Goal: Check status: Check status

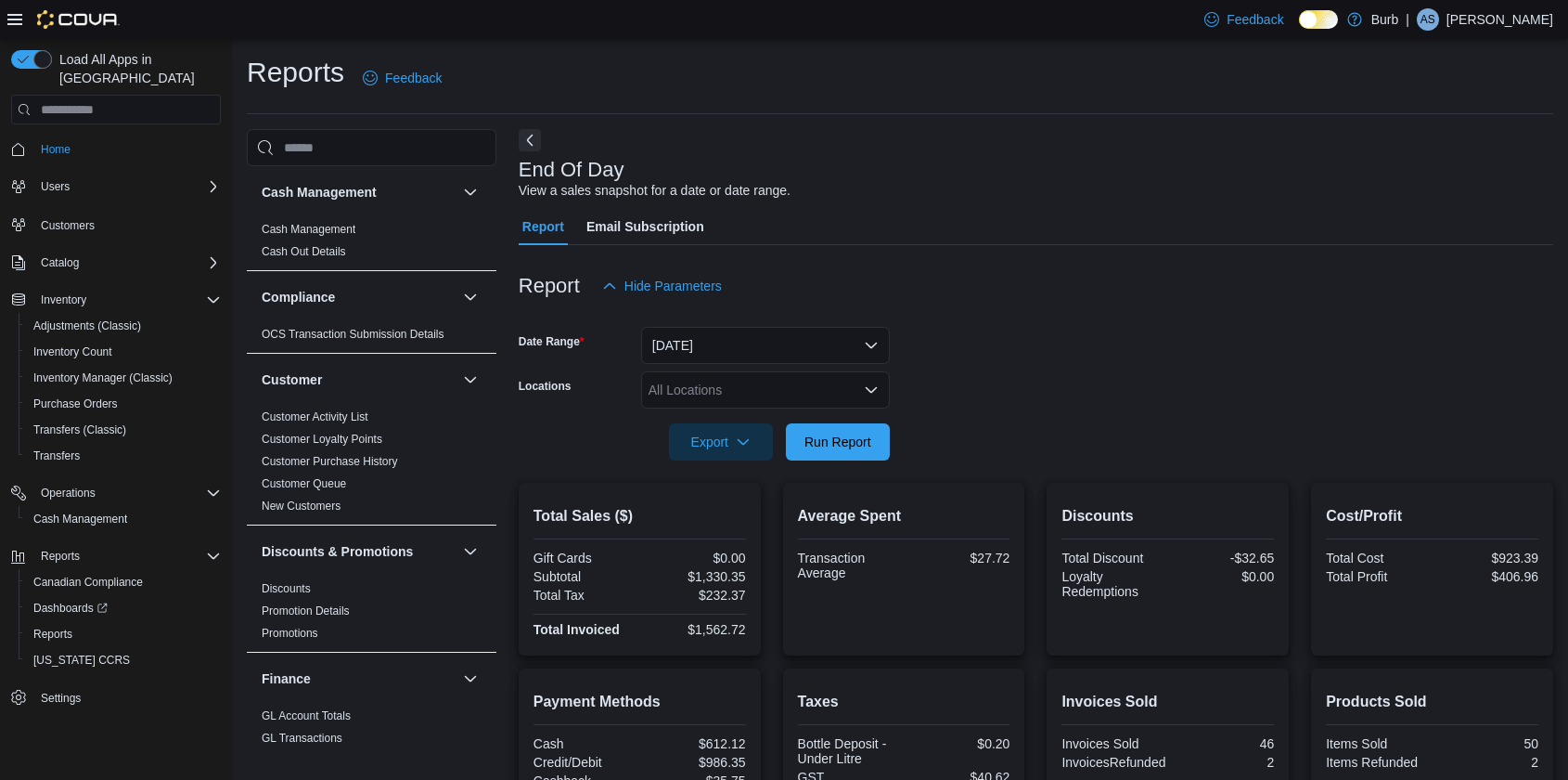
scroll to position [366, 0]
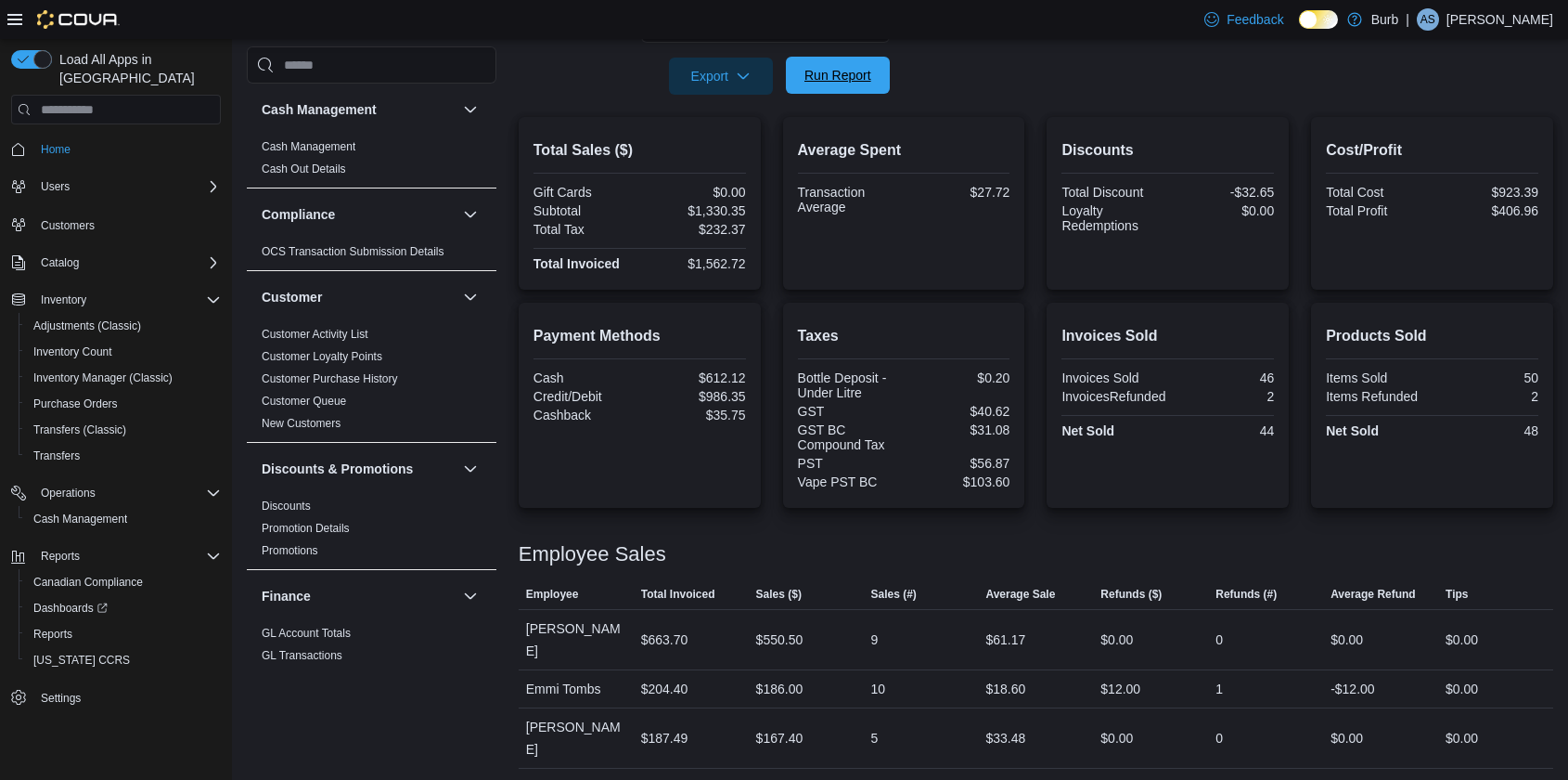
click at [838, 89] on span "Run Report" at bounding box center [837, 74] width 82 height 37
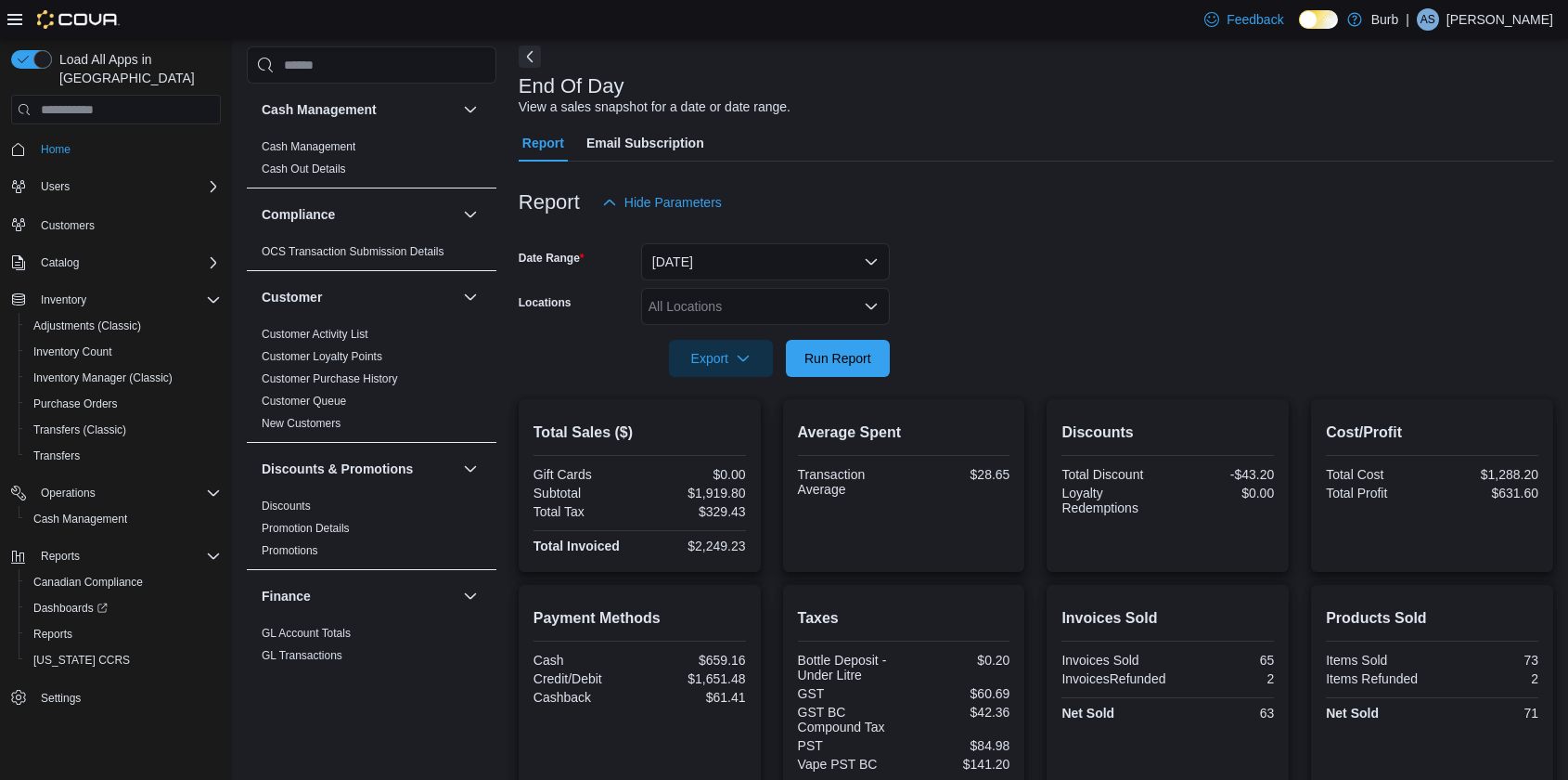
scroll to position [0, 0]
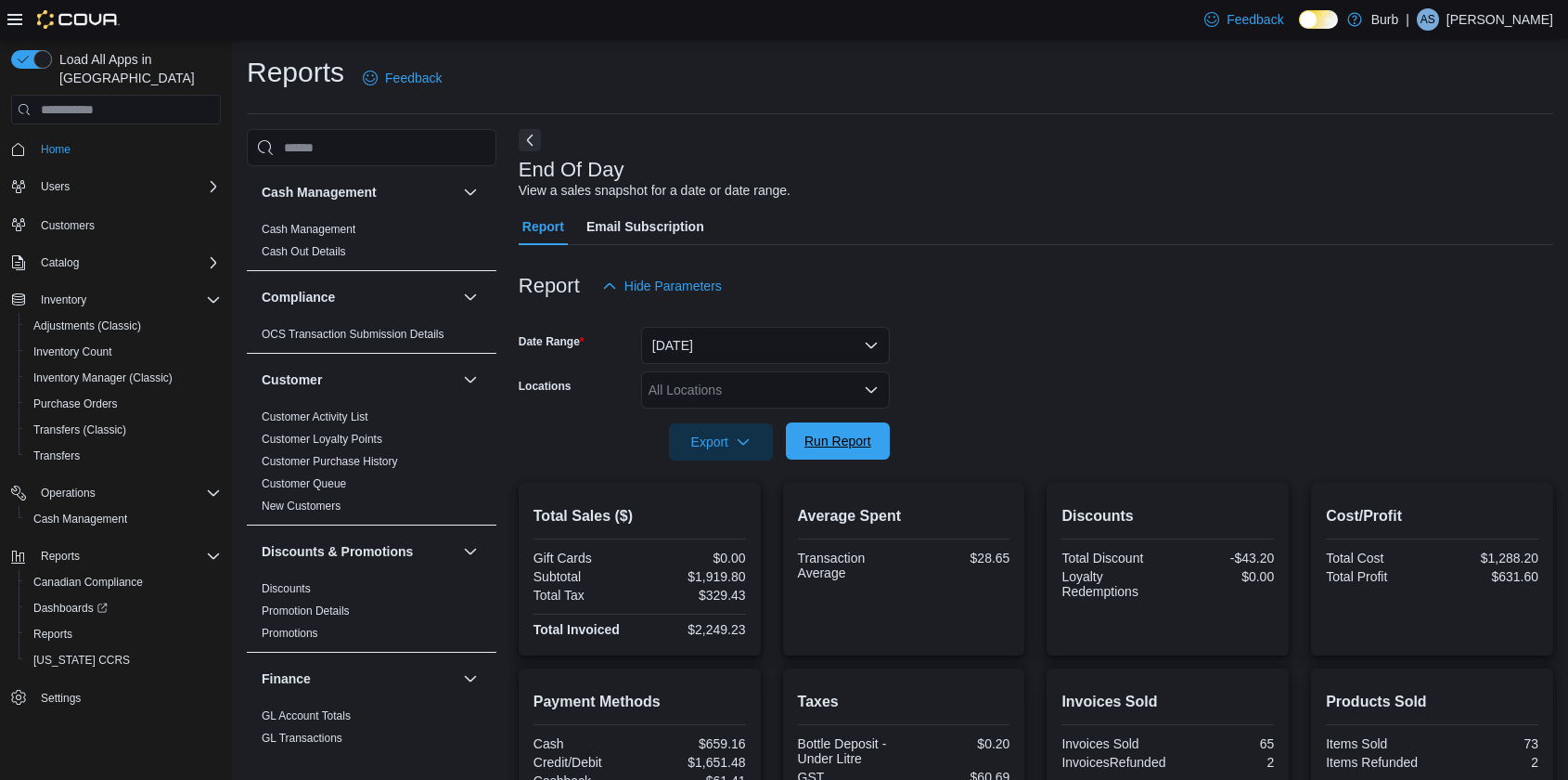
click at [839, 453] on span "Run Report" at bounding box center [837, 440] width 82 height 37
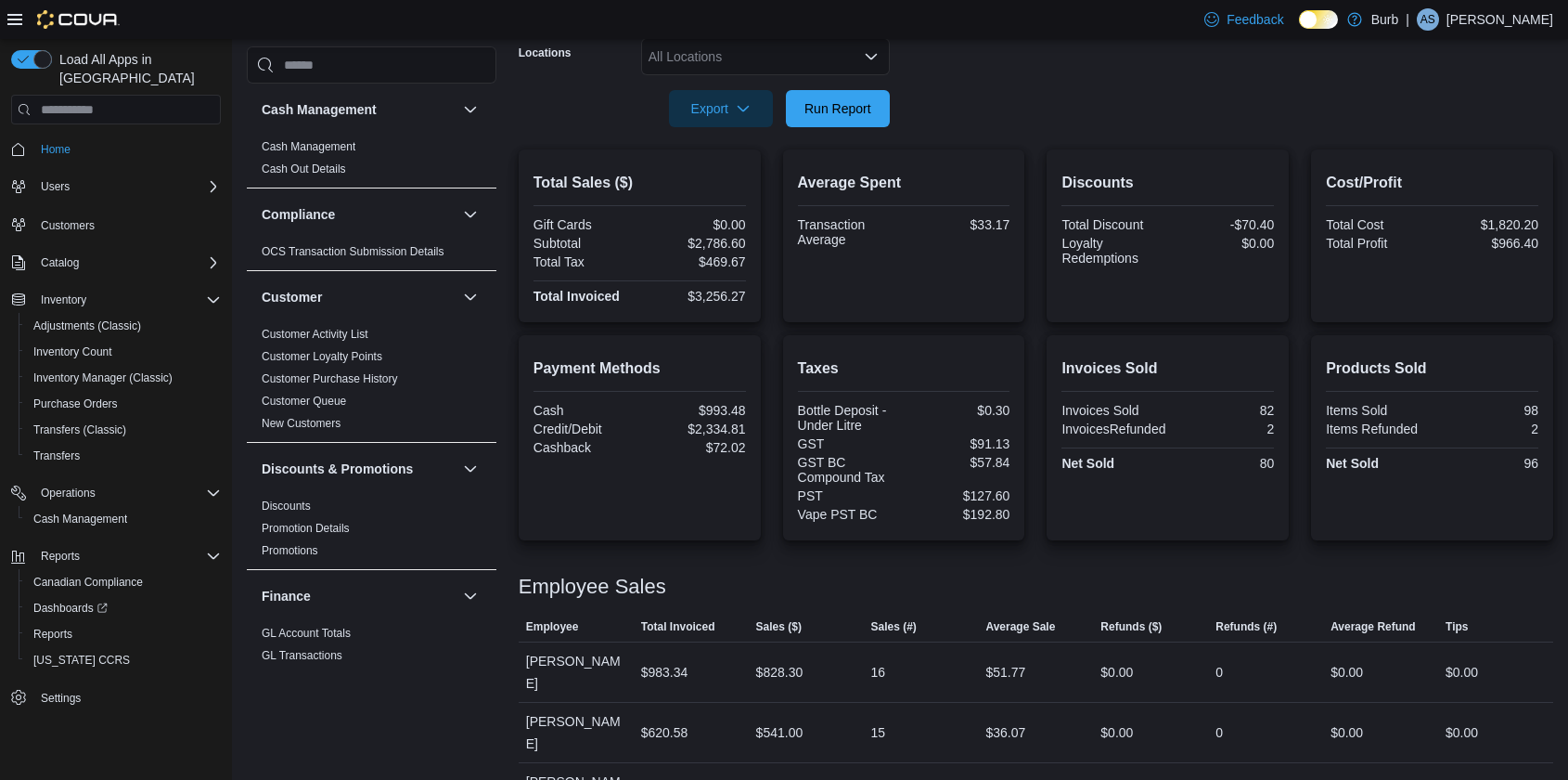
scroll to position [261, 0]
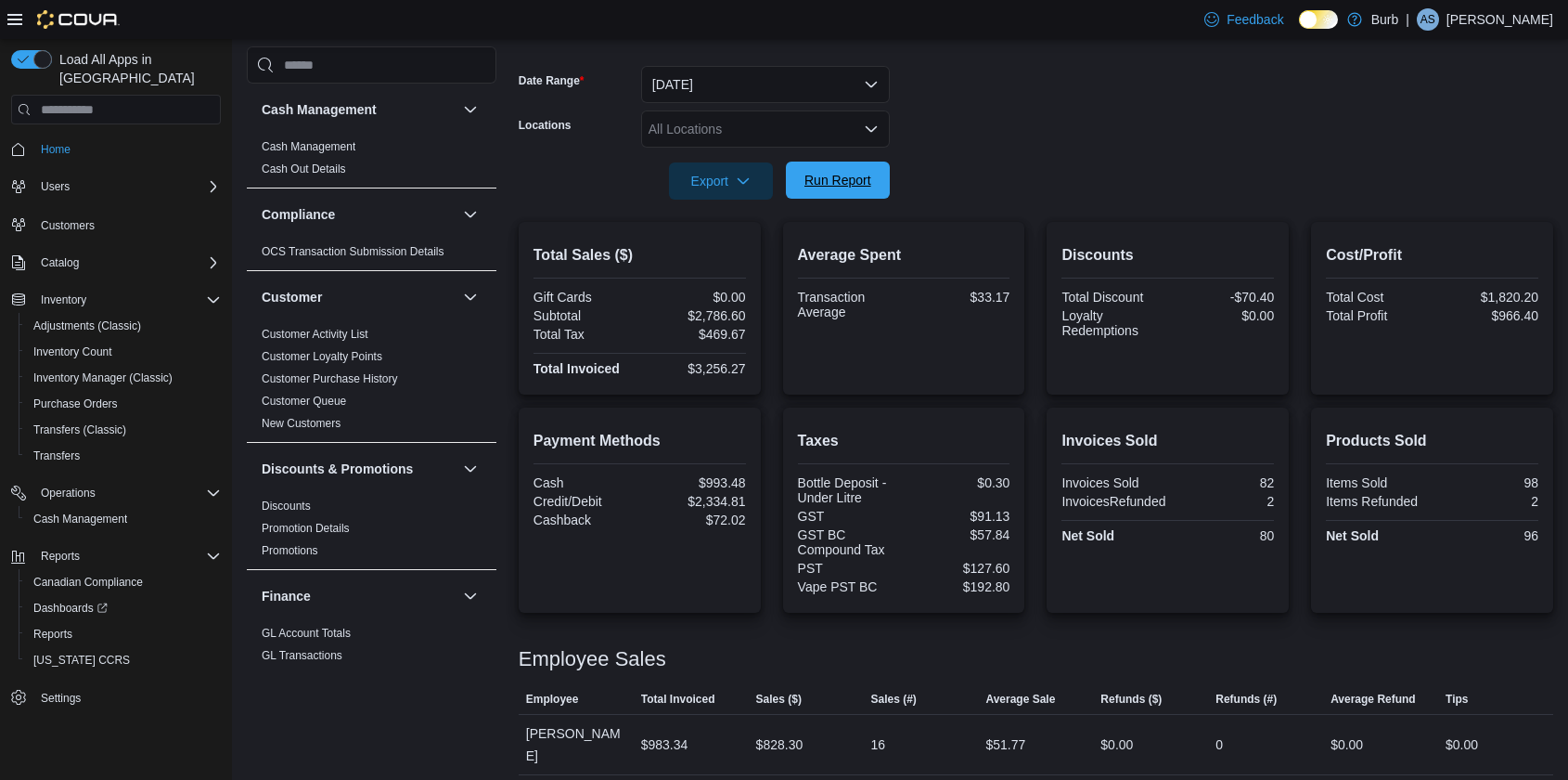
click at [840, 165] on span "Run Report" at bounding box center [837, 179] width 82 height 37
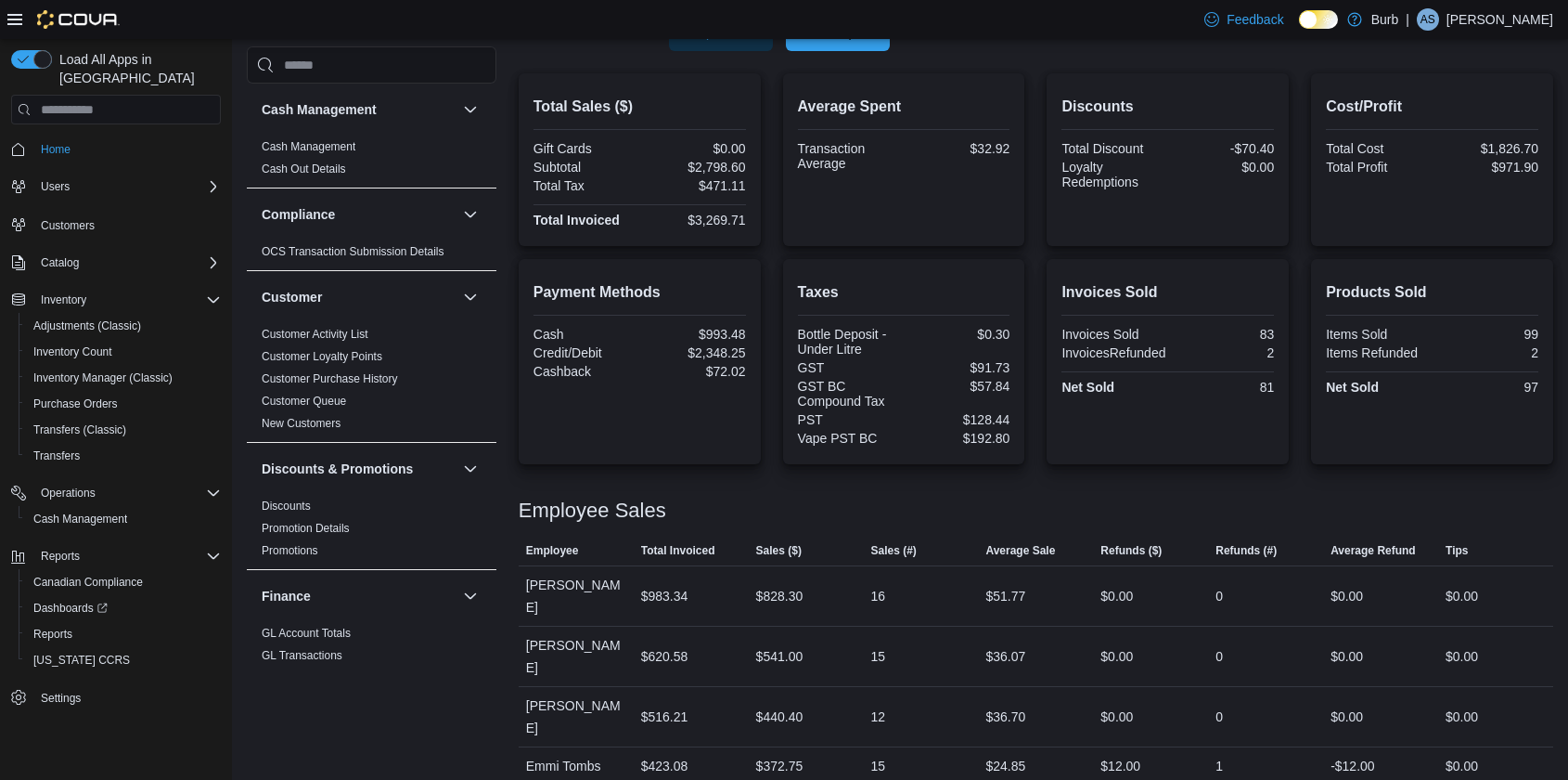
scroll to position [343, 0]
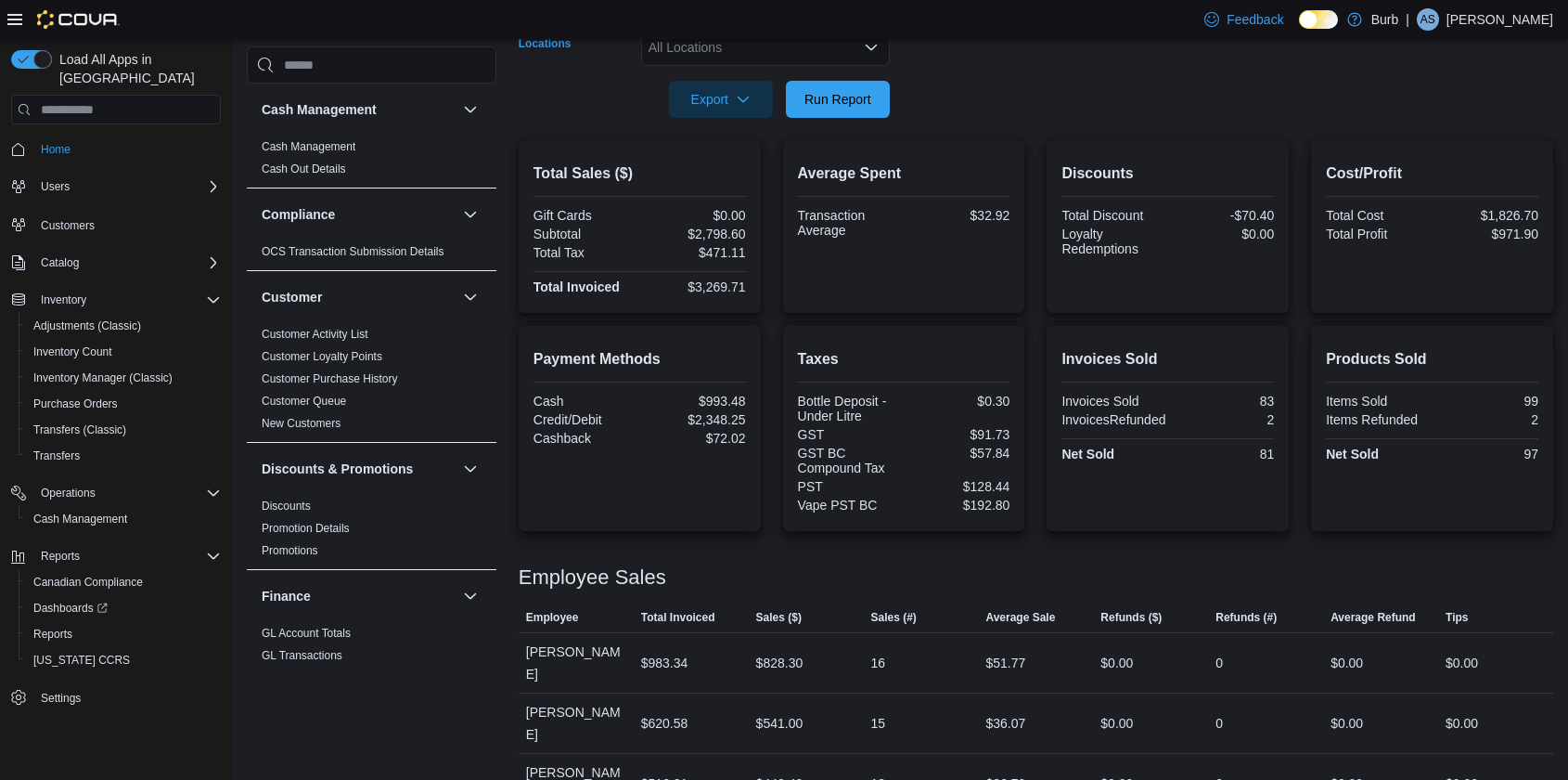
click at [859, 45] on div "All Locations" at bounding box center [766, 47] width 249 height 37
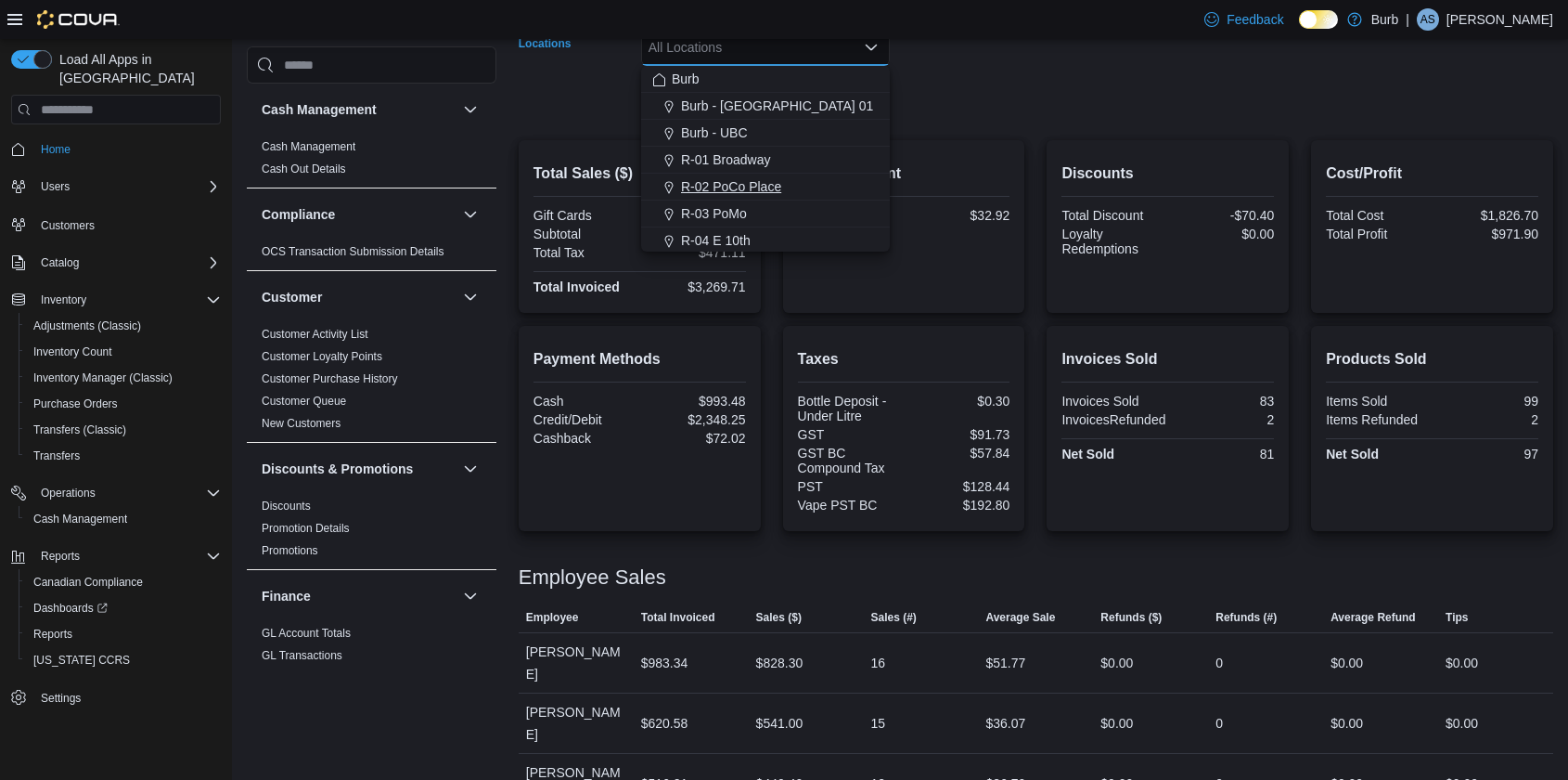
click at [761, 187] on span "R-02 PoCo Place" at bounding box center [731, 187] width 100 height 19
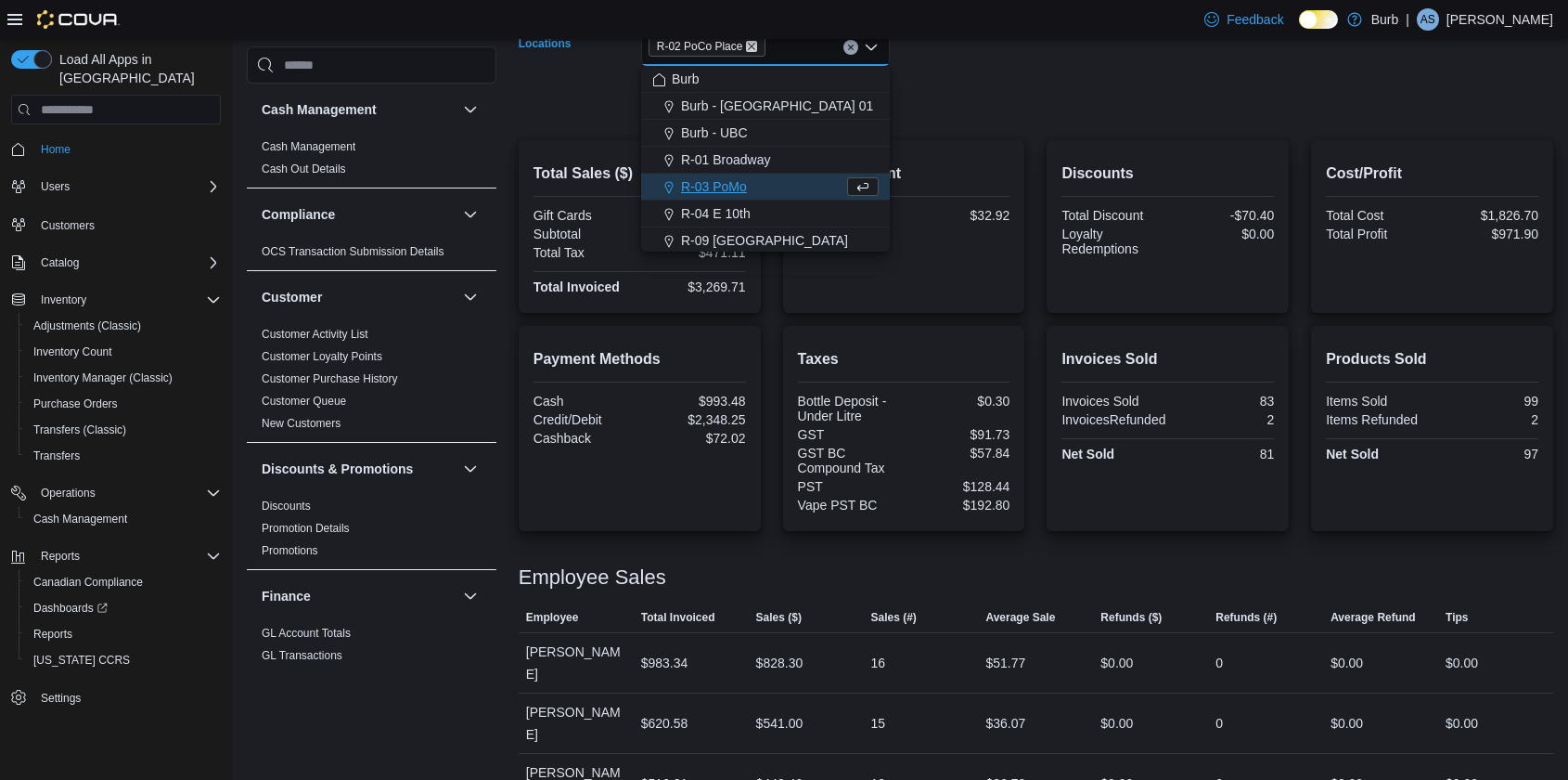
click at [756, 41] on icon "Remove R-02 PoCo Place from selection in this group" at bounding box center [752, 46] width 11 height 11
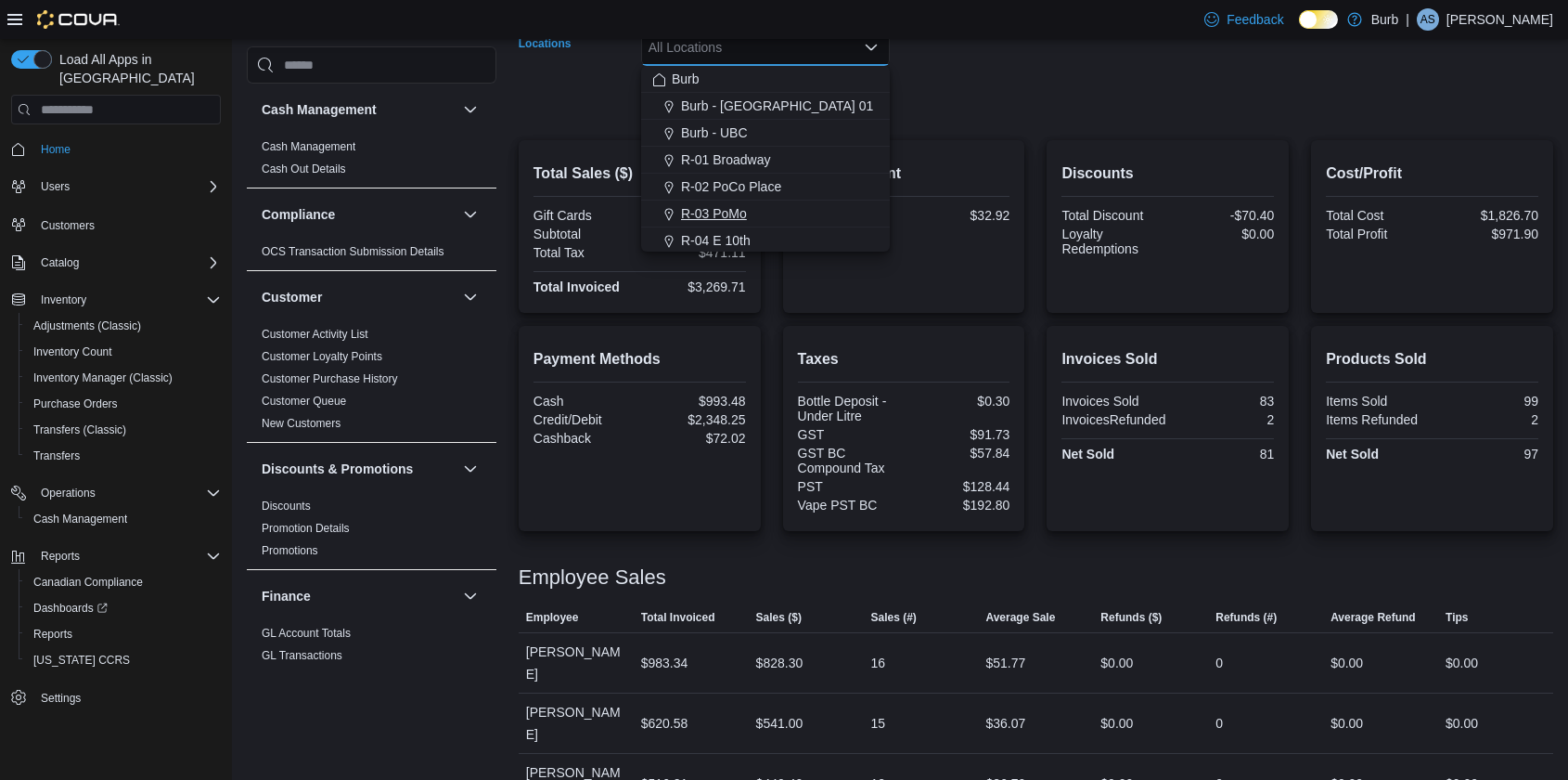
click at [730, 207] on span "R-03 PoMo" at bounding box center [714, 214] width 66 height 19
click at [951, 120] on div at bounding box center [1036, 129] width 1035 height 23
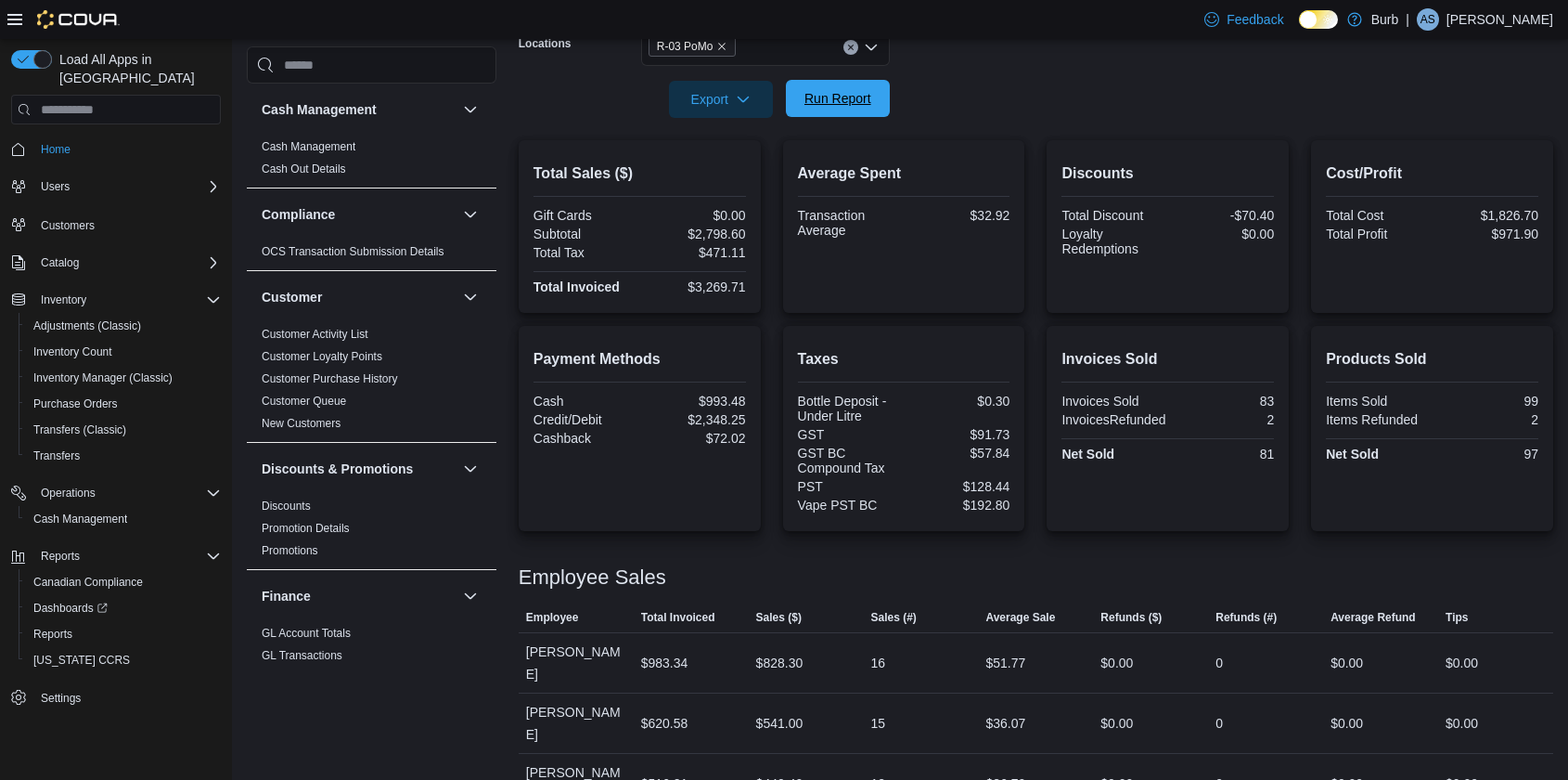
click at [852, 106] on span "Run Report" at bounding box center [837, 99] width 67 height 19
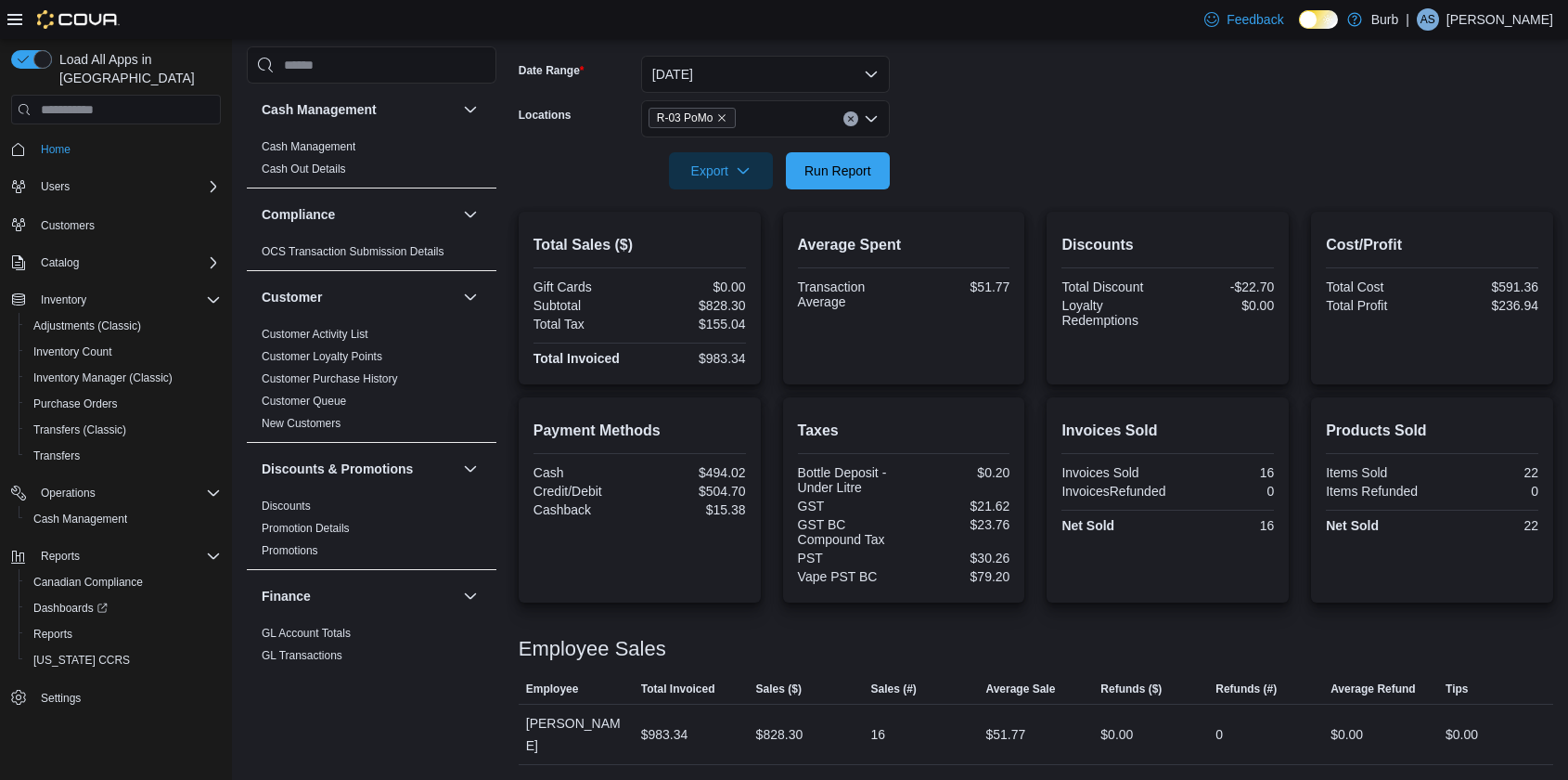
scroll to position [247, 0]
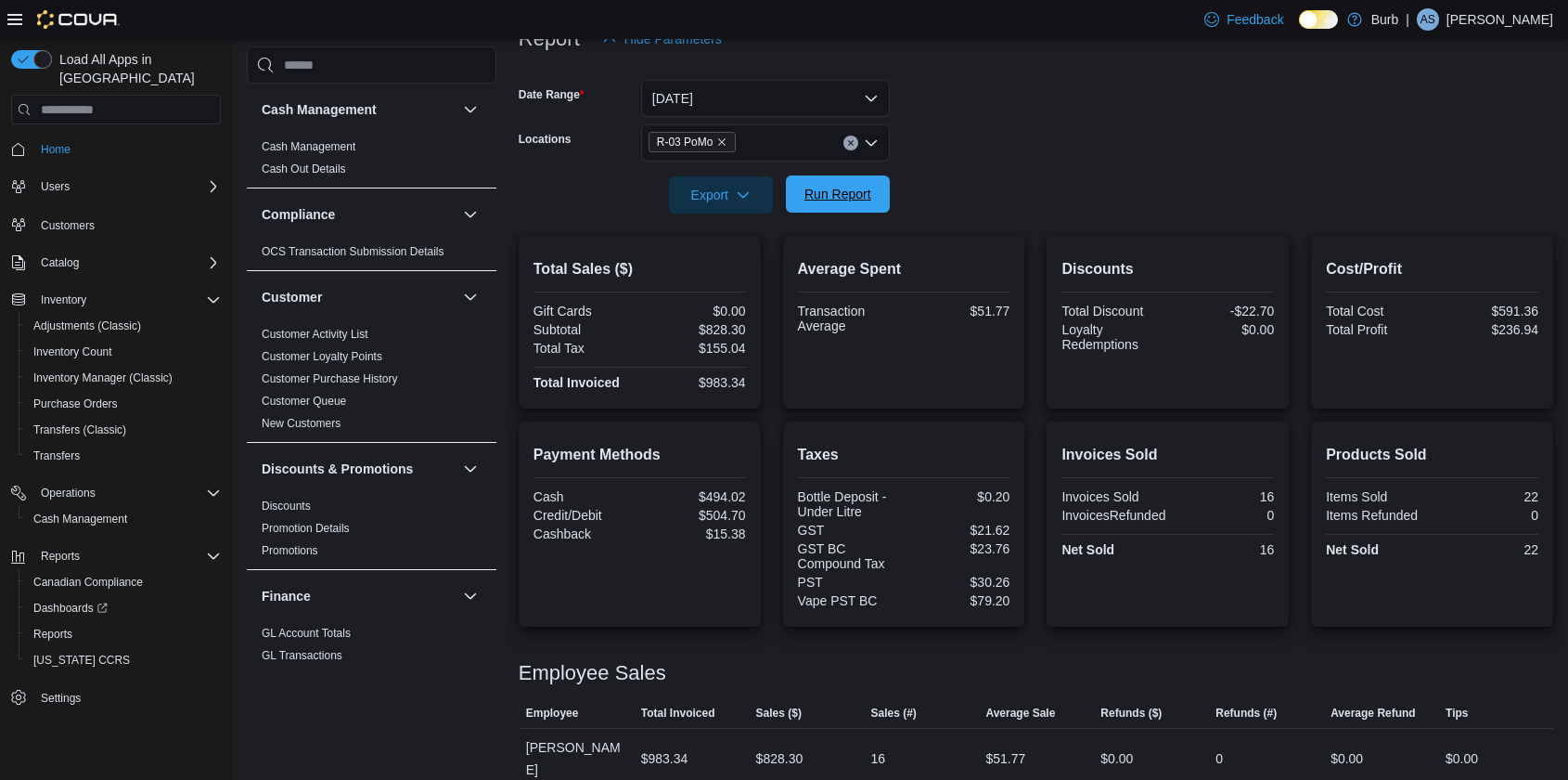
click at [847, 204] on span "Run Report" at bounding box center [837, 193] width 82 height 37
click at [850, 143] on icon "Clear input" at bounding box center [850, 142] width 5 height 5
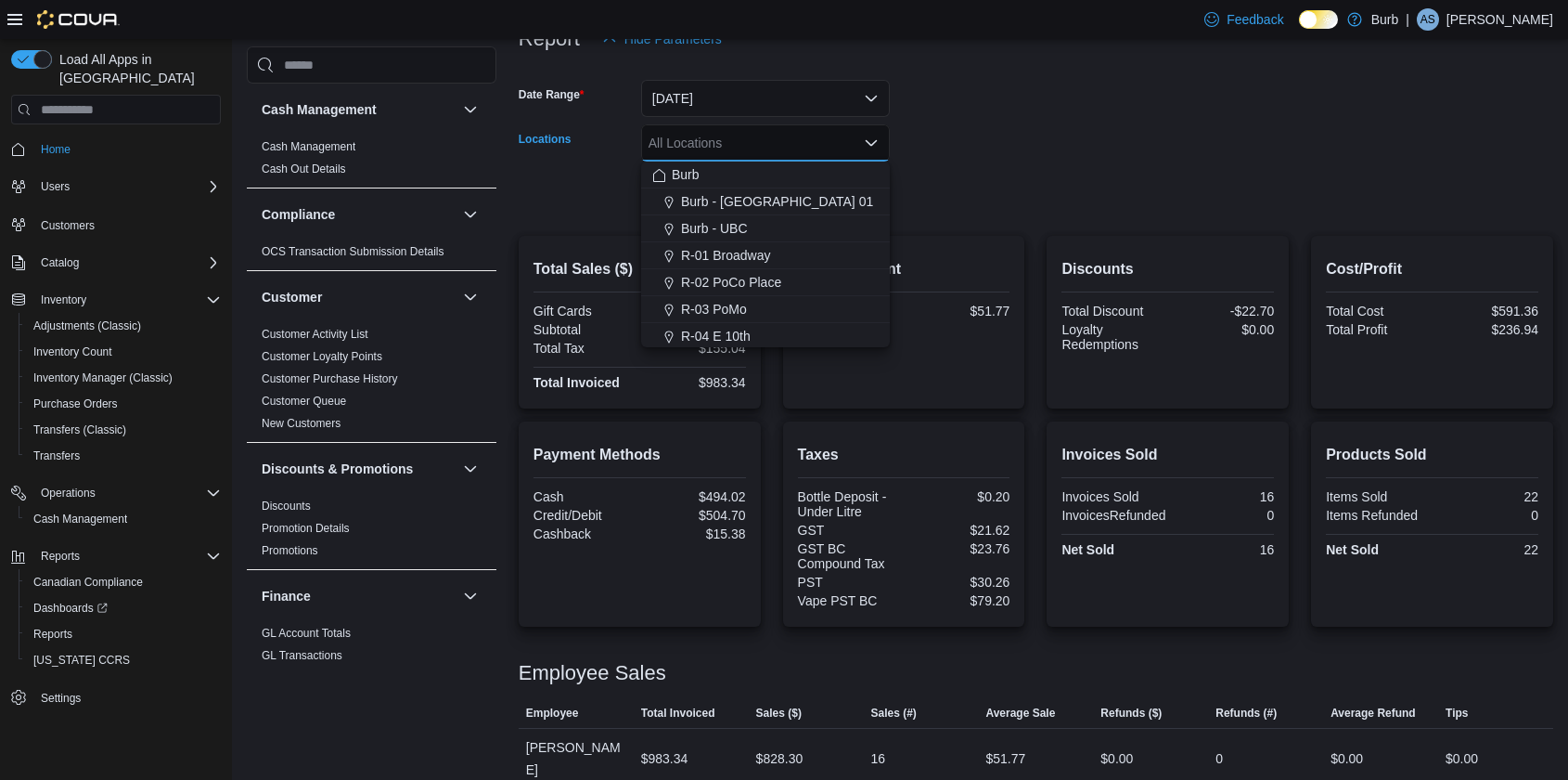
click at [954, 163] on div at bounding box center [1036, 169] width 1035 height 15
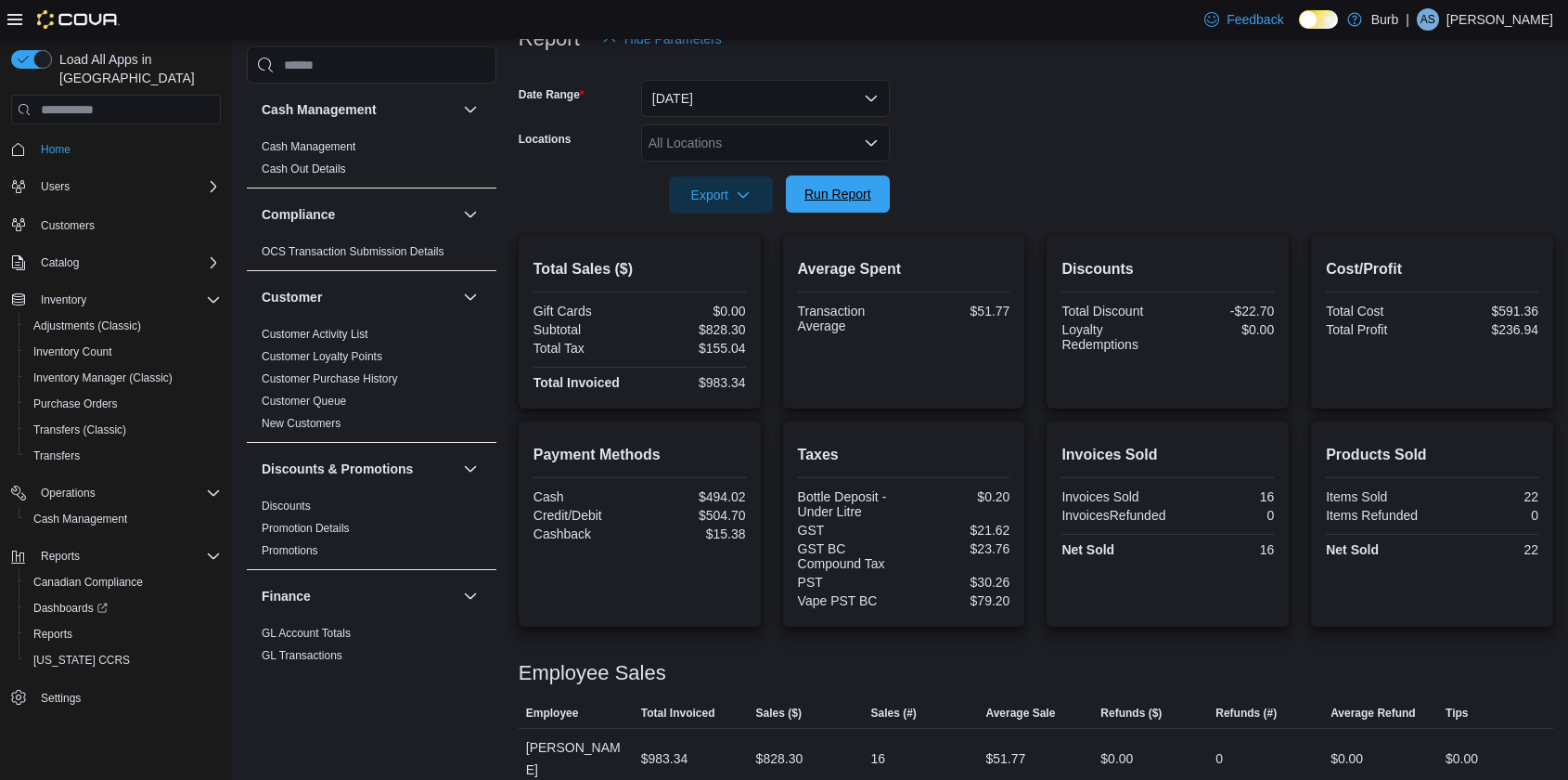
click at [862, 189] on span "Run Report" at bounding box center [837, 194] width 67 height 19
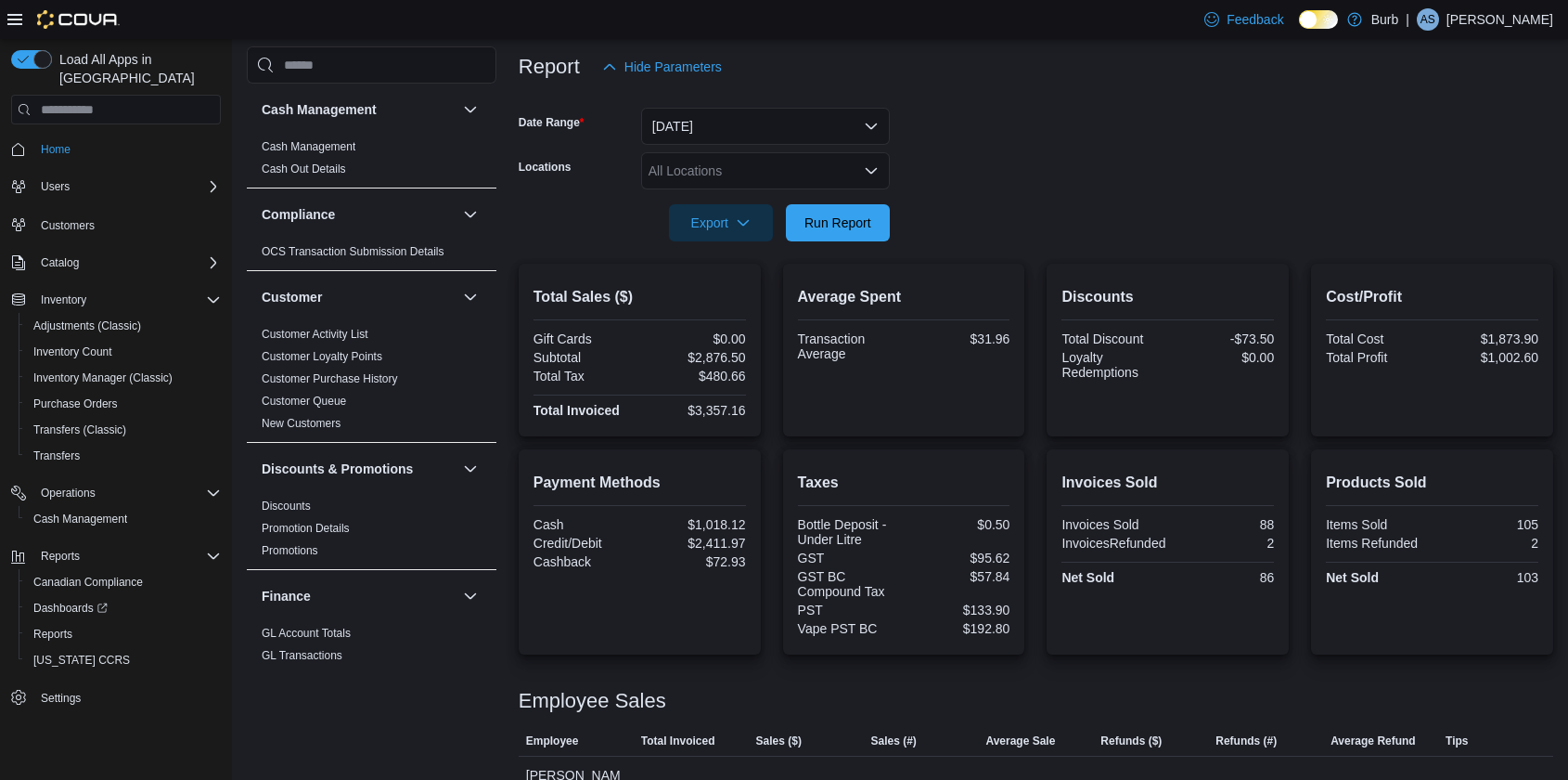
scroll to position [196, 0]
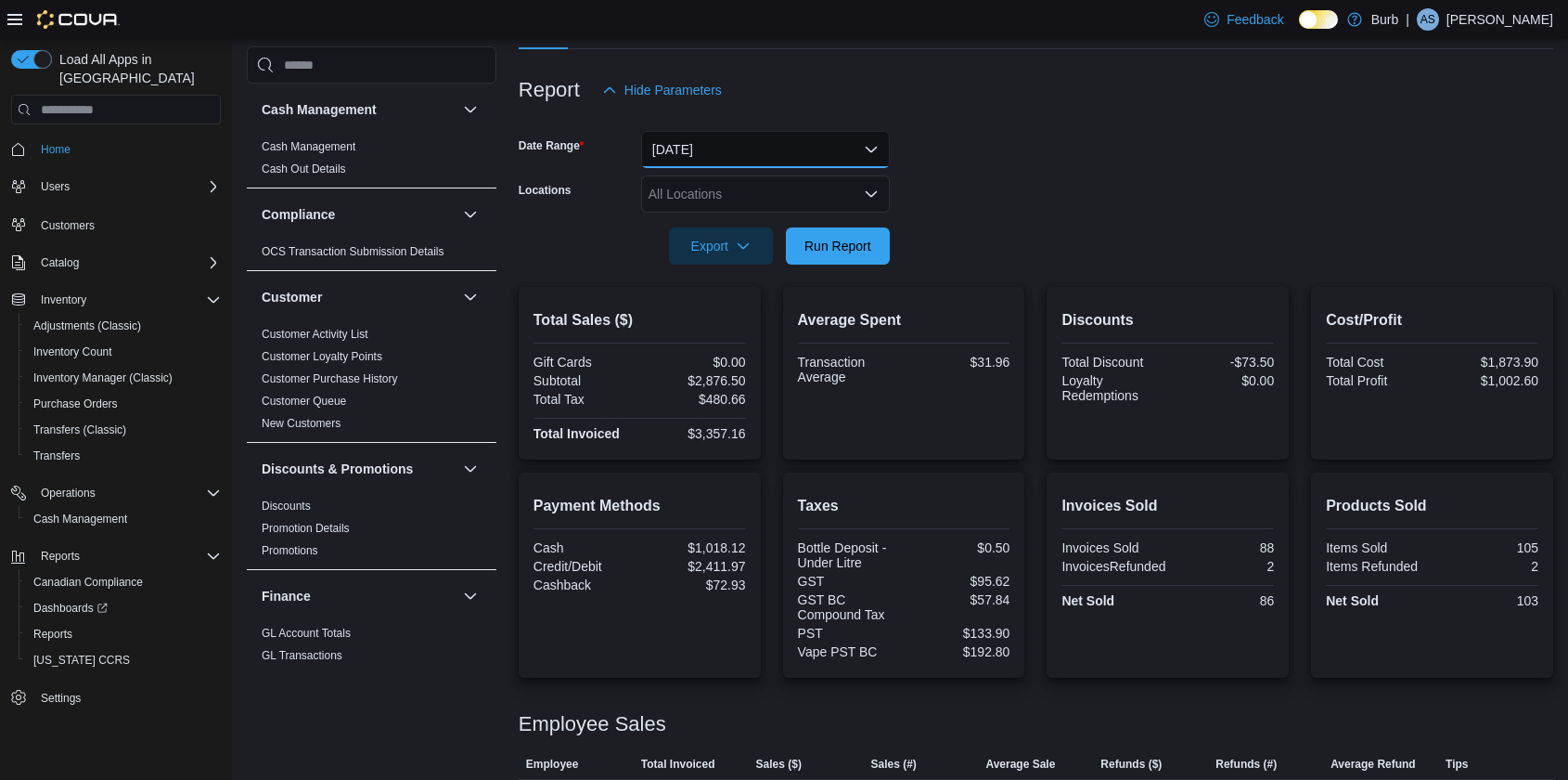
click at [866, 151] on button "[DATE]" at bounding box center [766, 149] width 249 height 37
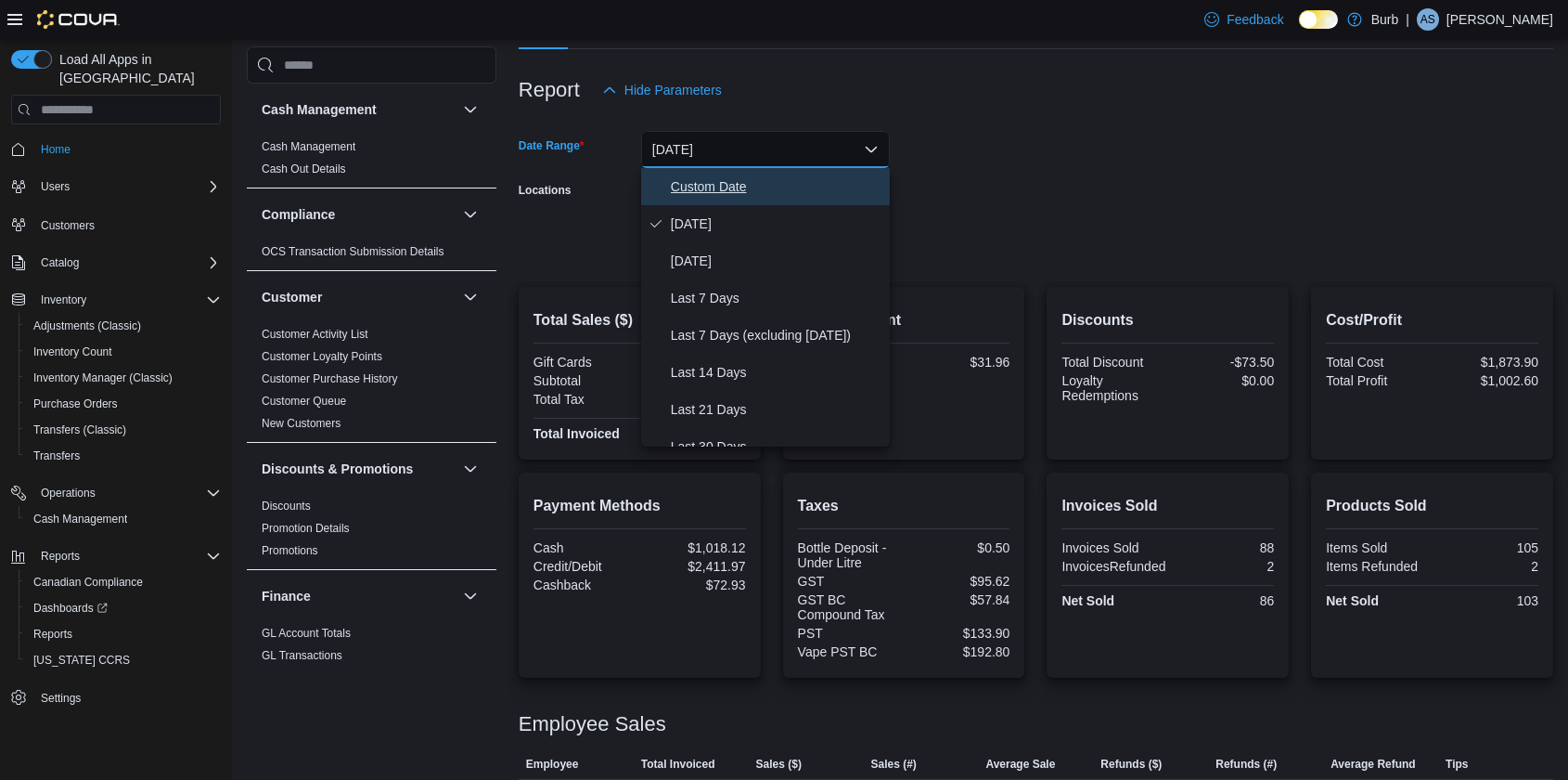
click at [752, 184] on span "Custom Date" at bounding box center [776, 187] width 212 height 23
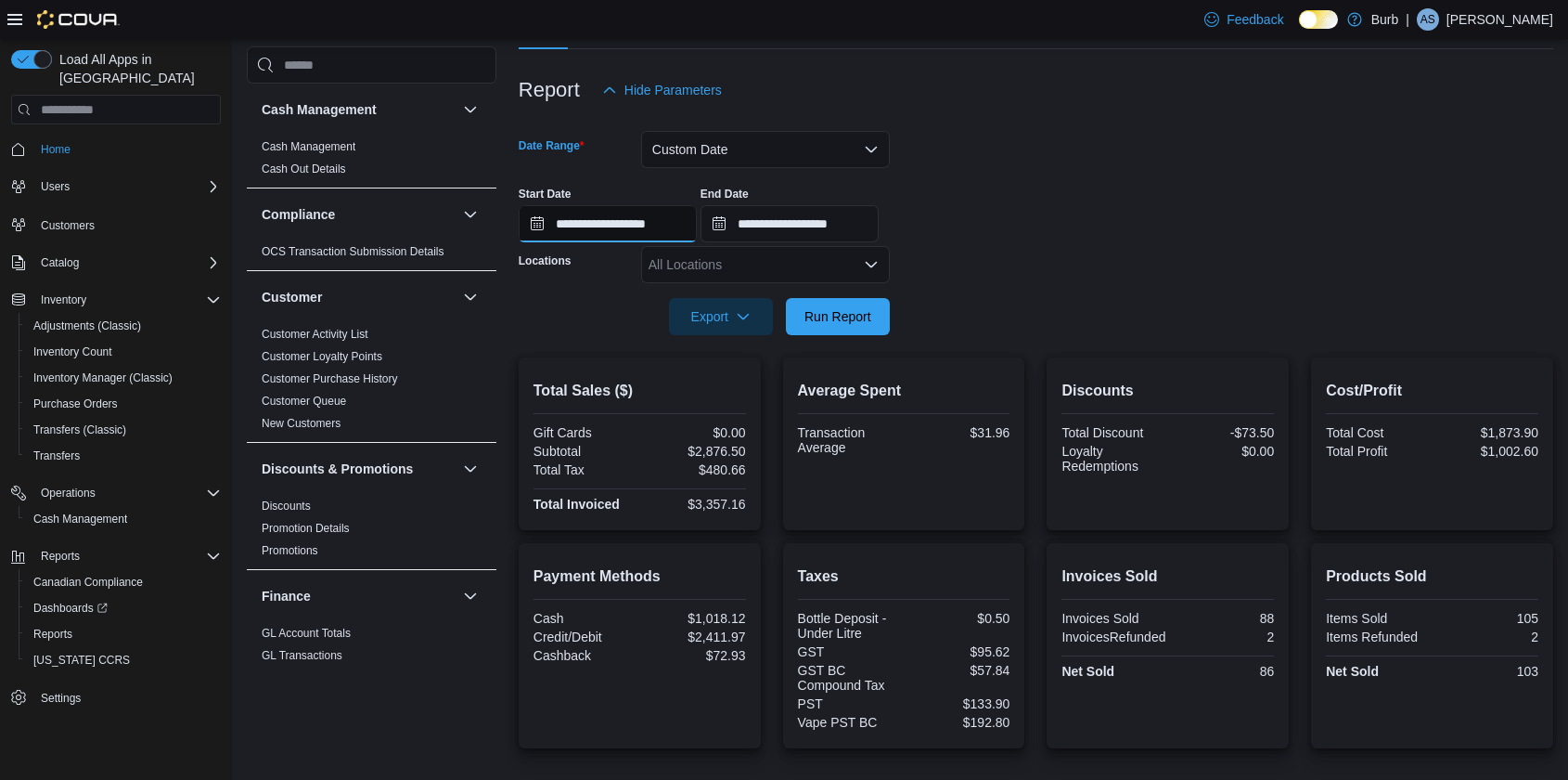
click at [543, 221] on input "**********" at bounding box center [607, 223] width 178 height 37
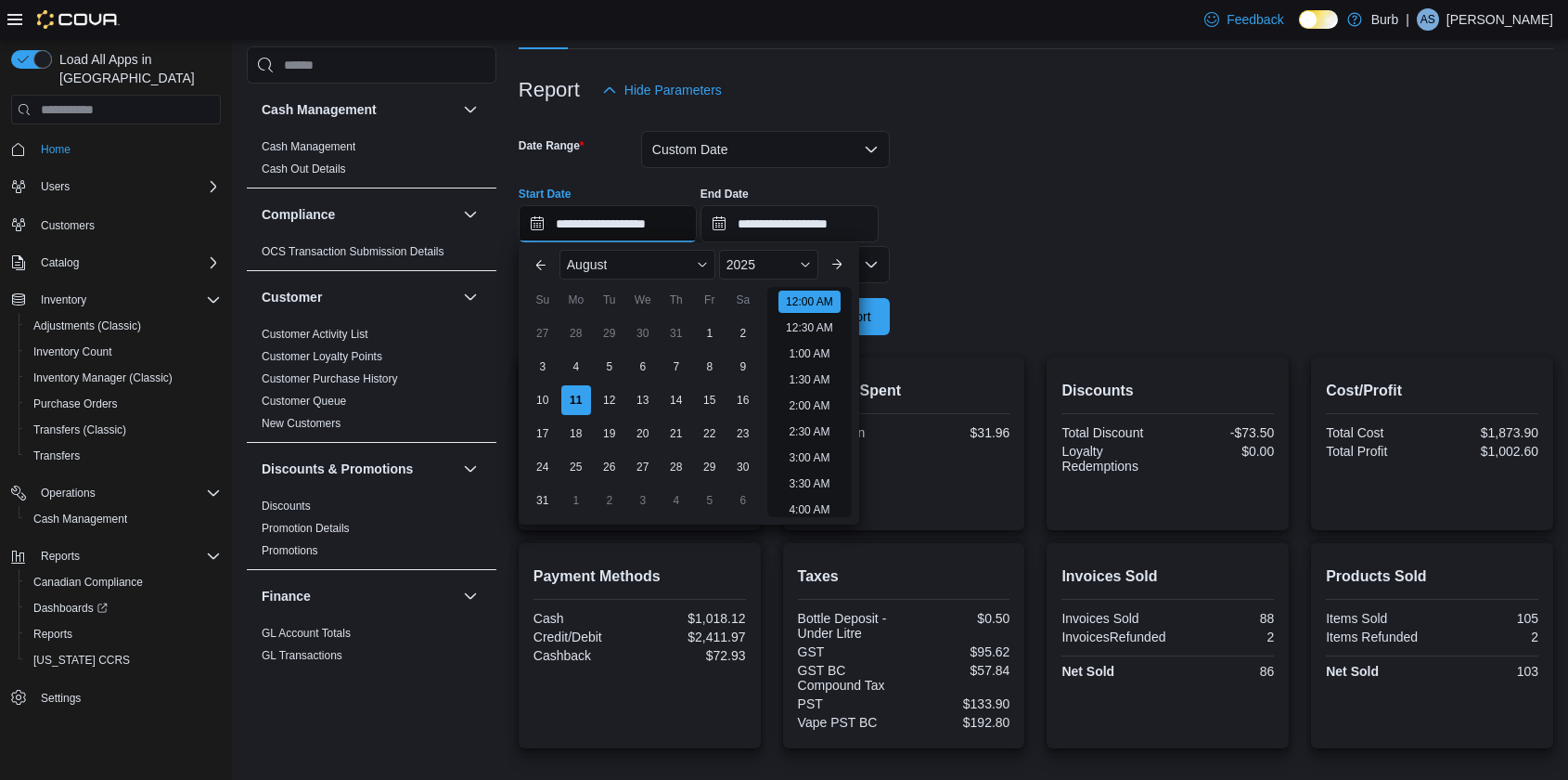
scroll to position [57, 0]
click at [711, 334] on div "1" at bounding box center [709, 333] width 32 height 32
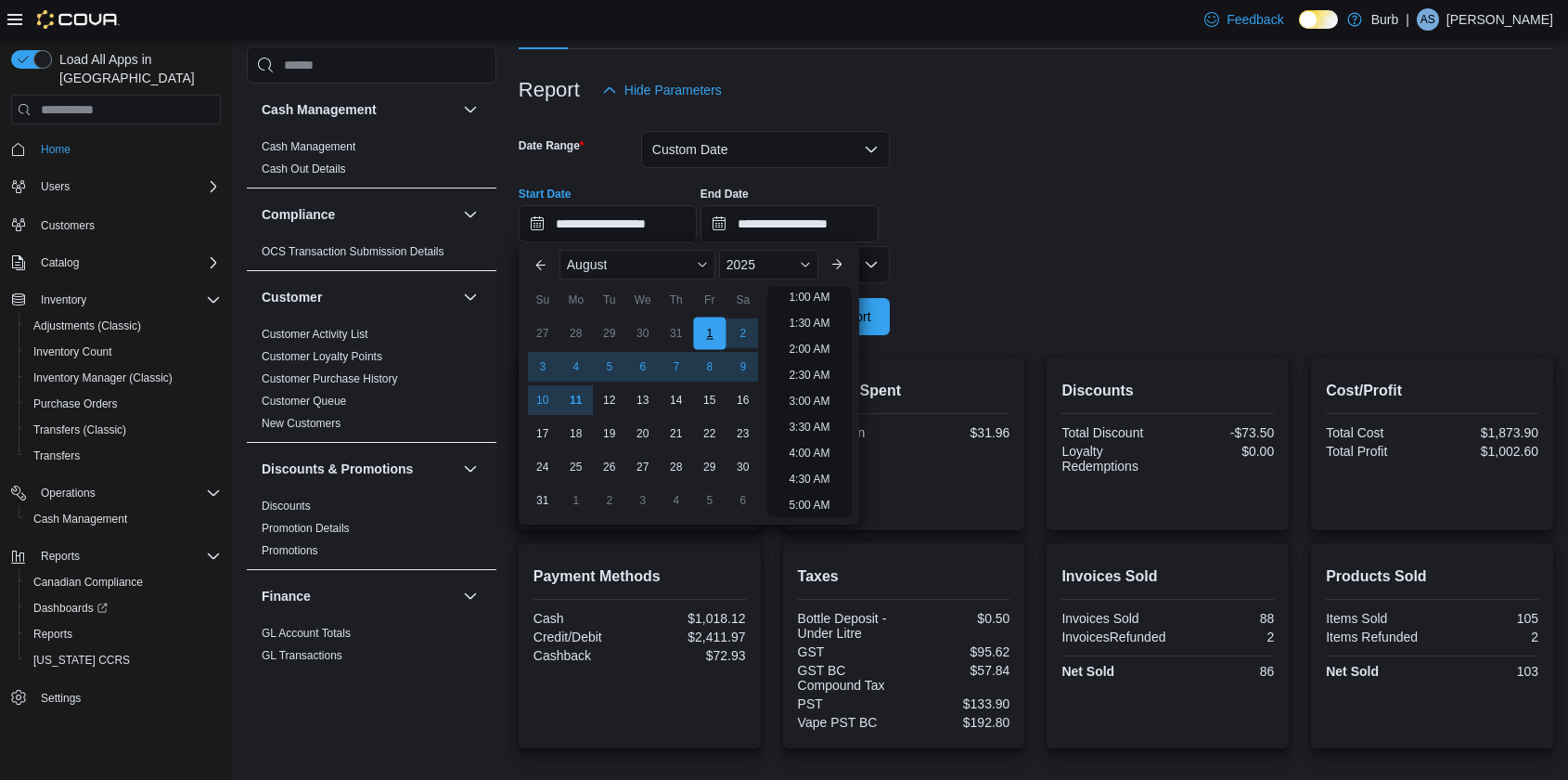
scroll to position [3, 0]
click at [942, 244] on div at bounding box center [1036, 244] width 1035 height 4
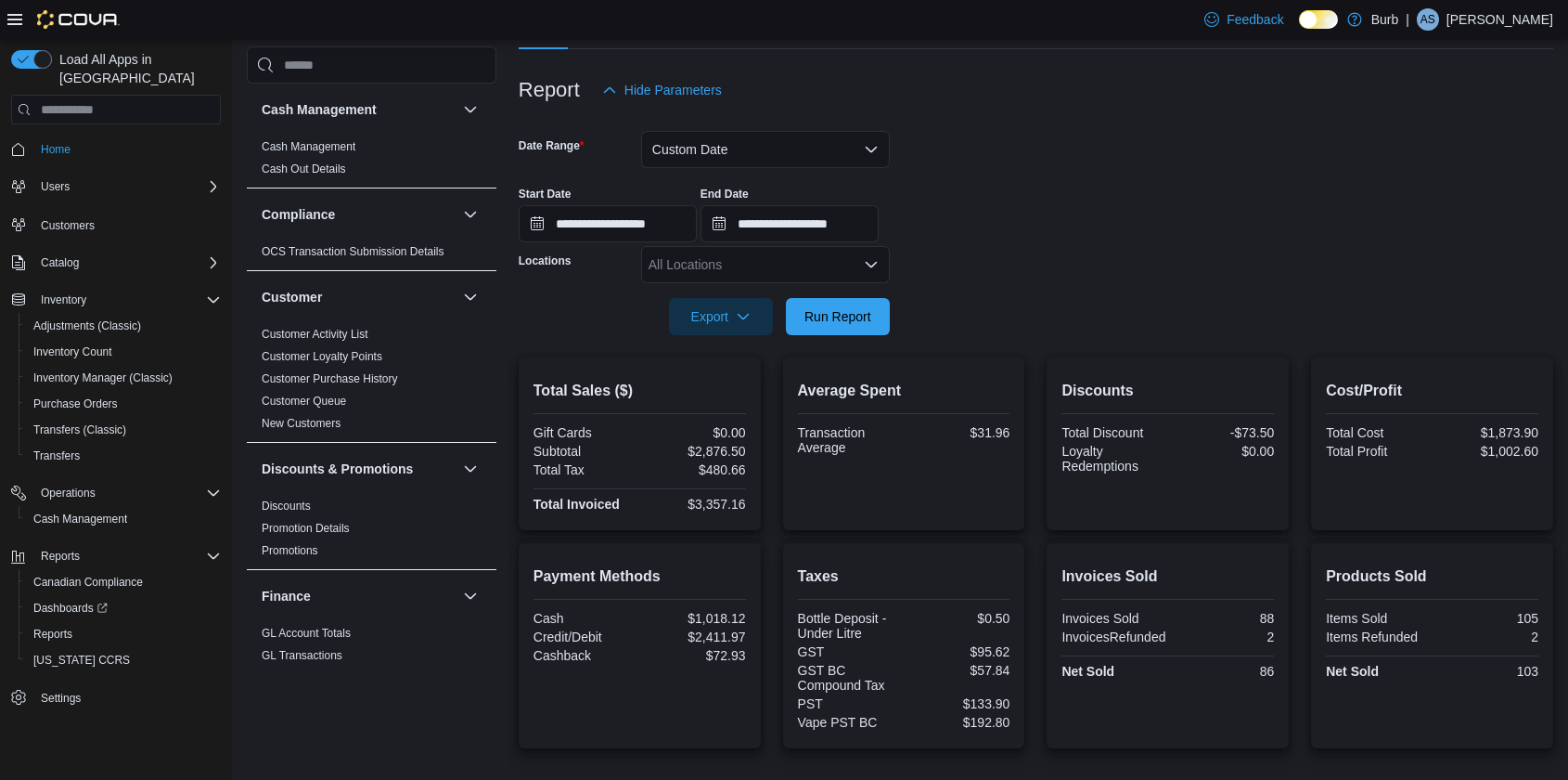
click at [869, 255] on div "All Locations" at bounding box center [766, 264] width 249 height 37
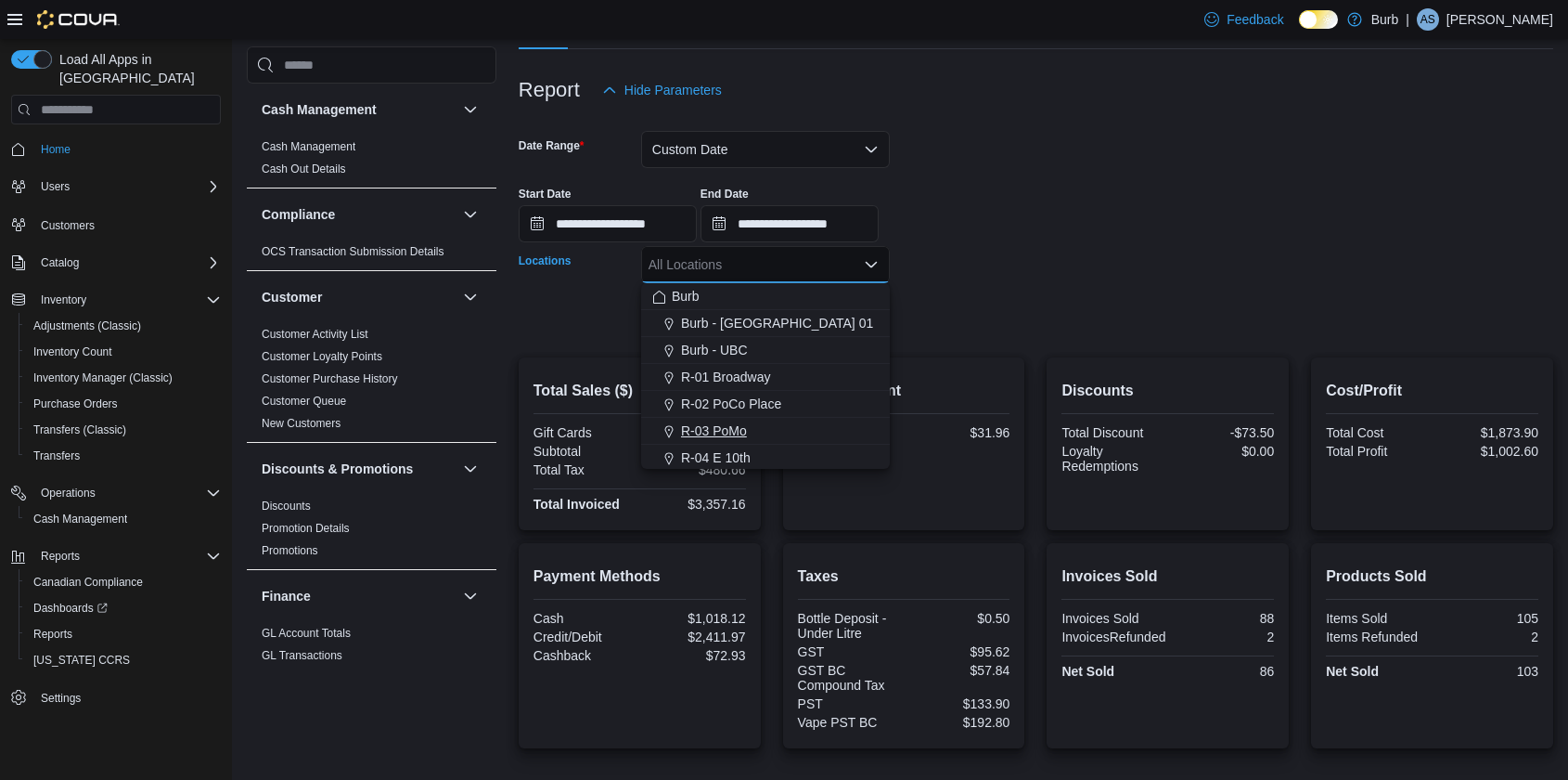
click at [741, 425] on span "R-03 PoMo" at bounding box center [714, 431] width 66 height 19
click at [895, 330] on form "**********" at bounding box center [1036, 221] width 1035 height 226
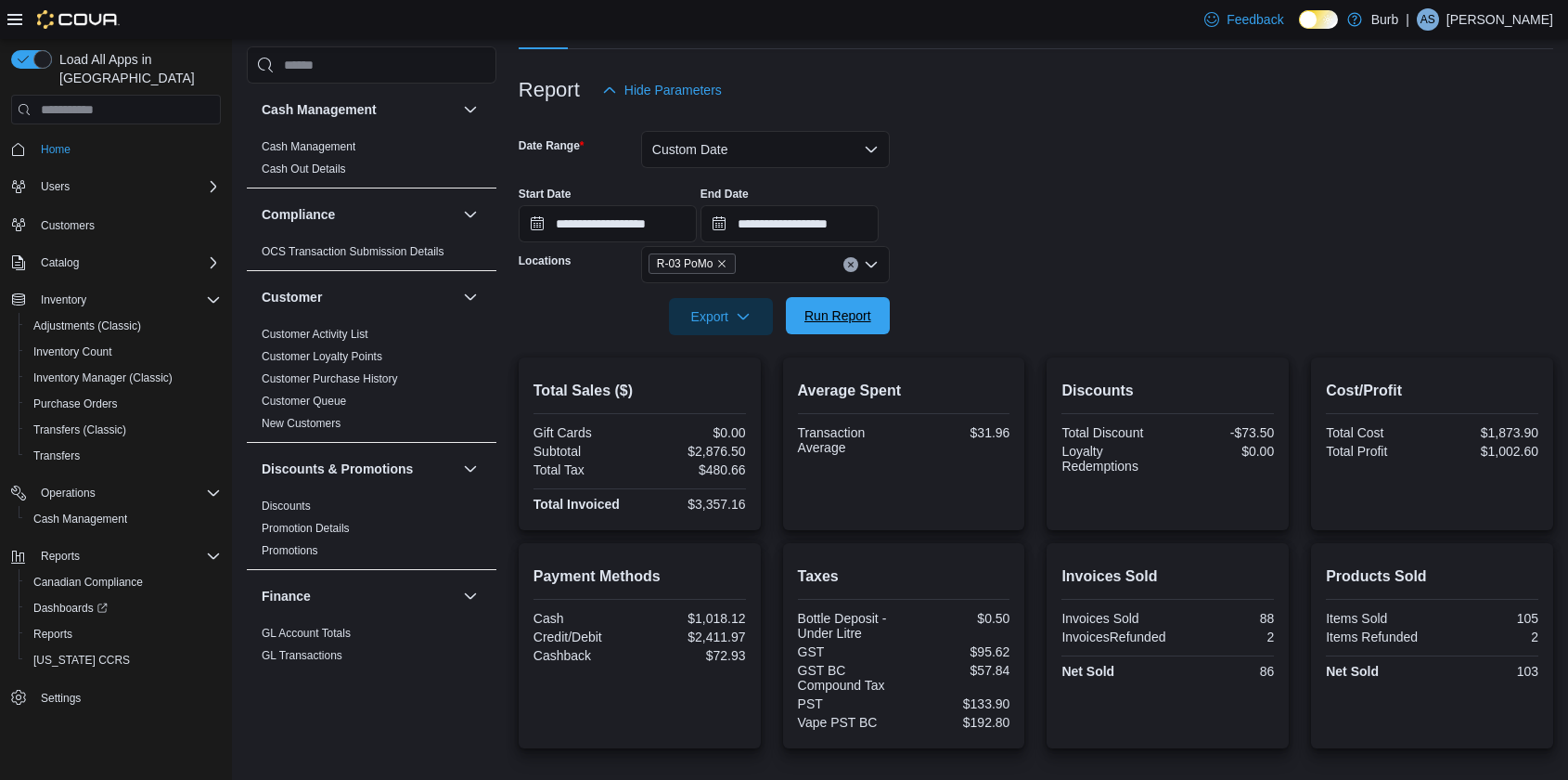
click at [872, 316] on span "Run Report" at bounding box center [837, 315] width 82 height 37
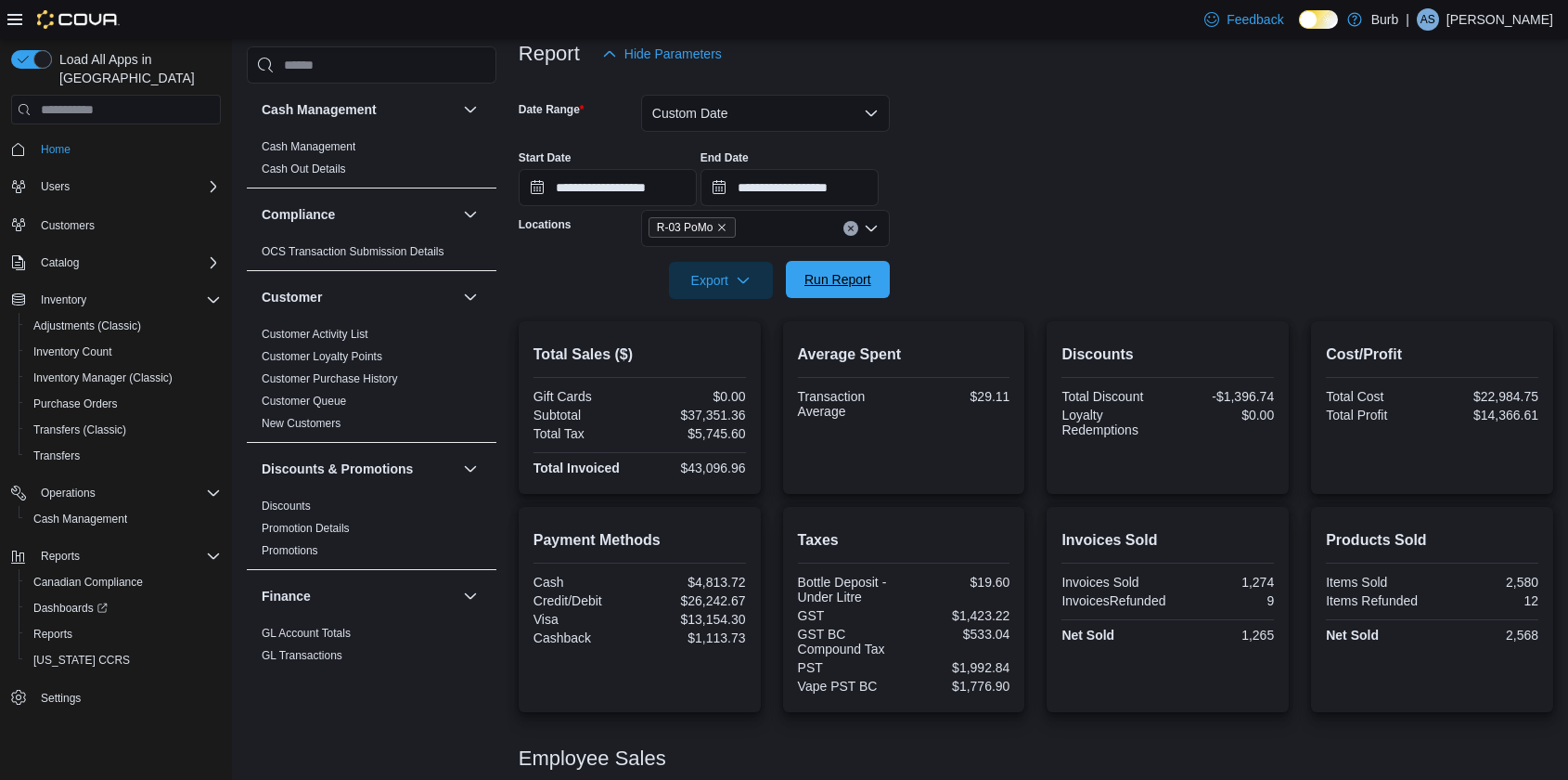
scroll to position [190, 0]
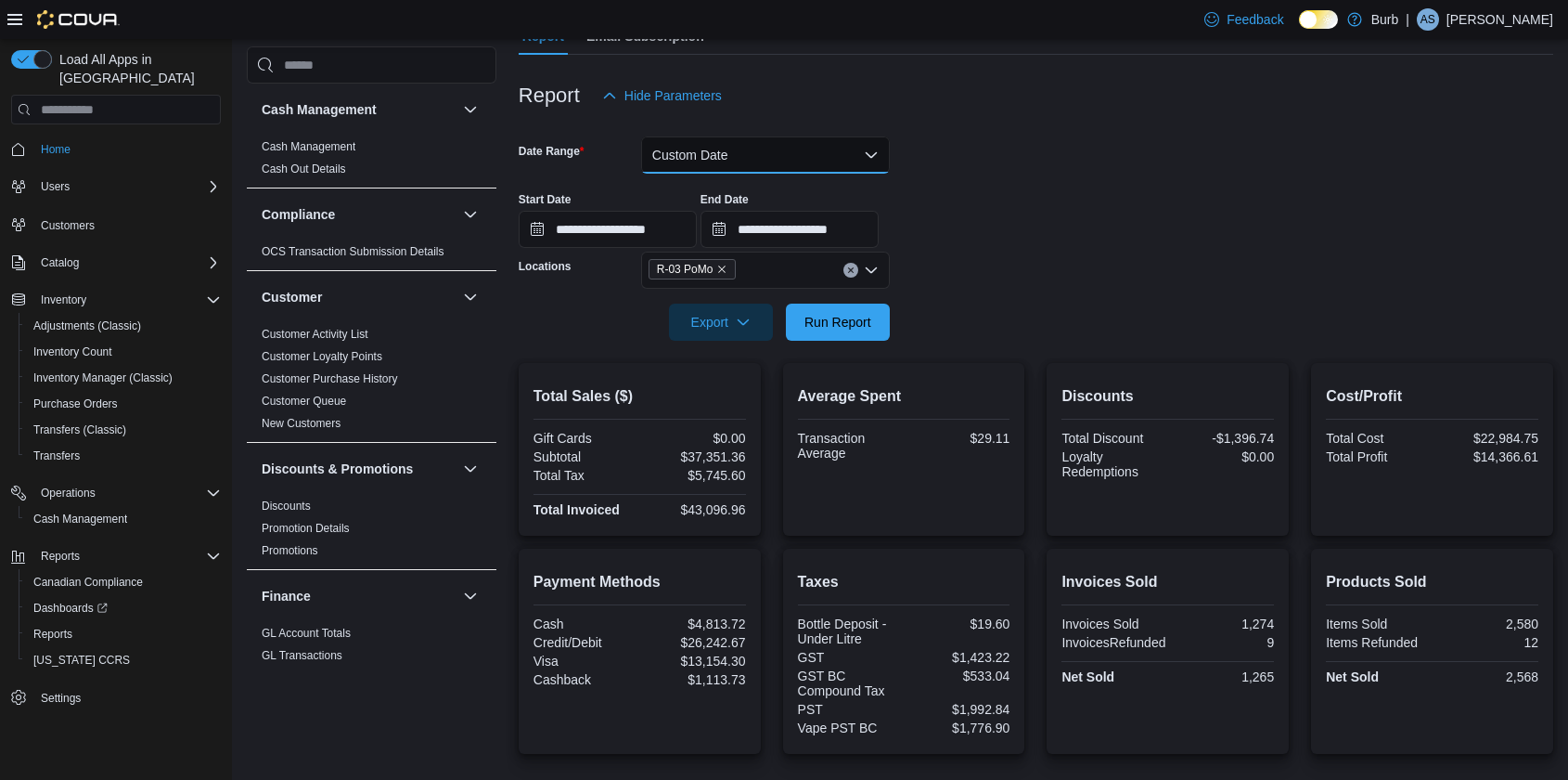
click at [847, 144] on button "Custom Date" at bounding box center [766, 154] width 249 height 37
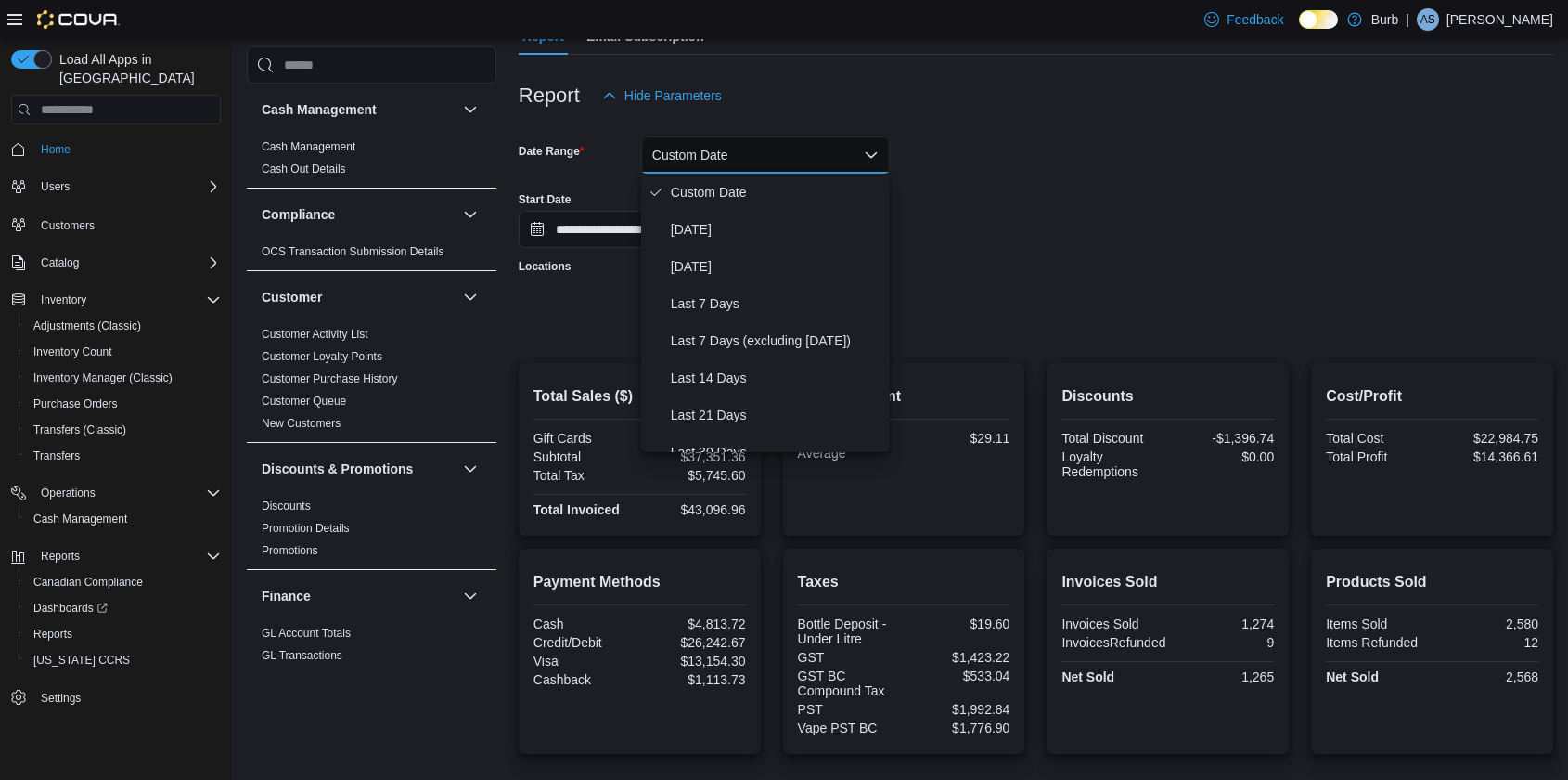
click at [998, 183] on div "**********" at bounding box center [1036, 212] width 1035 height 71
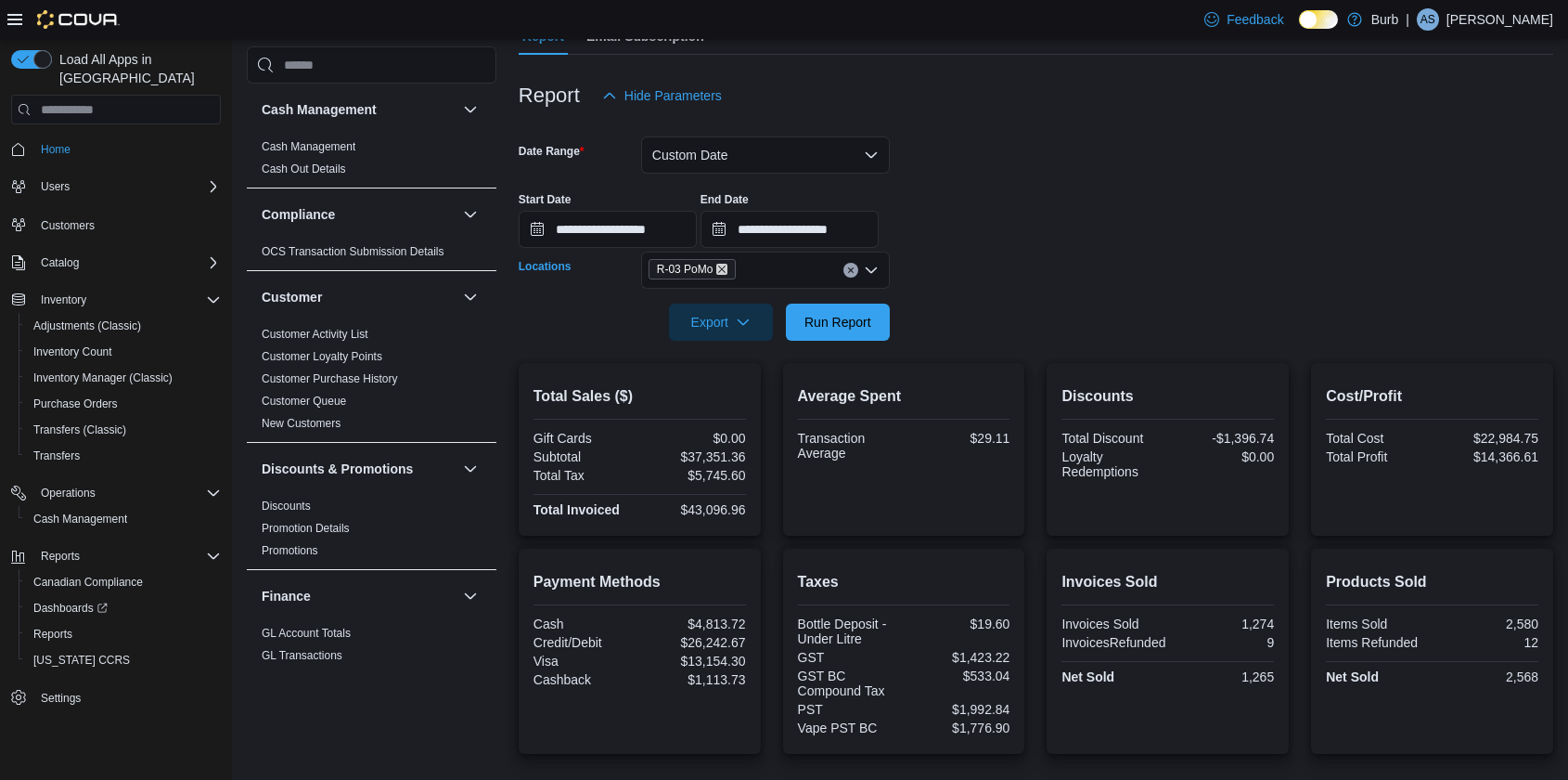
click at [728, 270] on icon "Remove R-03 PoMo from selection in this group" at bounding box center [722, 269] width 11 height 11
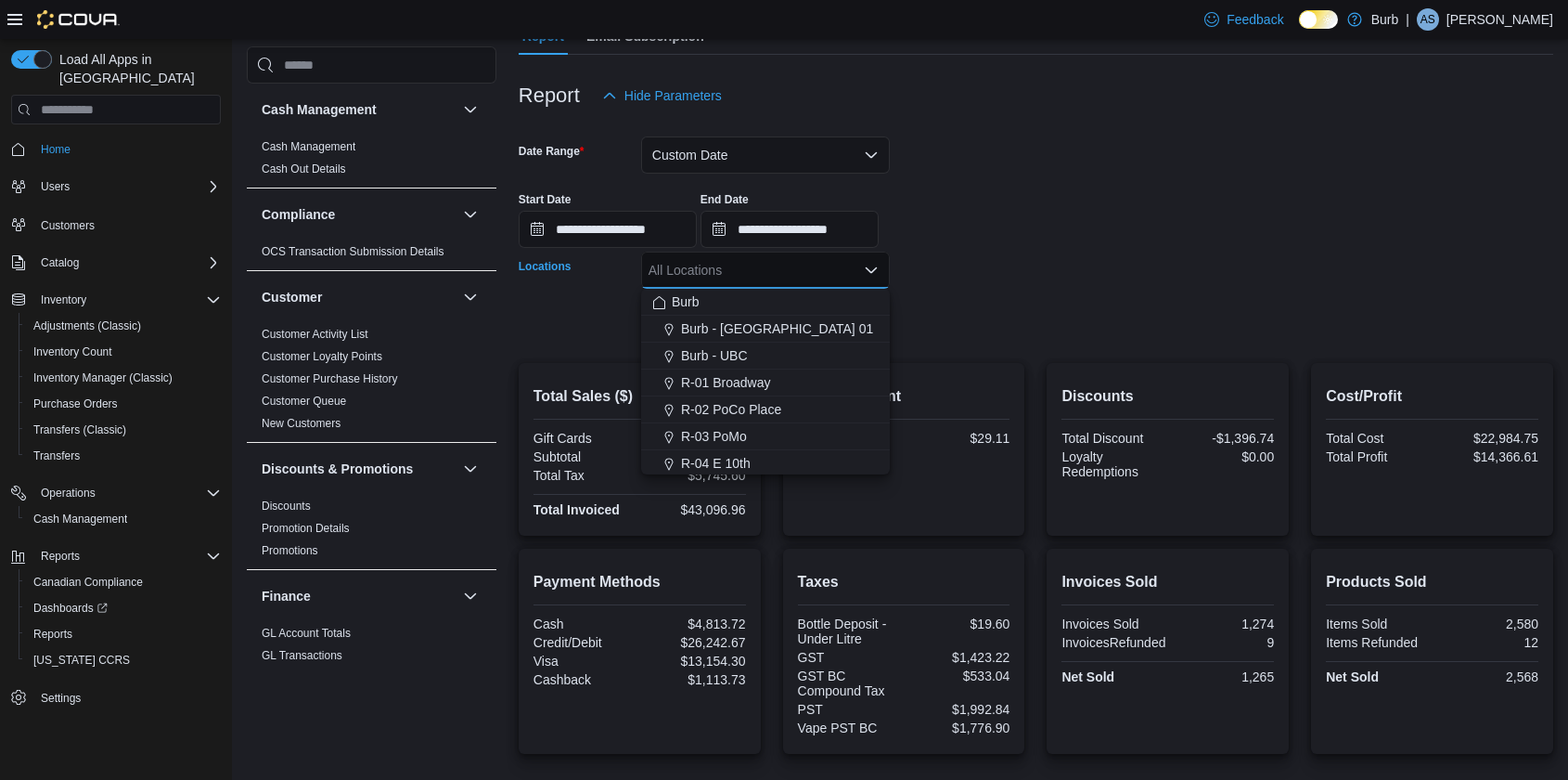
click at [1046, 287] on form "**********" at bounding box center [1036, 227] width 1035 height 226
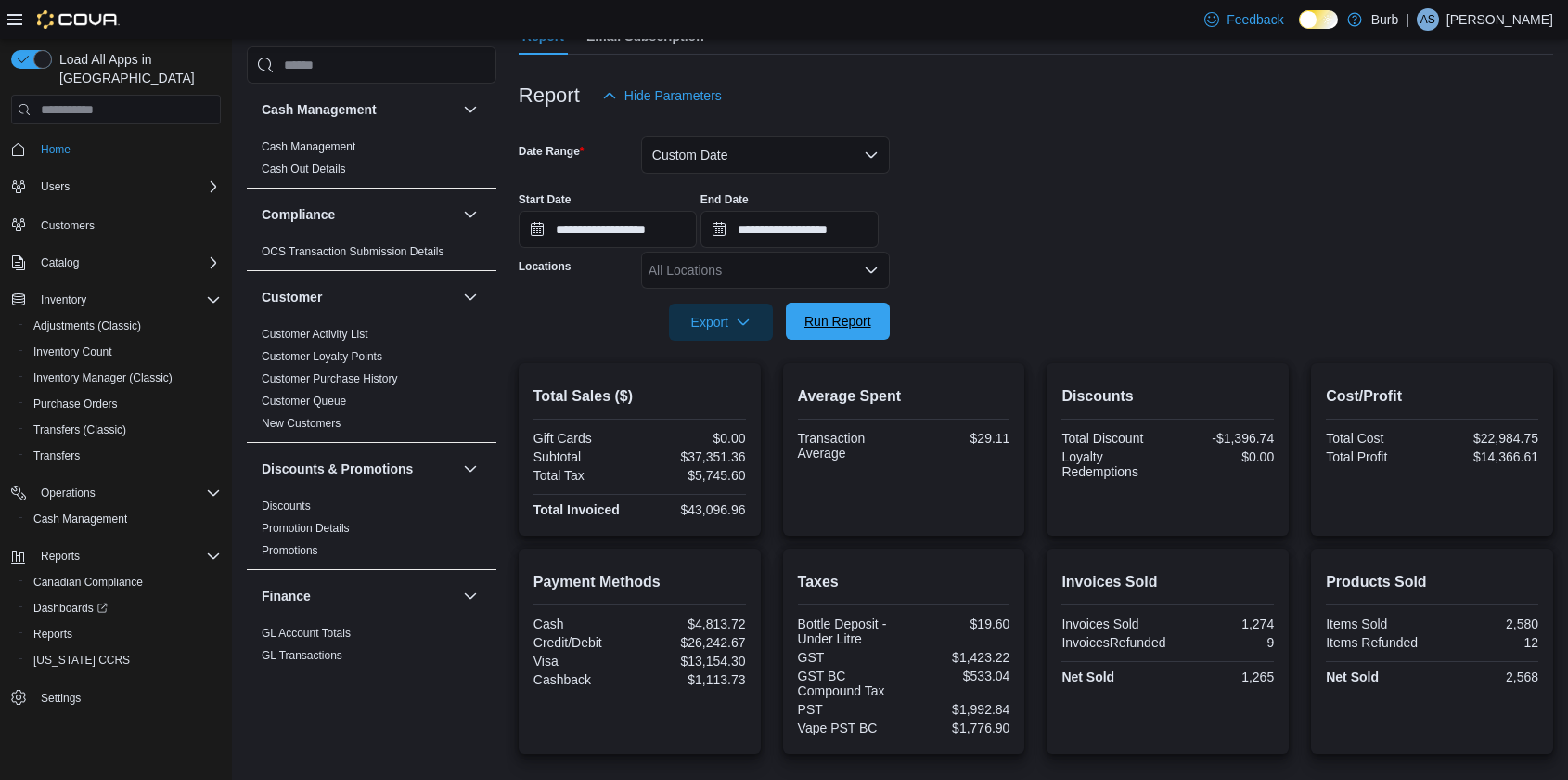
click at [854, 317] on span "Run Report" at bounding box center [837, 321] width 67 height 19
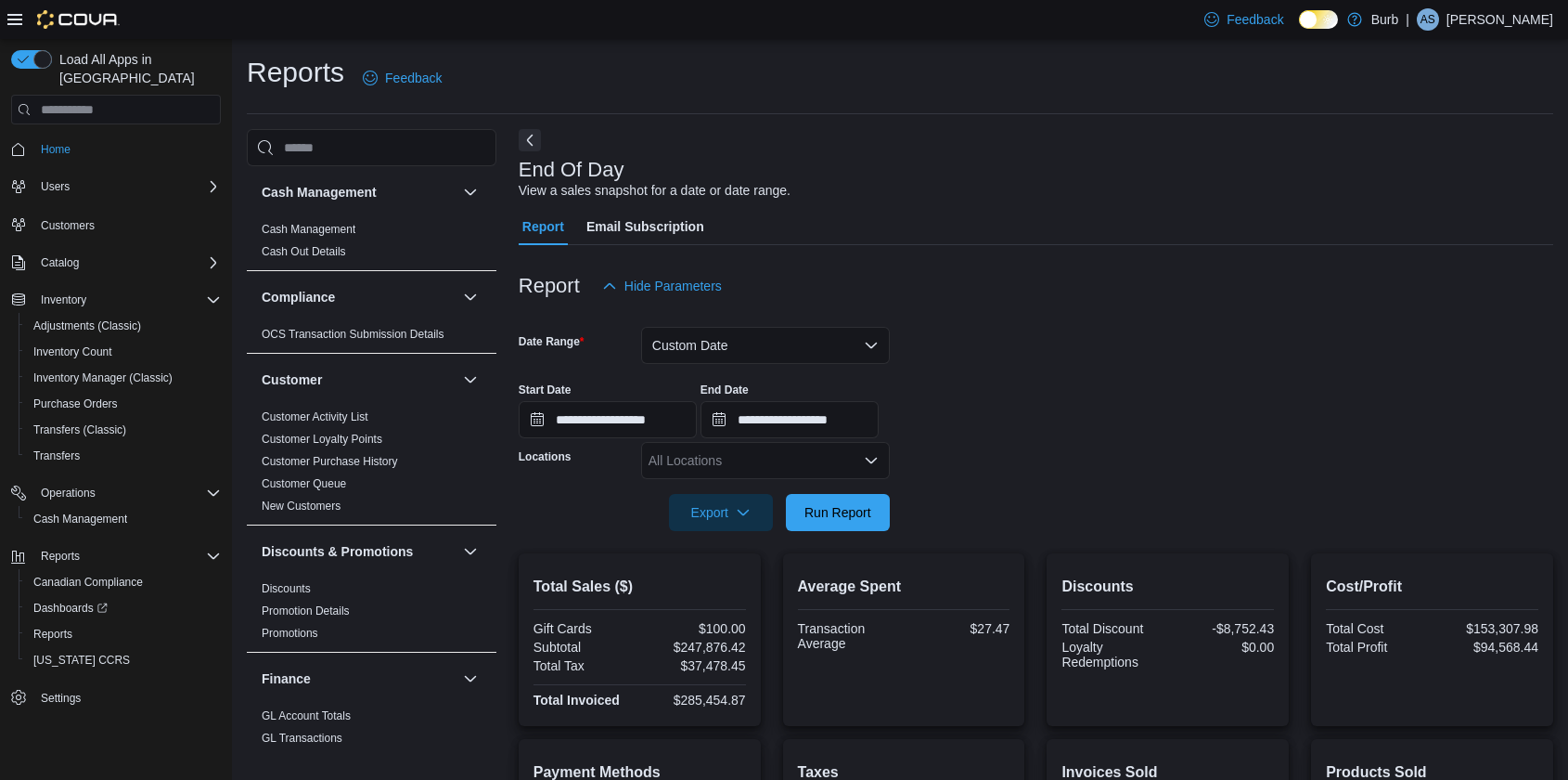
click at [869, 455] on icon "Open list of options" at bounding box center [871, 461] width 15 height 15
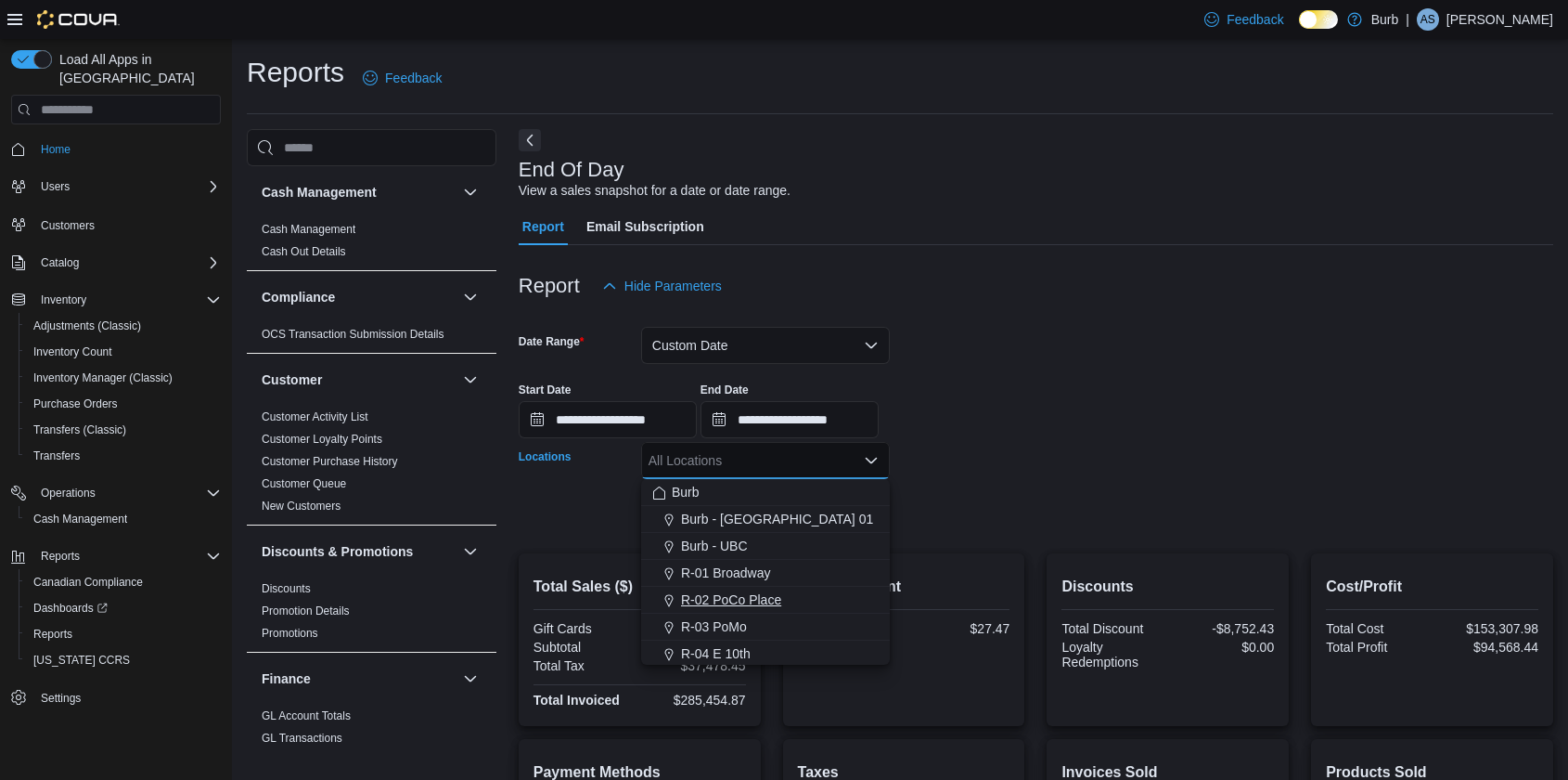
click at [734, 608] on span "R-02 PoCo Place" at bounding box center [731, 600] width 100 height 19
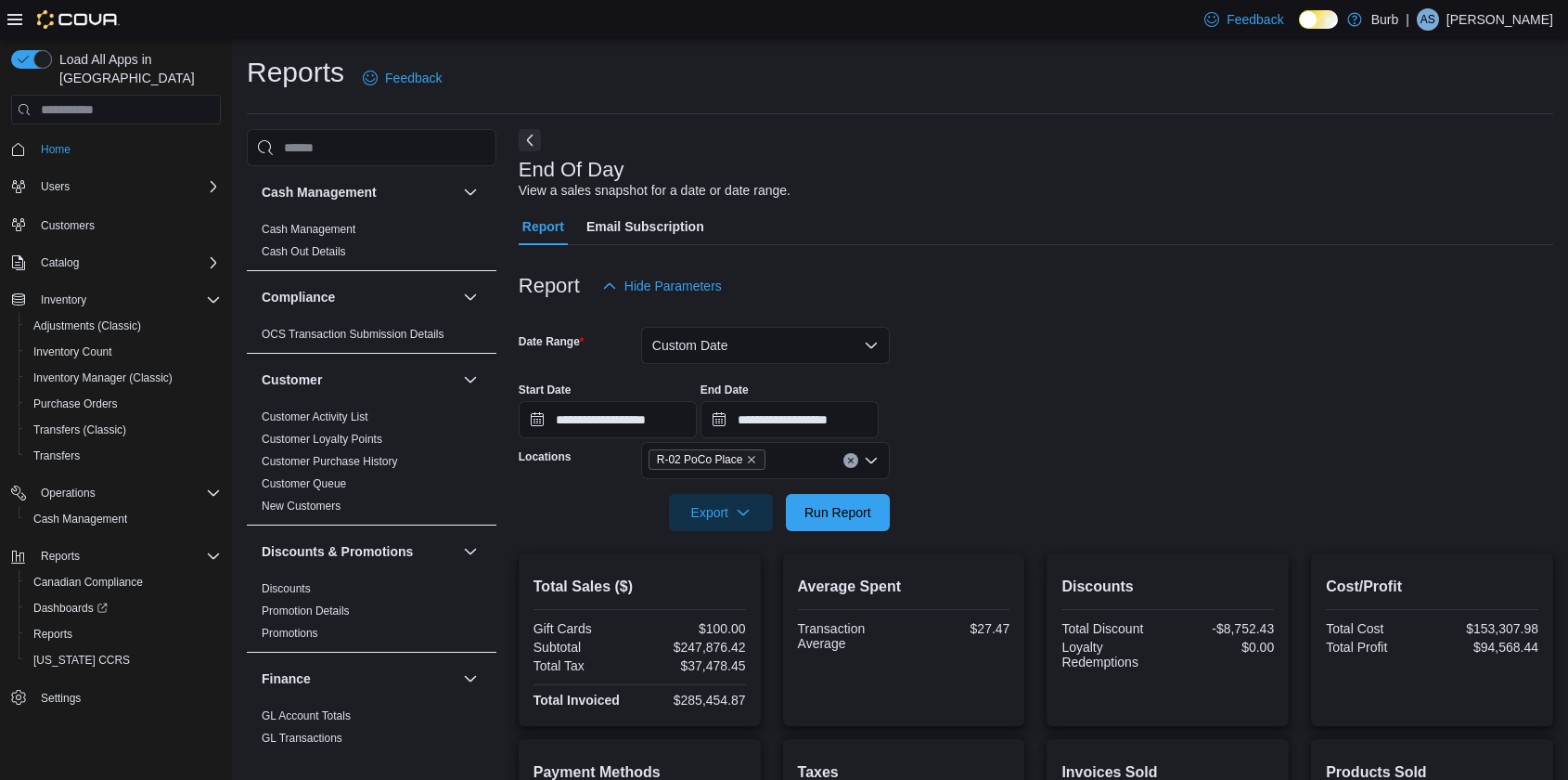
drag, startPoint x: 965, startPoint y: 538, endPoint x: 883, endPoint y: 512, distance: 86.0
click at [964, 538] on div at bounding box center [1036, 543] width 1035 height 23
click at [881, 517] on button "Run Report" at bounding box center [838, 511] width 104 height 37
click at [849, 460] on icon "Clear input" at bounding box center [851, 461] width 8 height 8
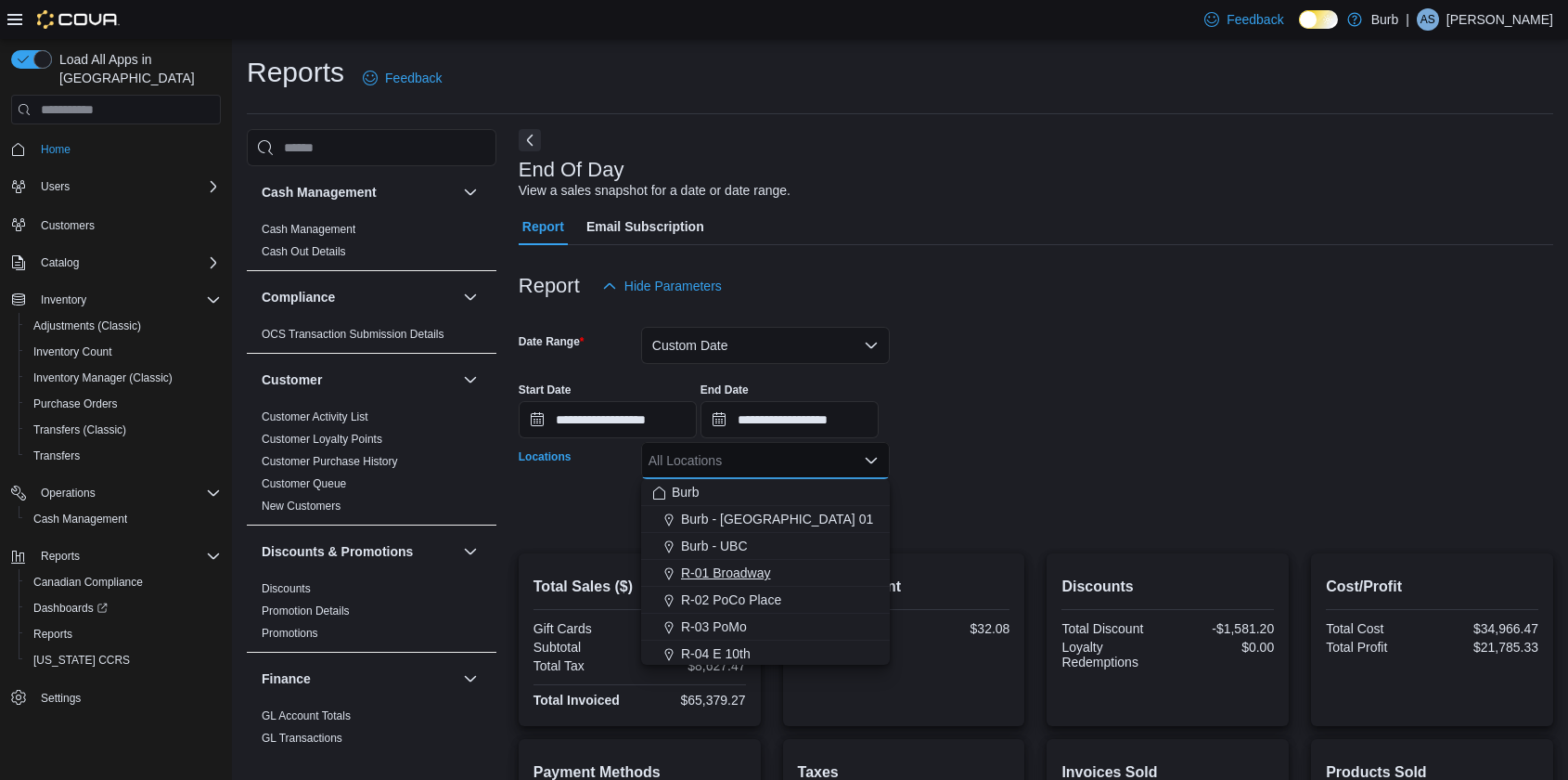
click at [738, 575] on span "R-01 Broadway" at bounding box center [726, 573] width 90 height 19
click at [940, 555] on div "Average Spent Transaction Average $32.08" at bounding box center [904, 639] width 242 height 172
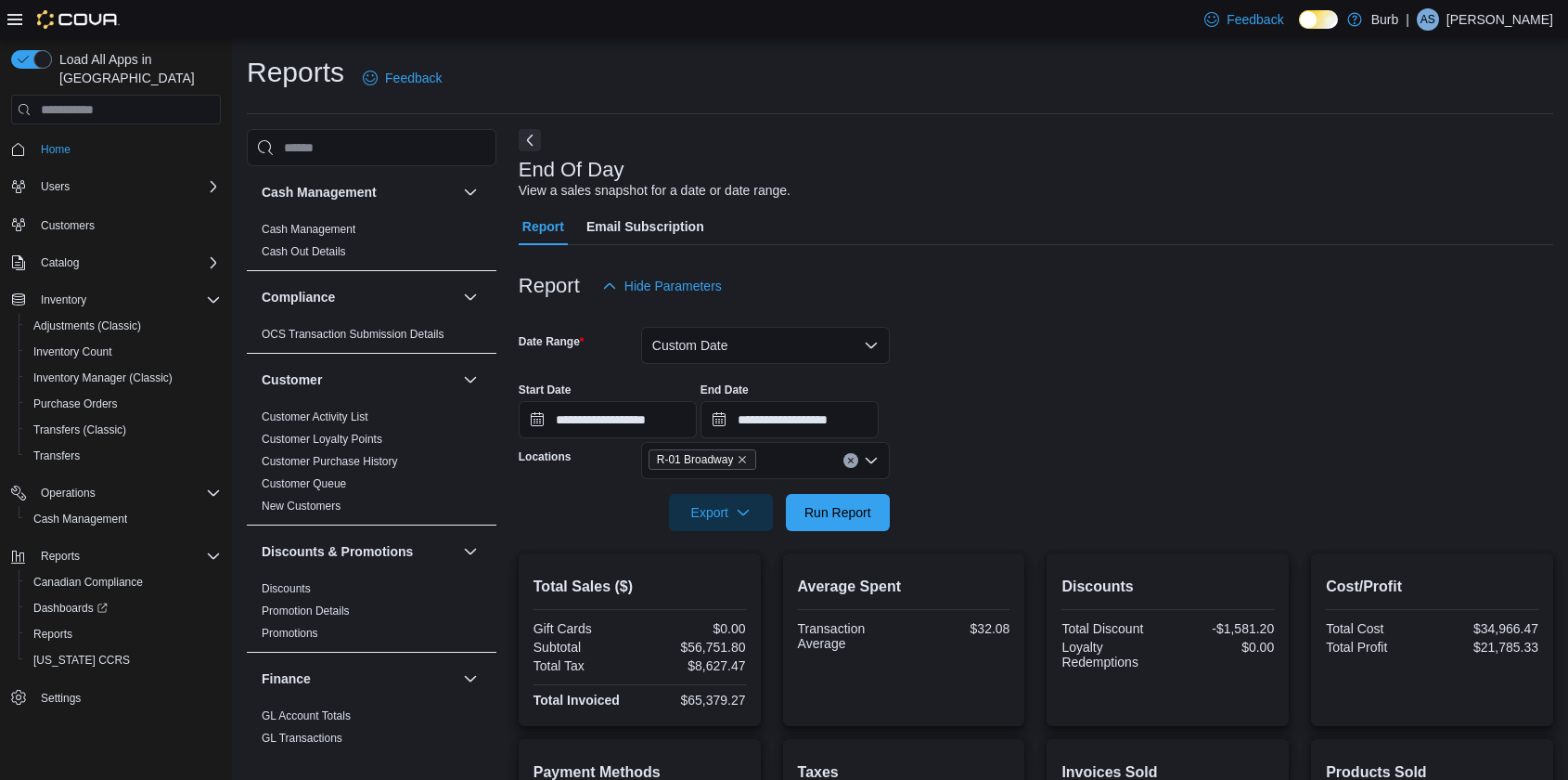
click at [864, 532] on div at bounding box center [1036, 543] width 1035 height 23
click at [853, 516] on span "Run Report" at bounding box center [837, 512] width 67 height 19
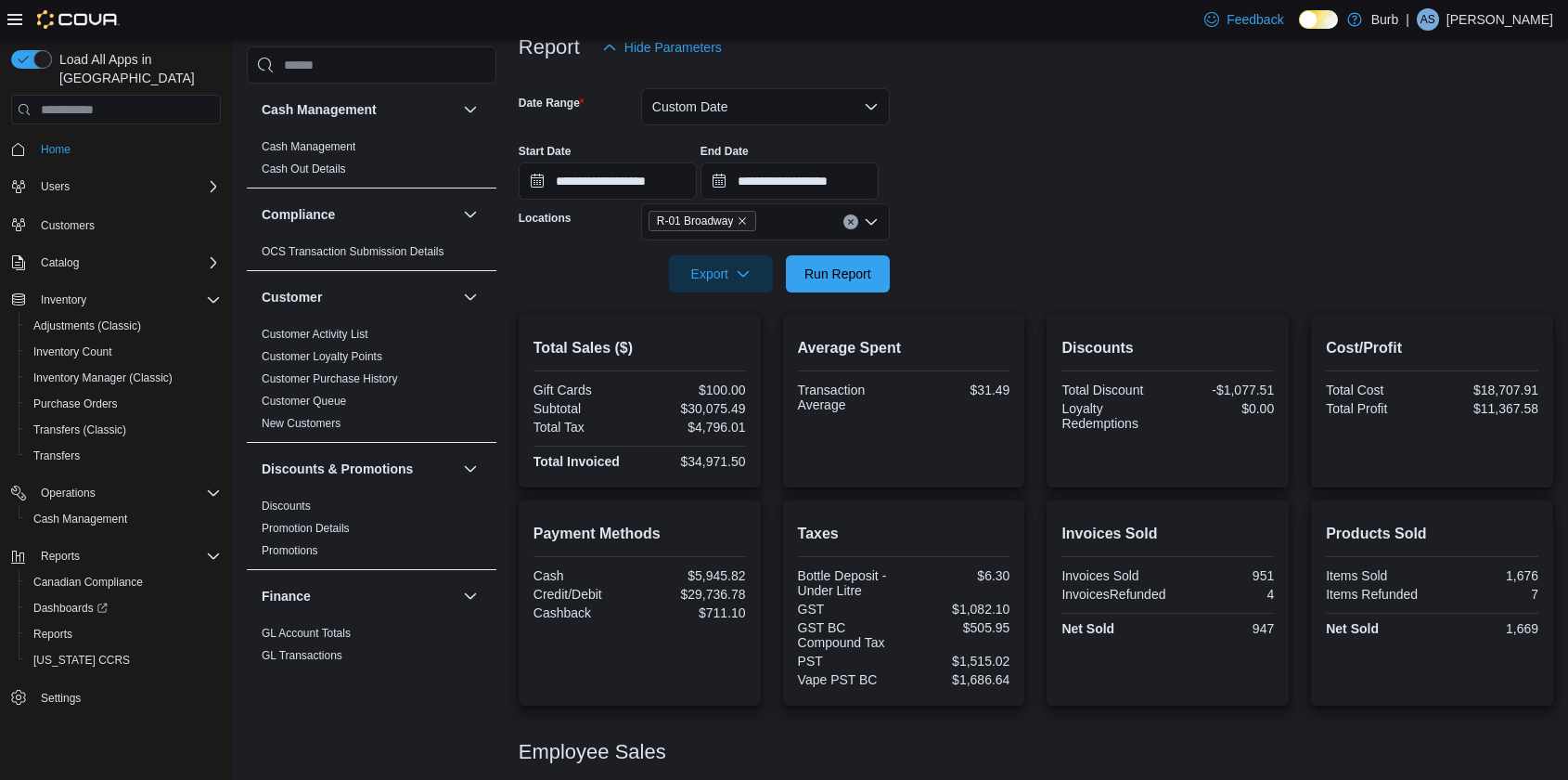
scroll to position [191, 0]
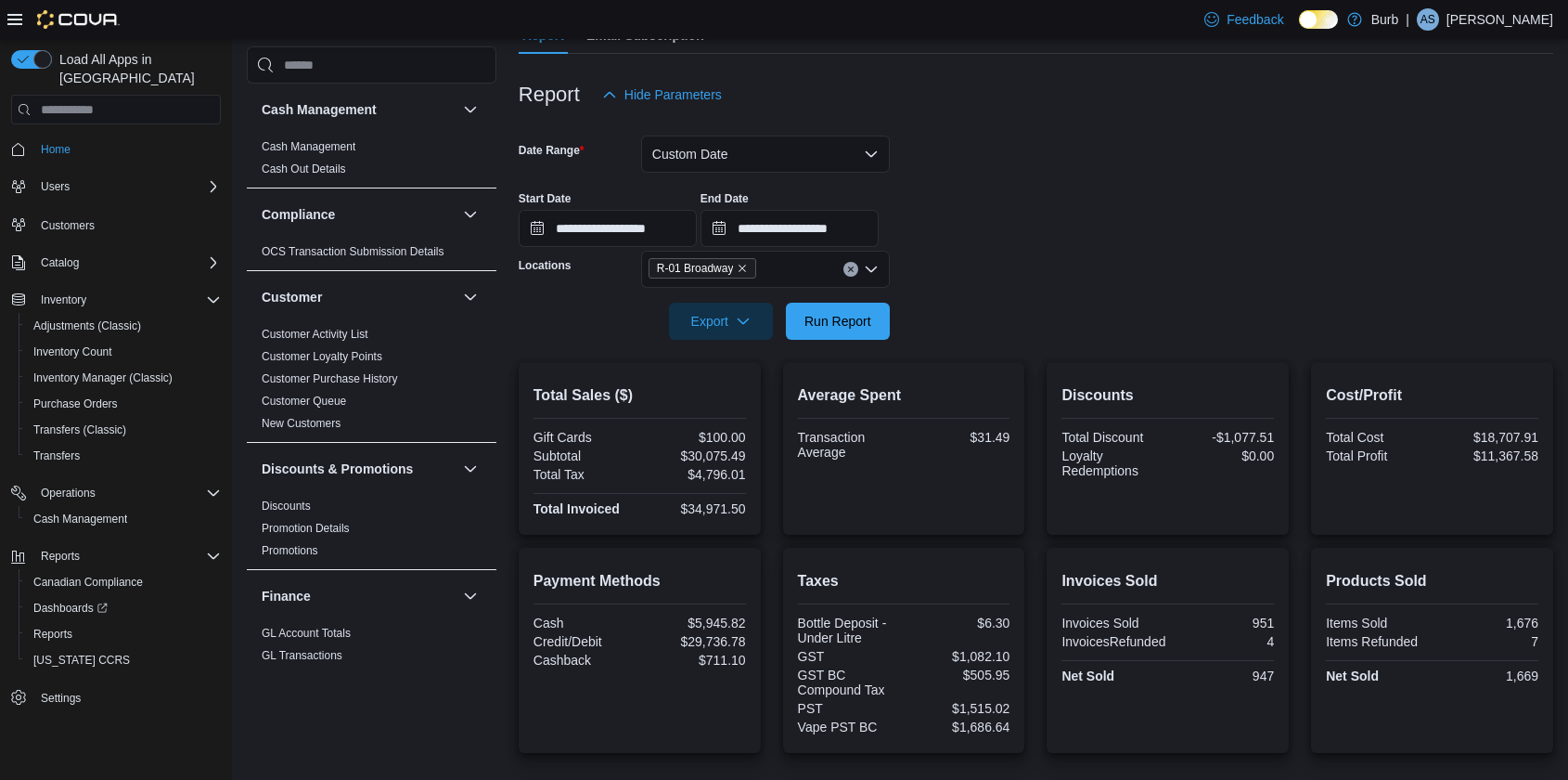
click at [852, 269] on icon "Clear input" at bounding box center [851, 269] width 8 height 8
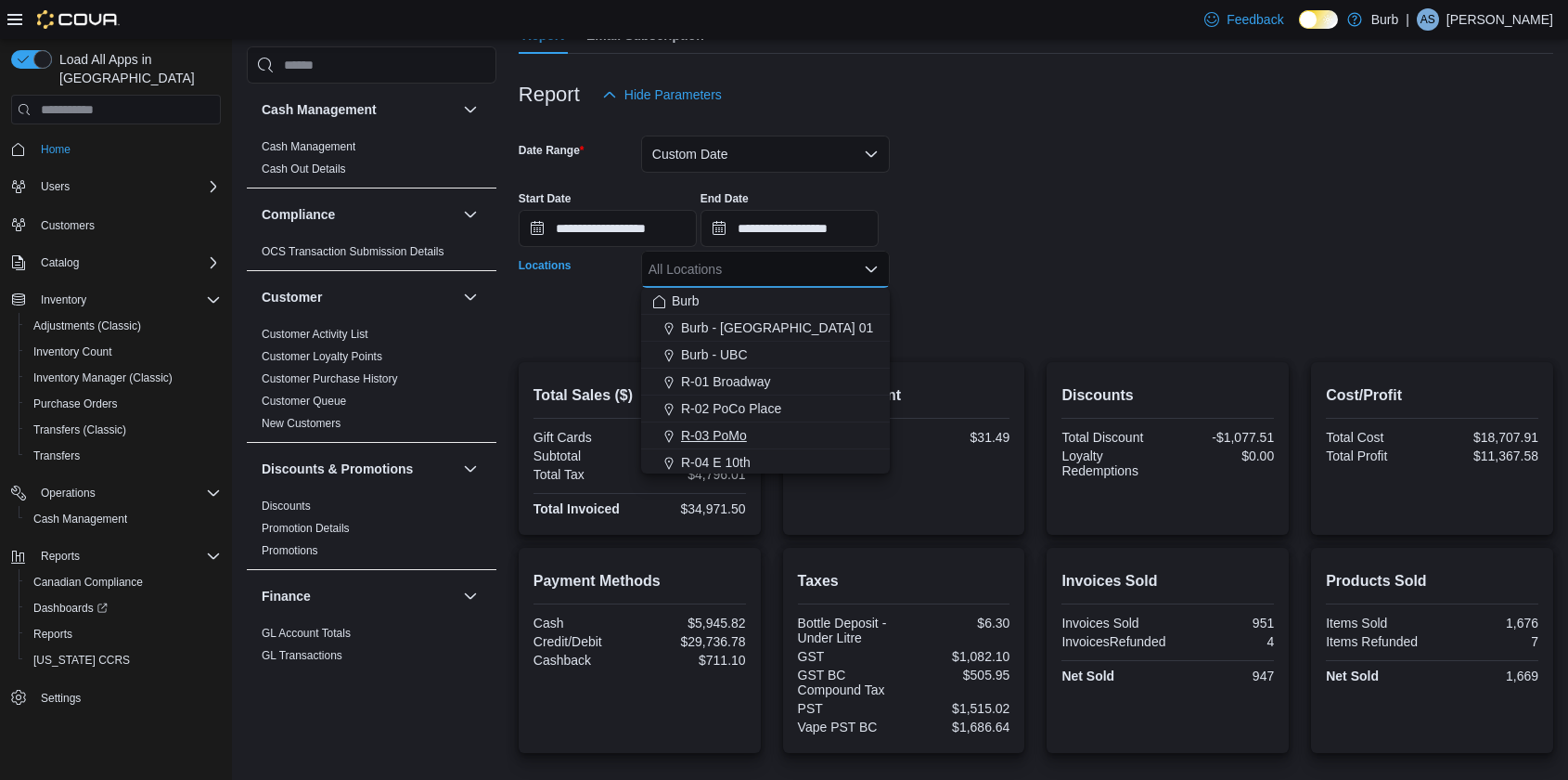
click at [730, 431] on span "R-03 PoMo" at bounding box center [714, 435] width 66 height 19
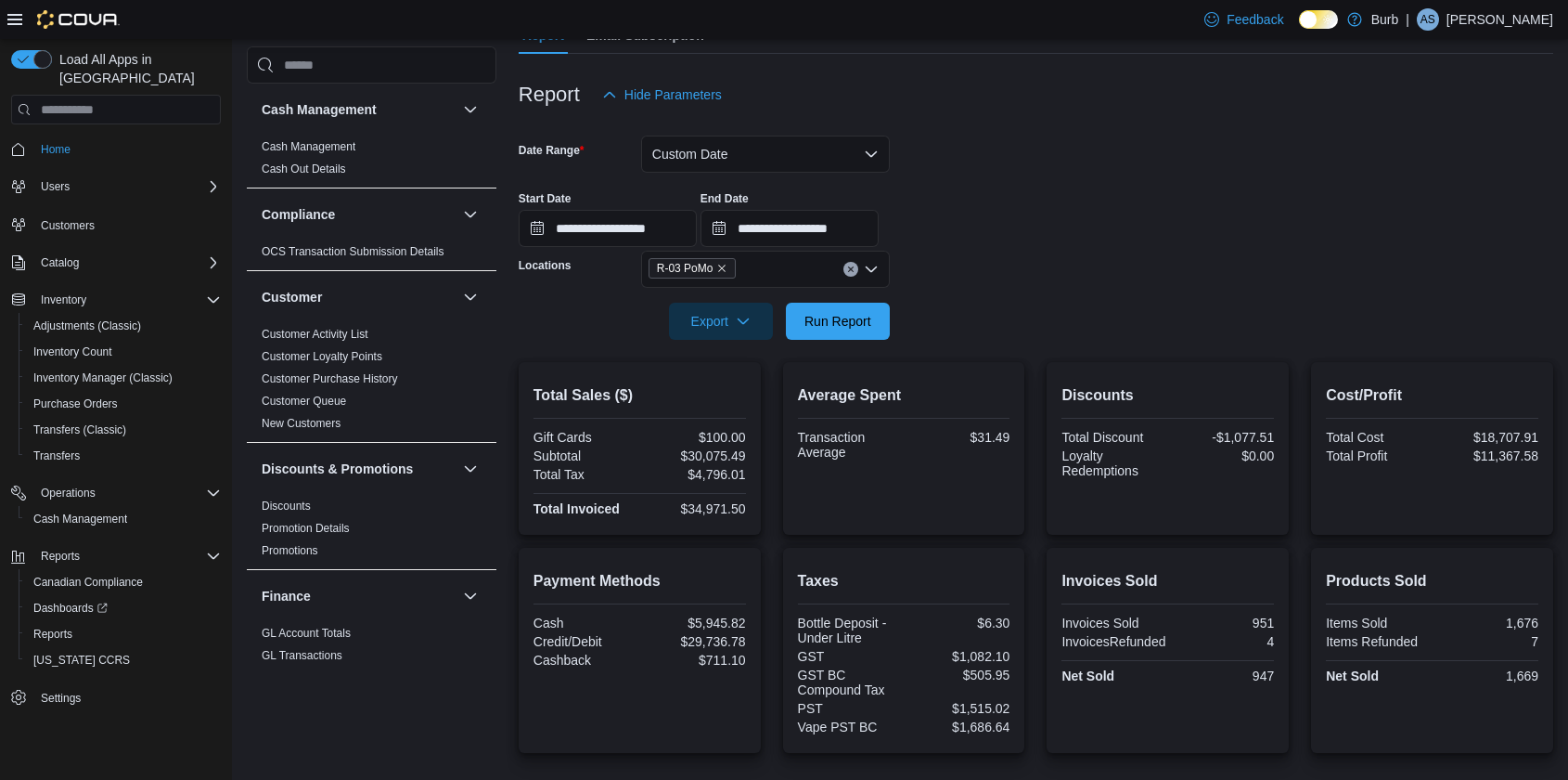
click at [1058, 311] on form "**********" at bounding box center [1036, 226] width 1035 height 226
click at [859, 314] on span "Run Report" at bounding box center [837, 320] width 67 height 19
click at [851, 267] on icon "Clear input" at bounding box center [851, 269] width 8 height 8
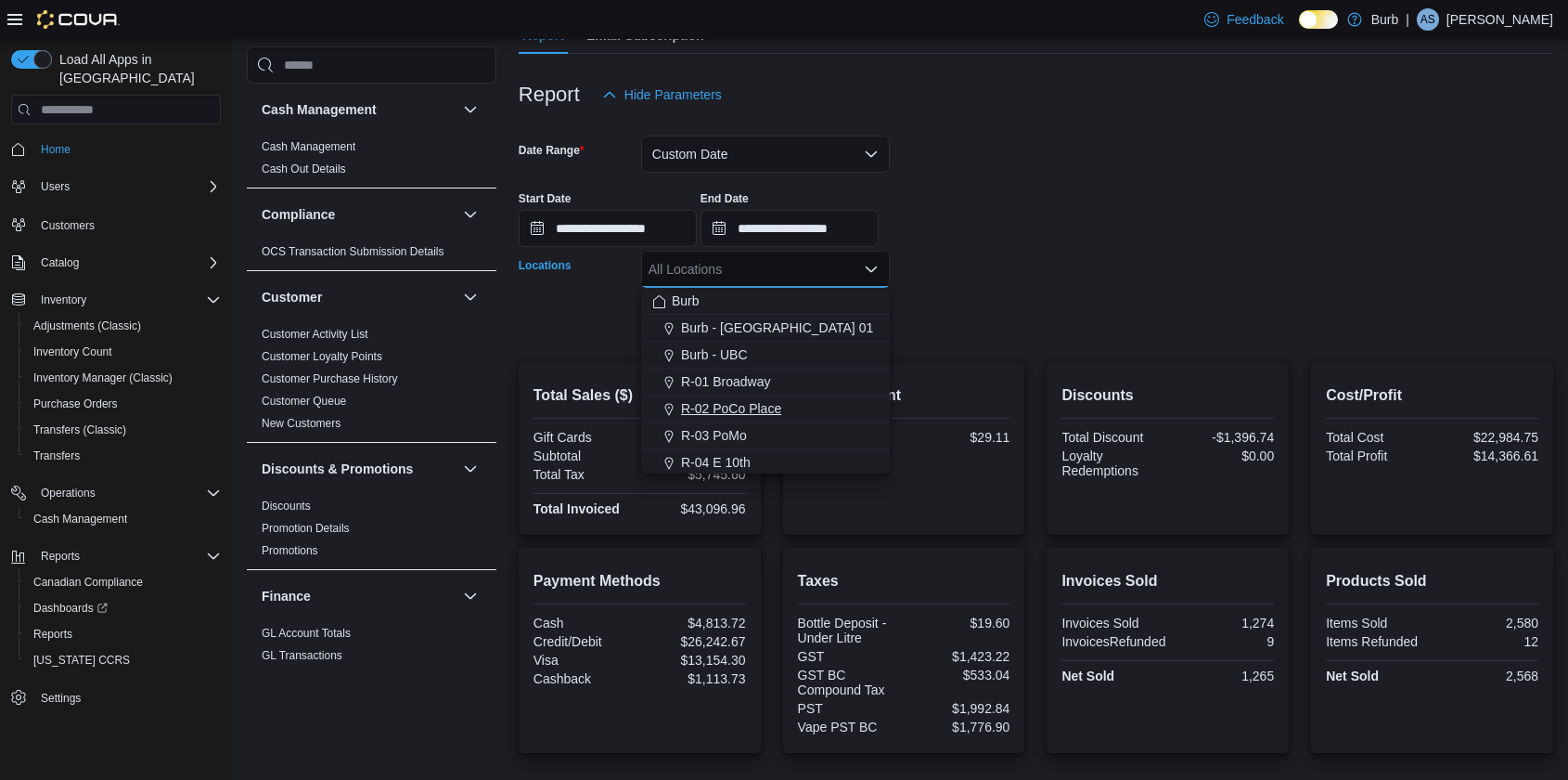
click at [736, 417] on button "R-02 PoCo Place" at bounding box center [766, 409] width 249 height 27
drag, startPoint x: 969, startPoint y: 354, endPoint x: 867, endPoint y: 345, distance: 102.4
click at [967, 354] on div at bounding box center [1036, 351] width 1035 height 23
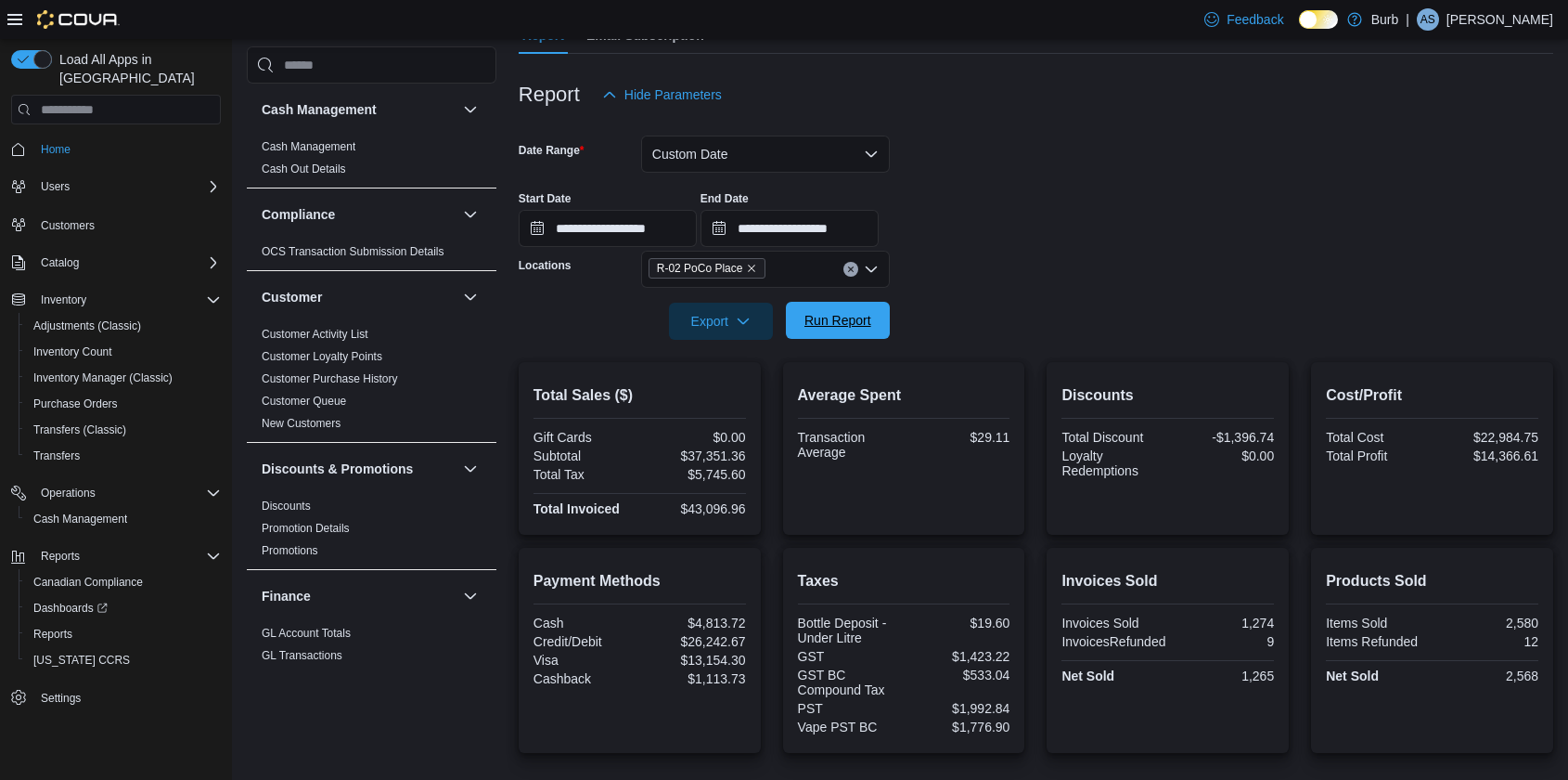
click at [861, 330] on span "Run Report" at bounding box center [837, 319] width 82 height 37
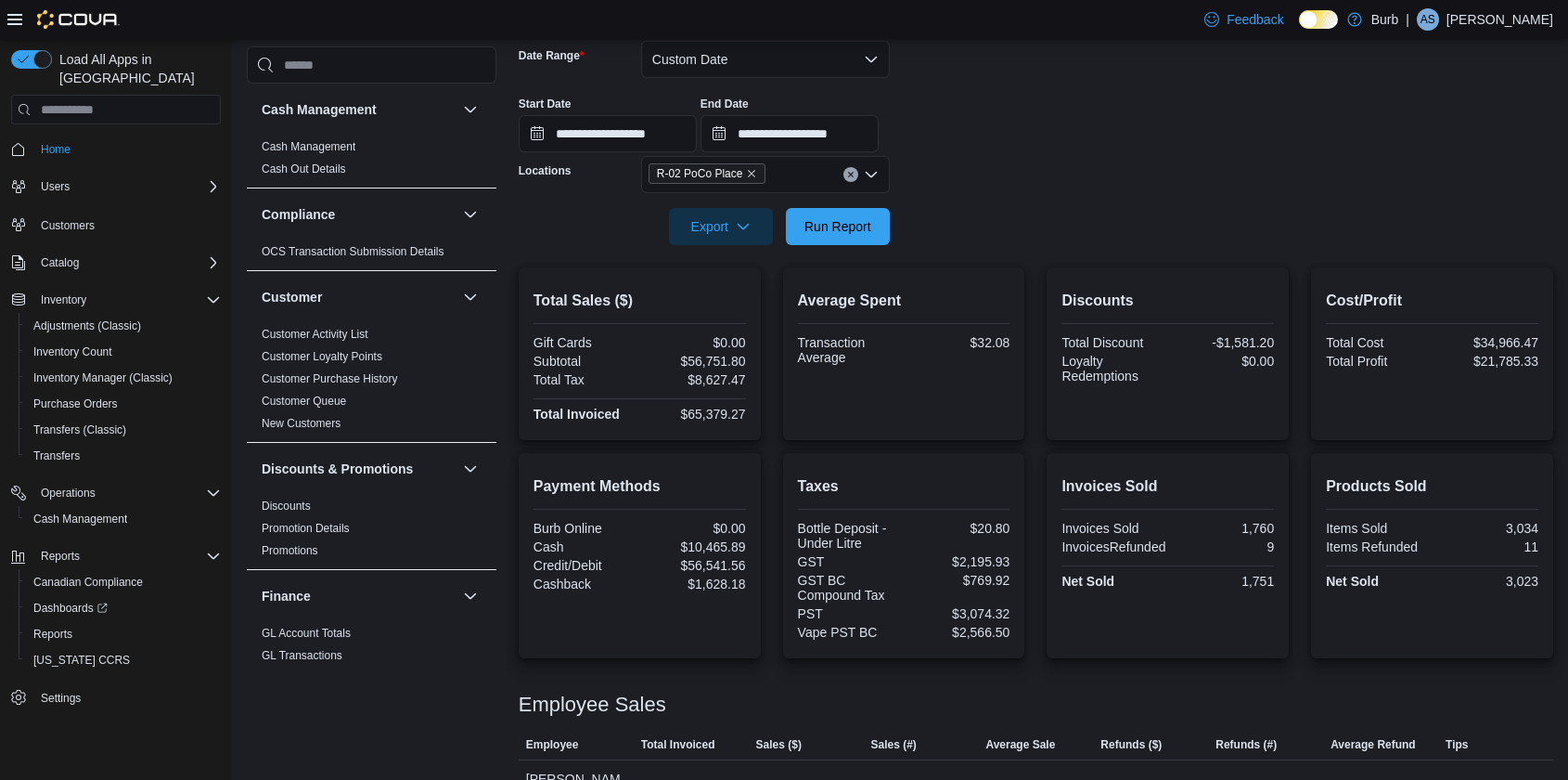
scroll to position [240, 0]
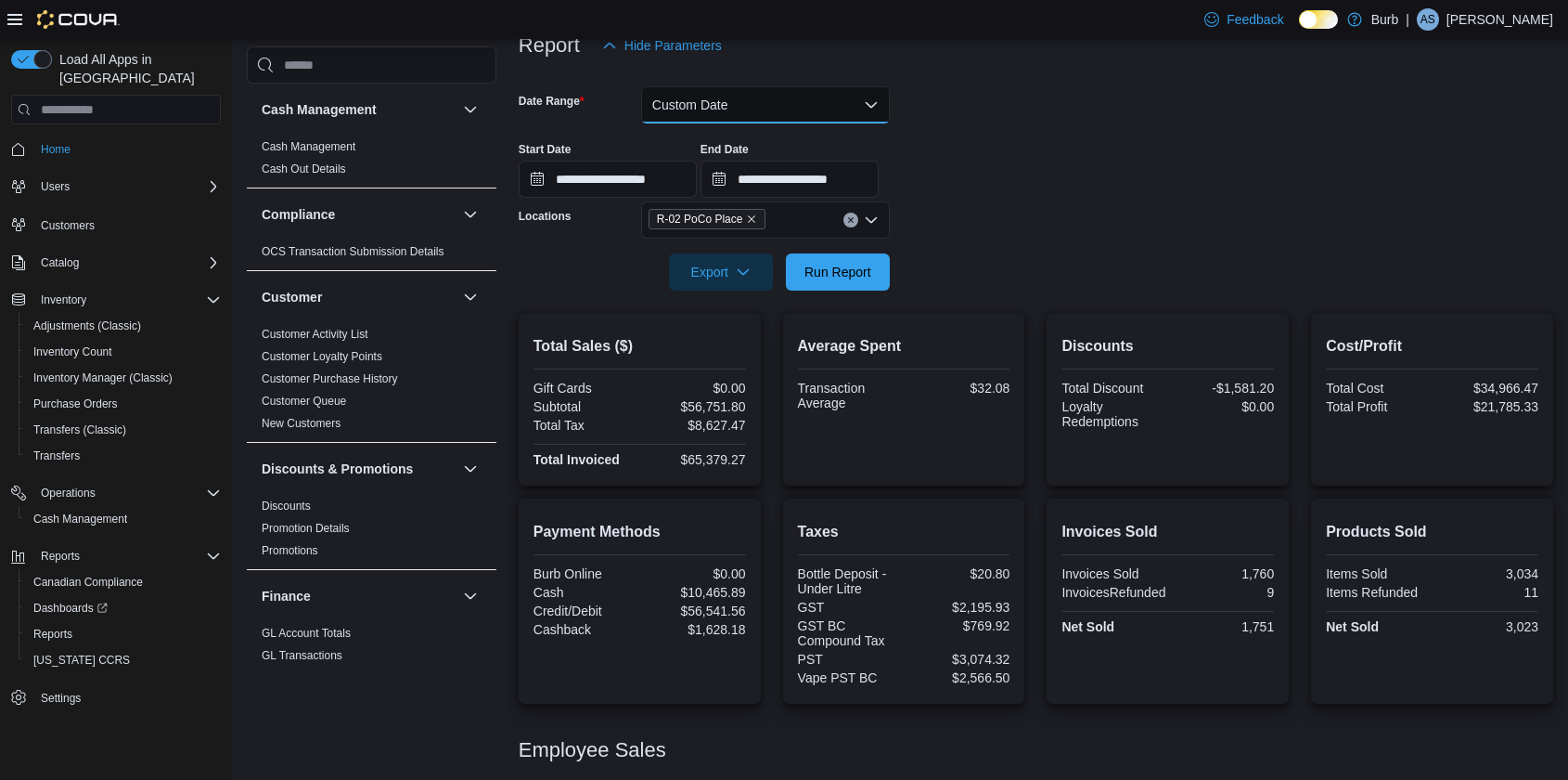
click at [774, 104] on button "Custom Date" at bounding box center [766, 105] width 249 height 37
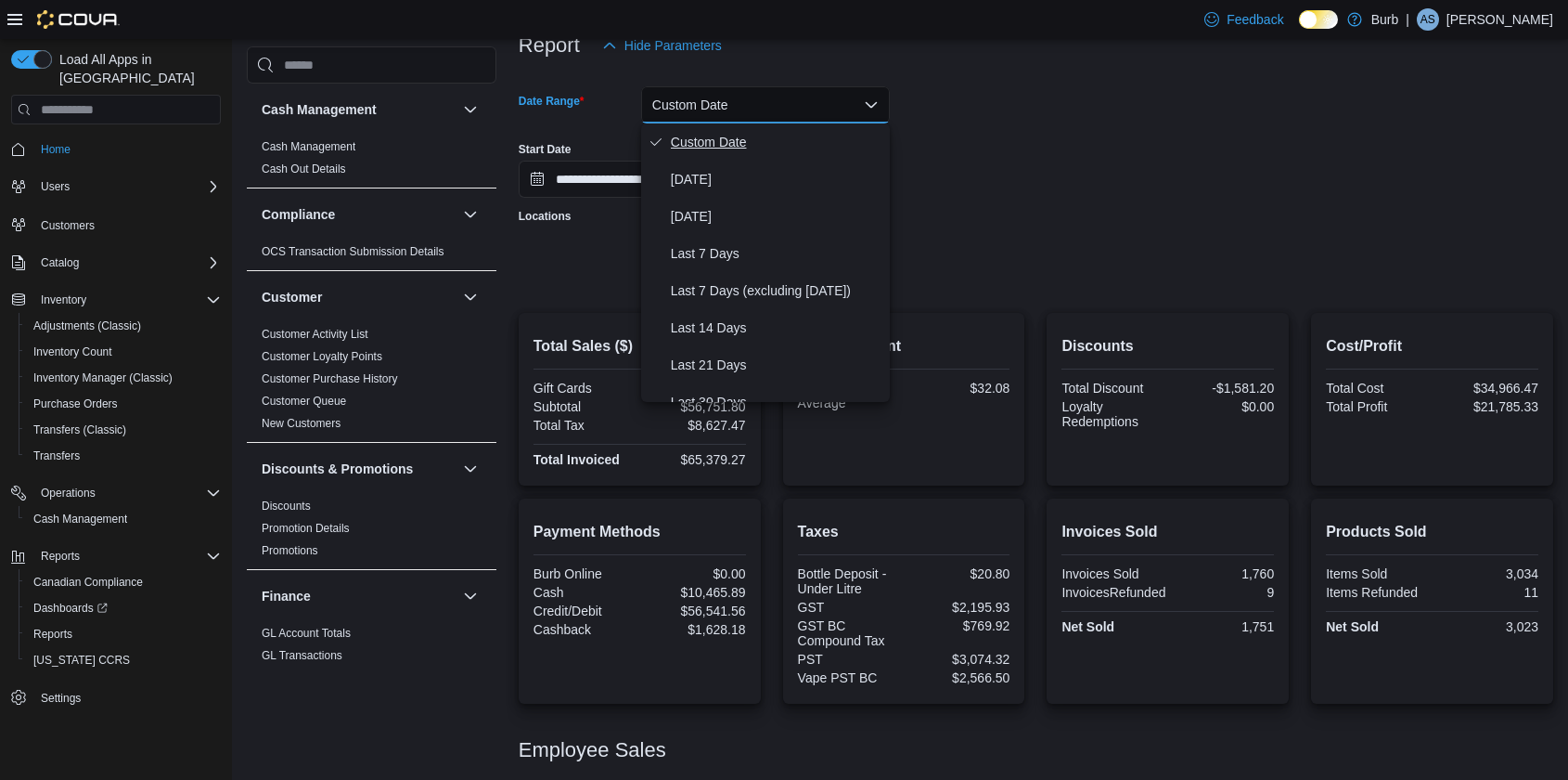
click at [695, 154] on button "Custom Date" at bounding box center [766, 141] width 249 height 37
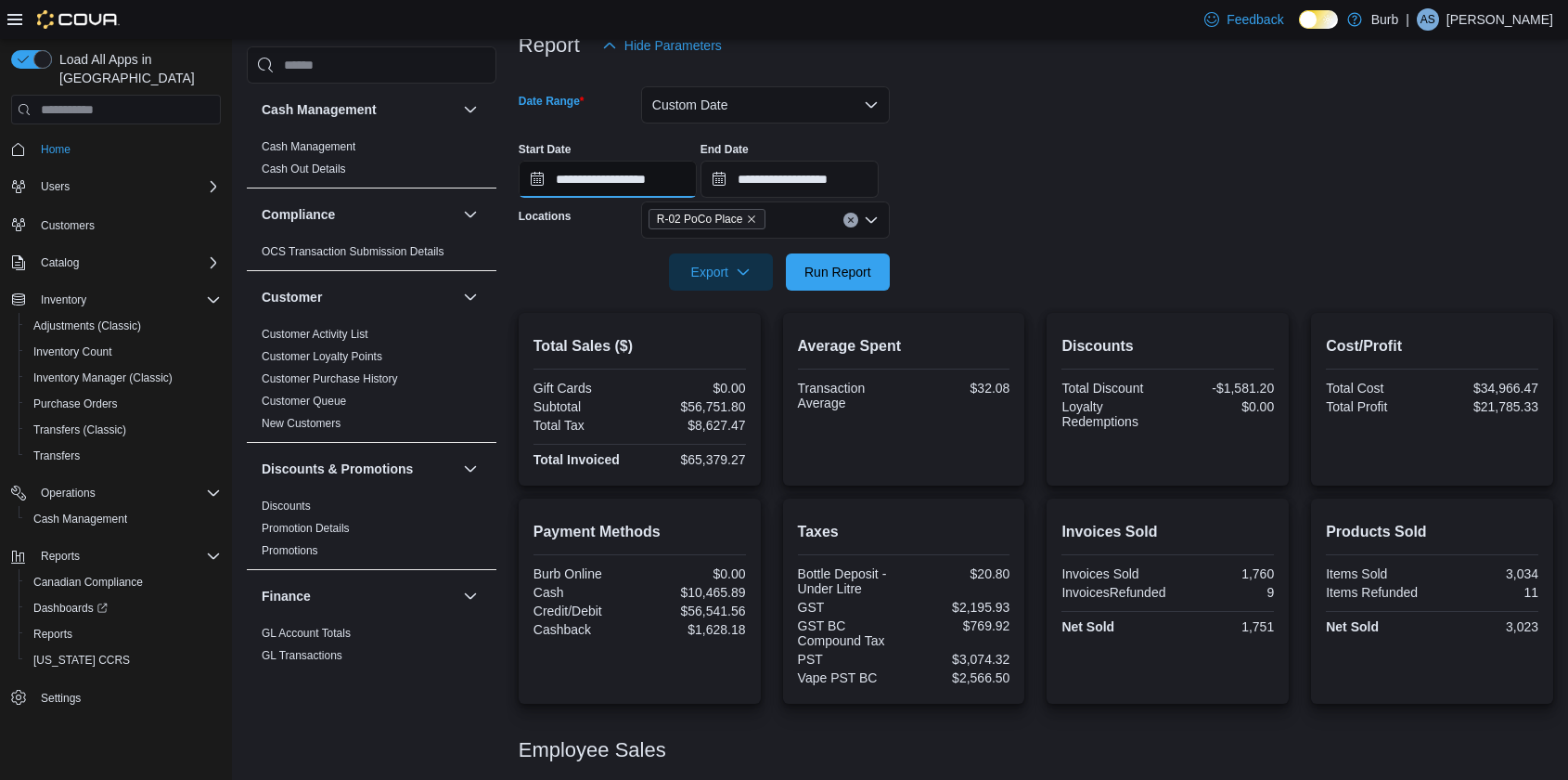
click at [539, 178] on input "**********" at bounding box center [607, 178] width 178 height 37
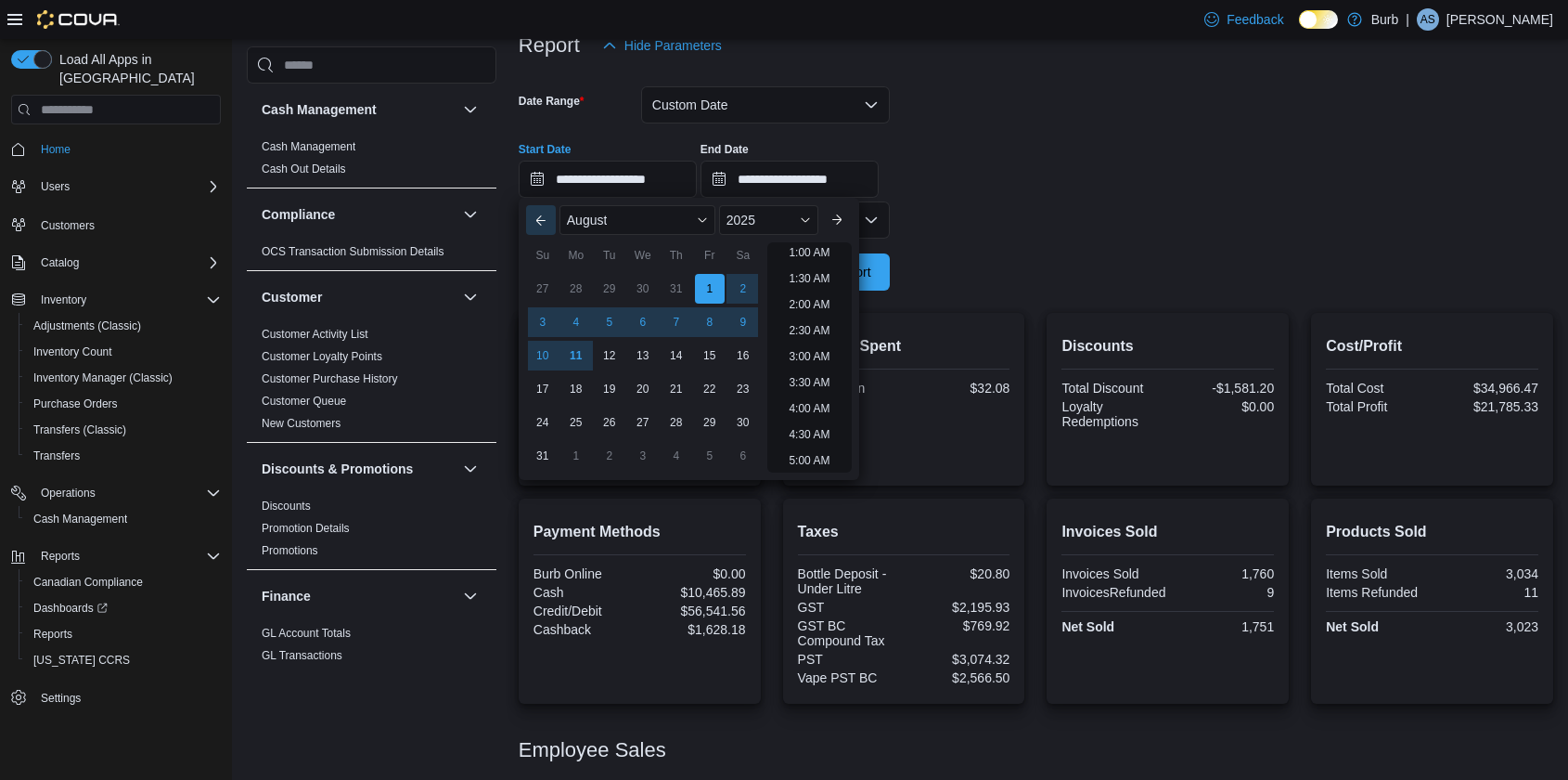
click at [535, 216] on button "Previous Month" at bounding box center [542, 220] width 30 height 30
type input "**********"
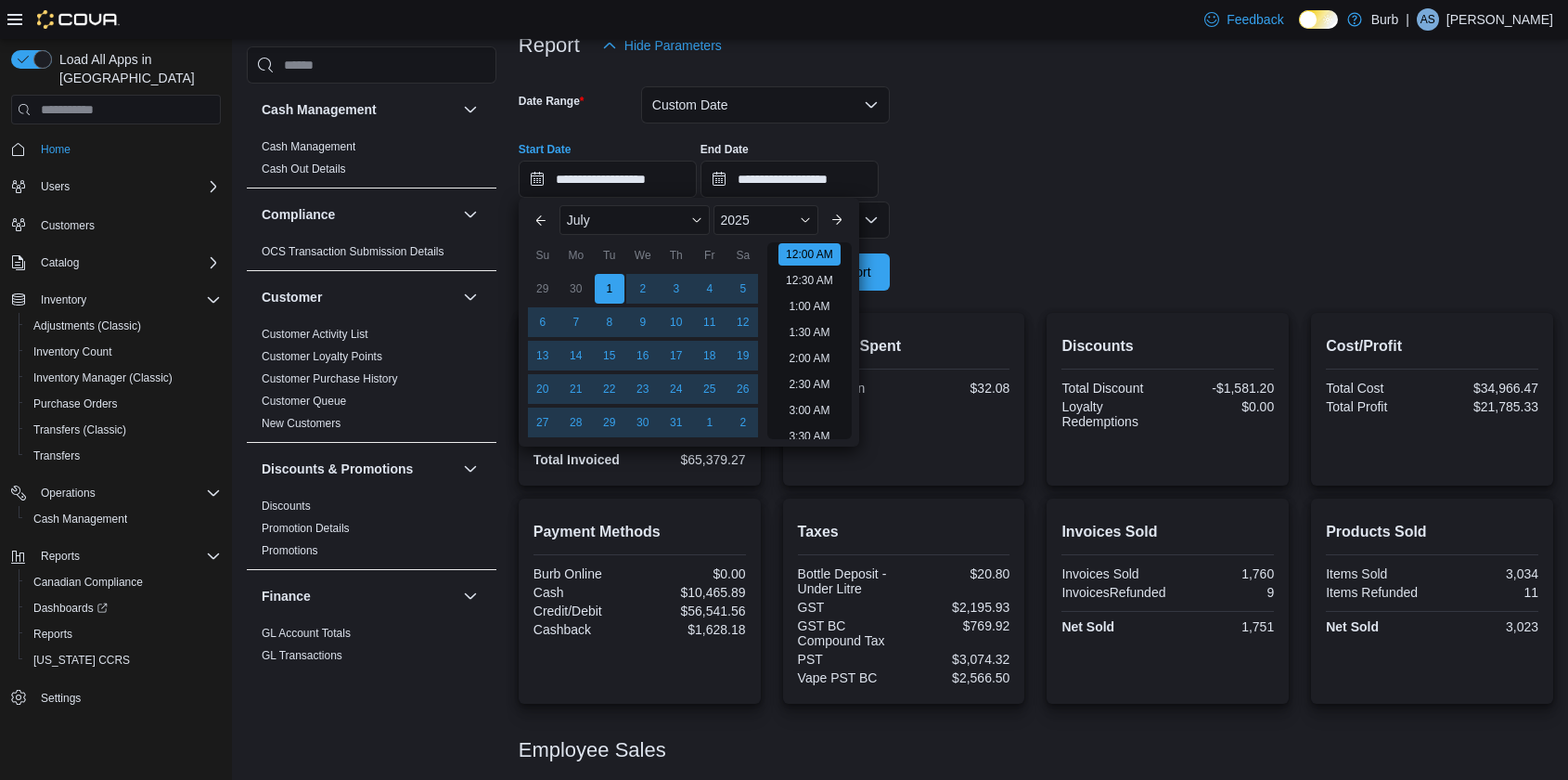
click at [912, 198] on div at bounding box center [1036, 200] width 1035 height 4
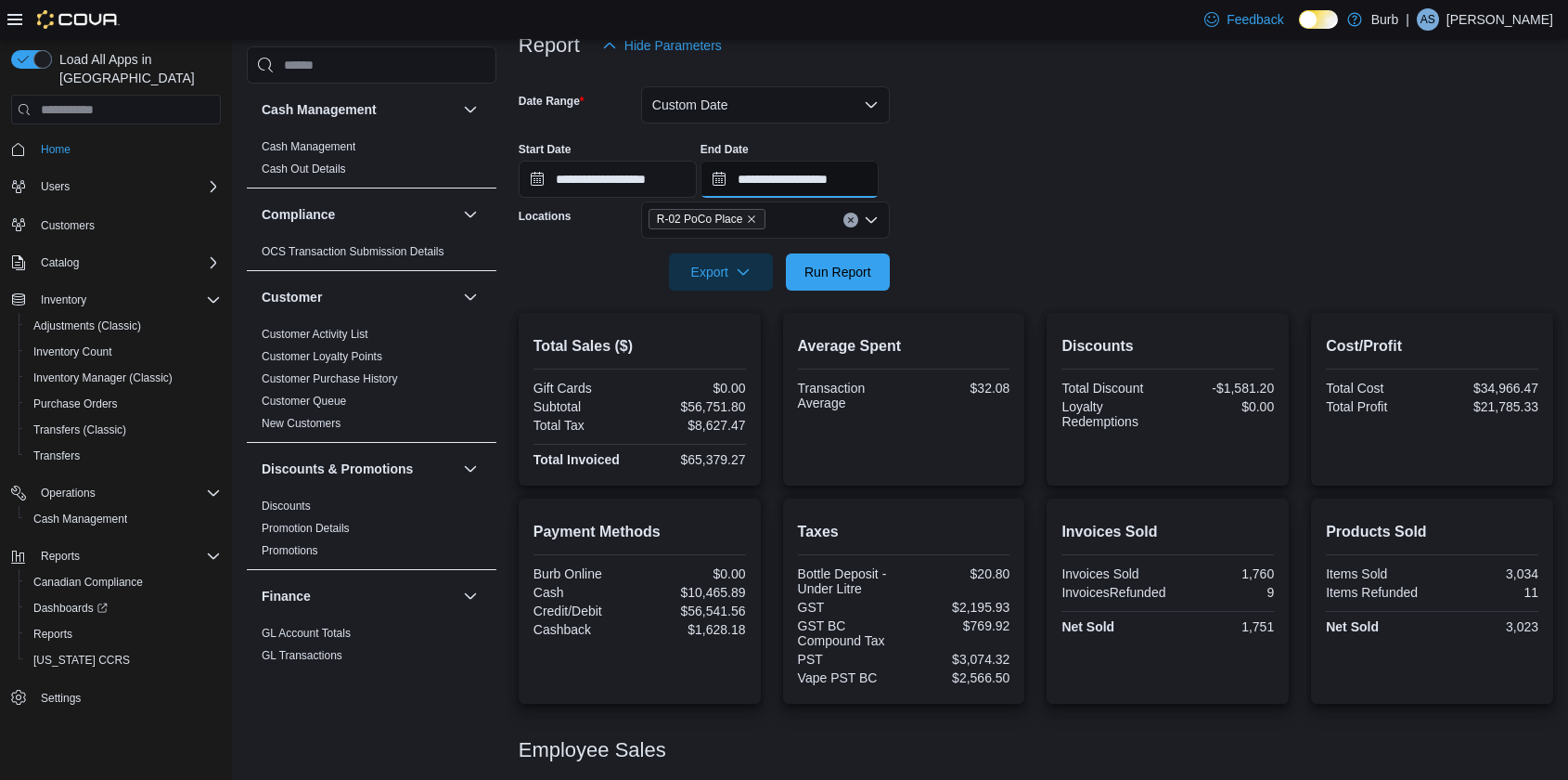
click at [732, 179] on input "**********" at bounding box center [789, 178] width 178 height 37
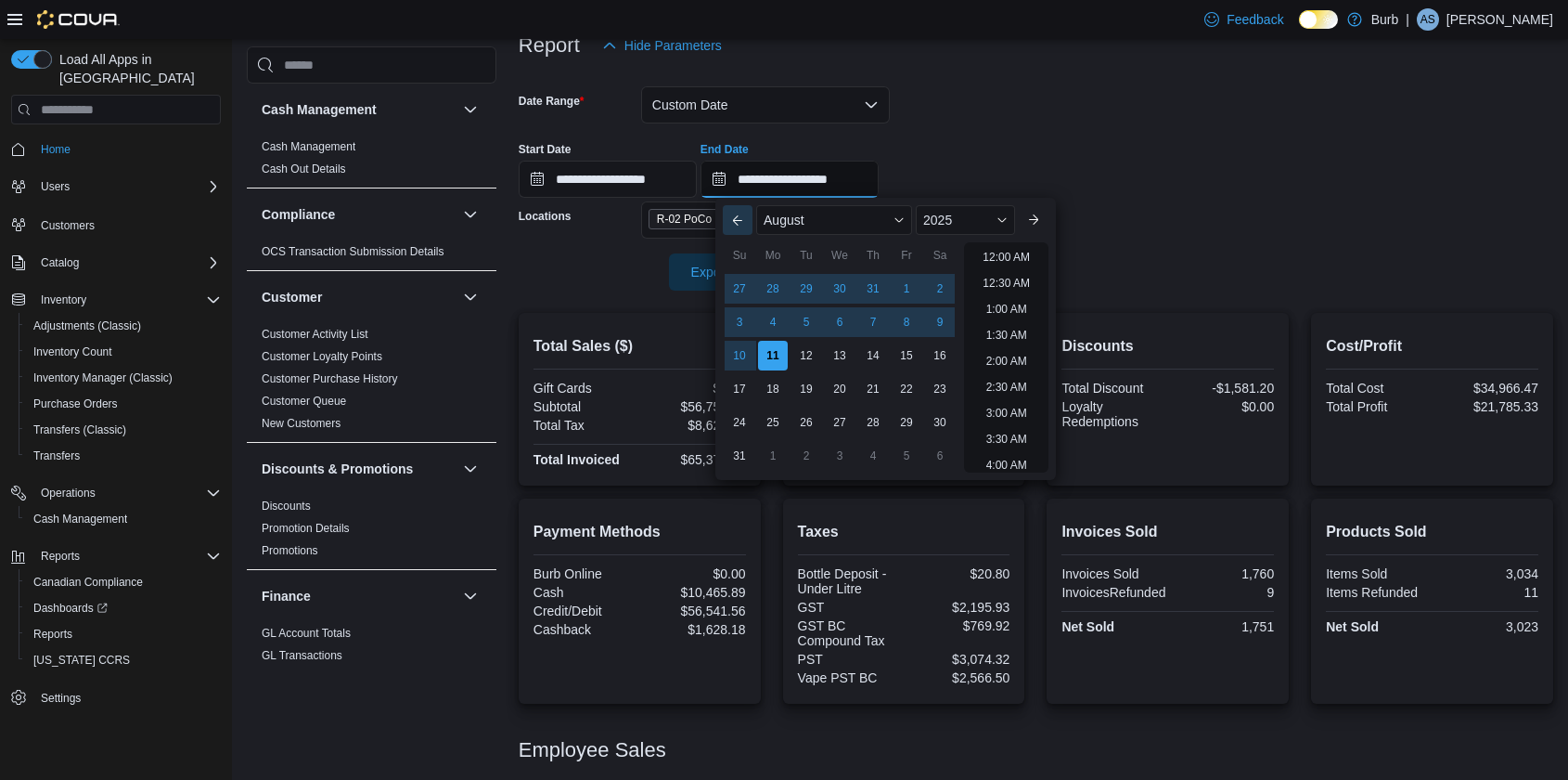
scroll to position [1020, 0]
click at [729, 210] on button "Previous Month" at bounding box center [738, 220] width 30 height 30
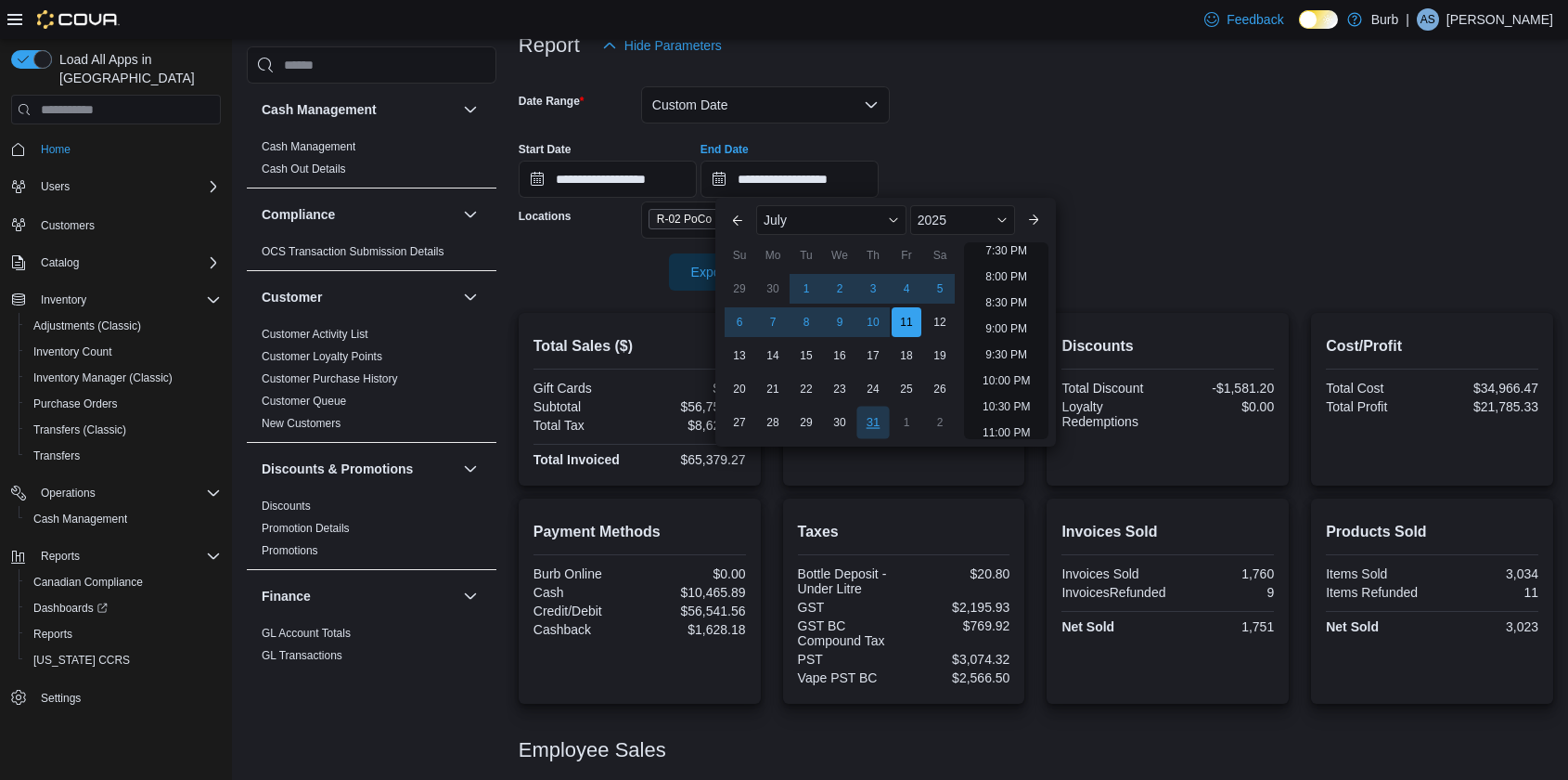
click at [868, 422] on div "31" at bounding box center [872, 422] width 32 height 32
type input "**********"
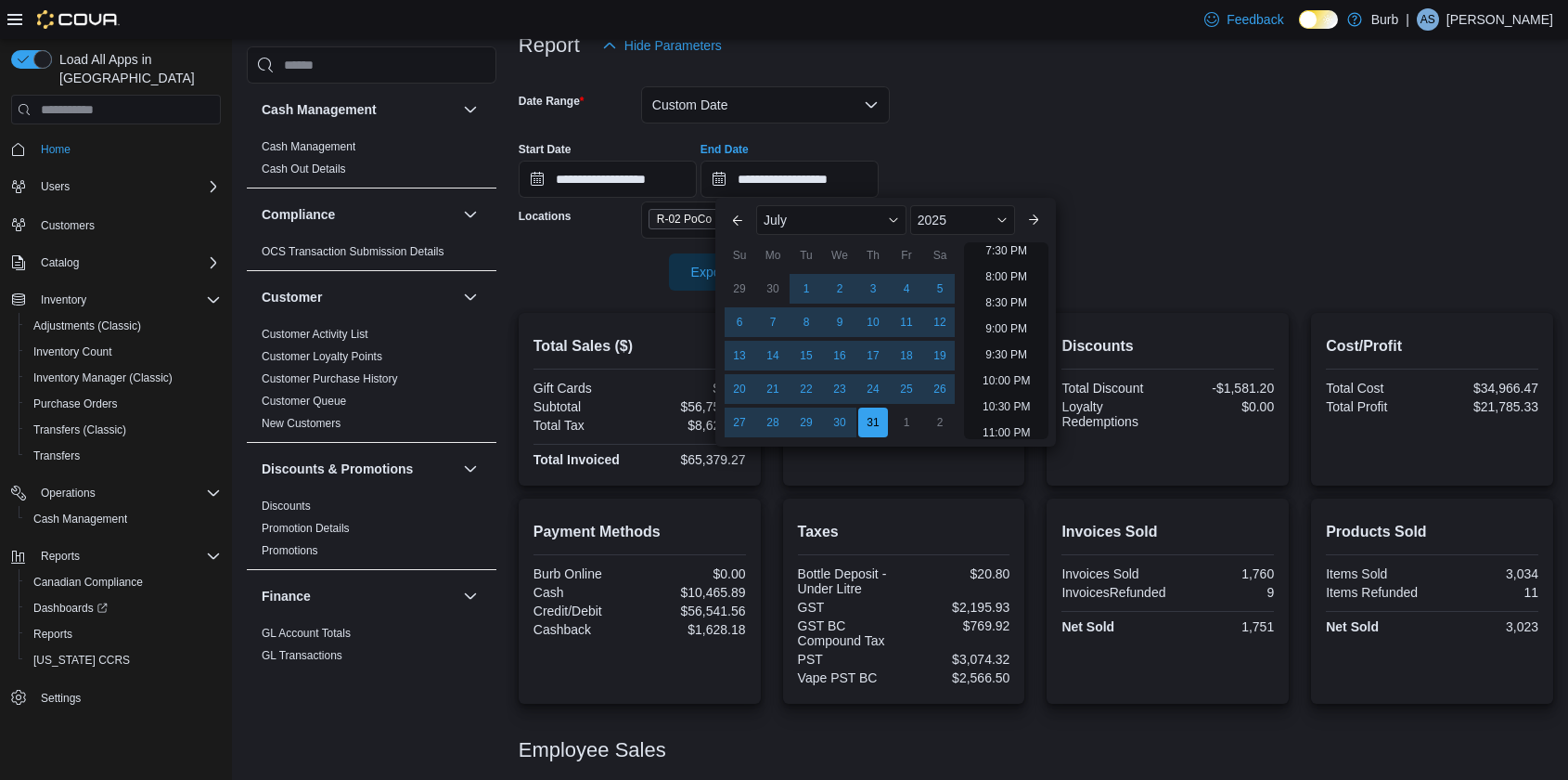
click at [966, 152] on div "**********" at bounding box center [1036, 162] width 1035 height 71
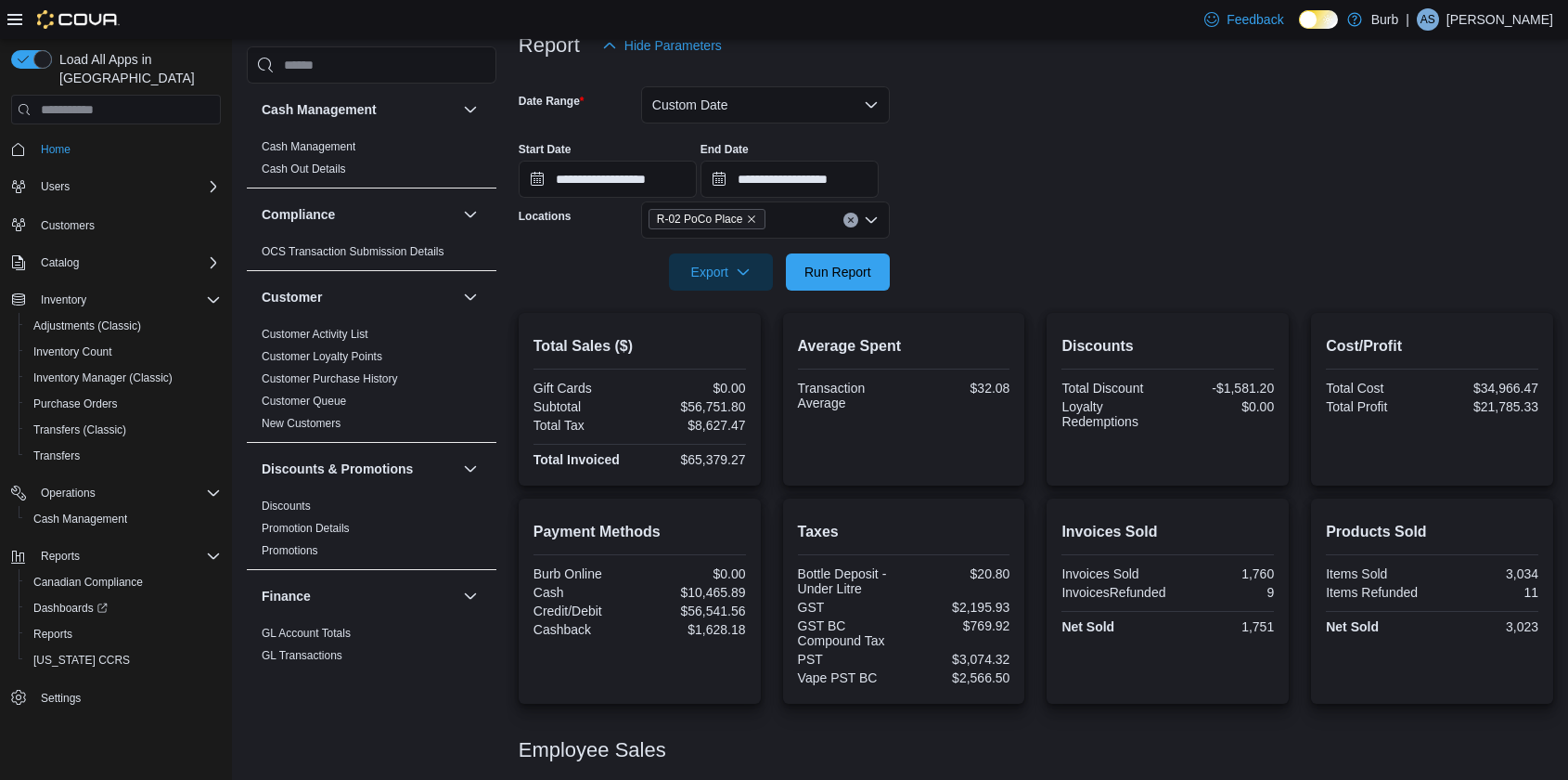
click at [852, 251] on div at bounding box center [1036, 246] width 1035 height 15
click at [850, 274] on span "Run Report" at bounding box center [837, 271] width 67 height 19
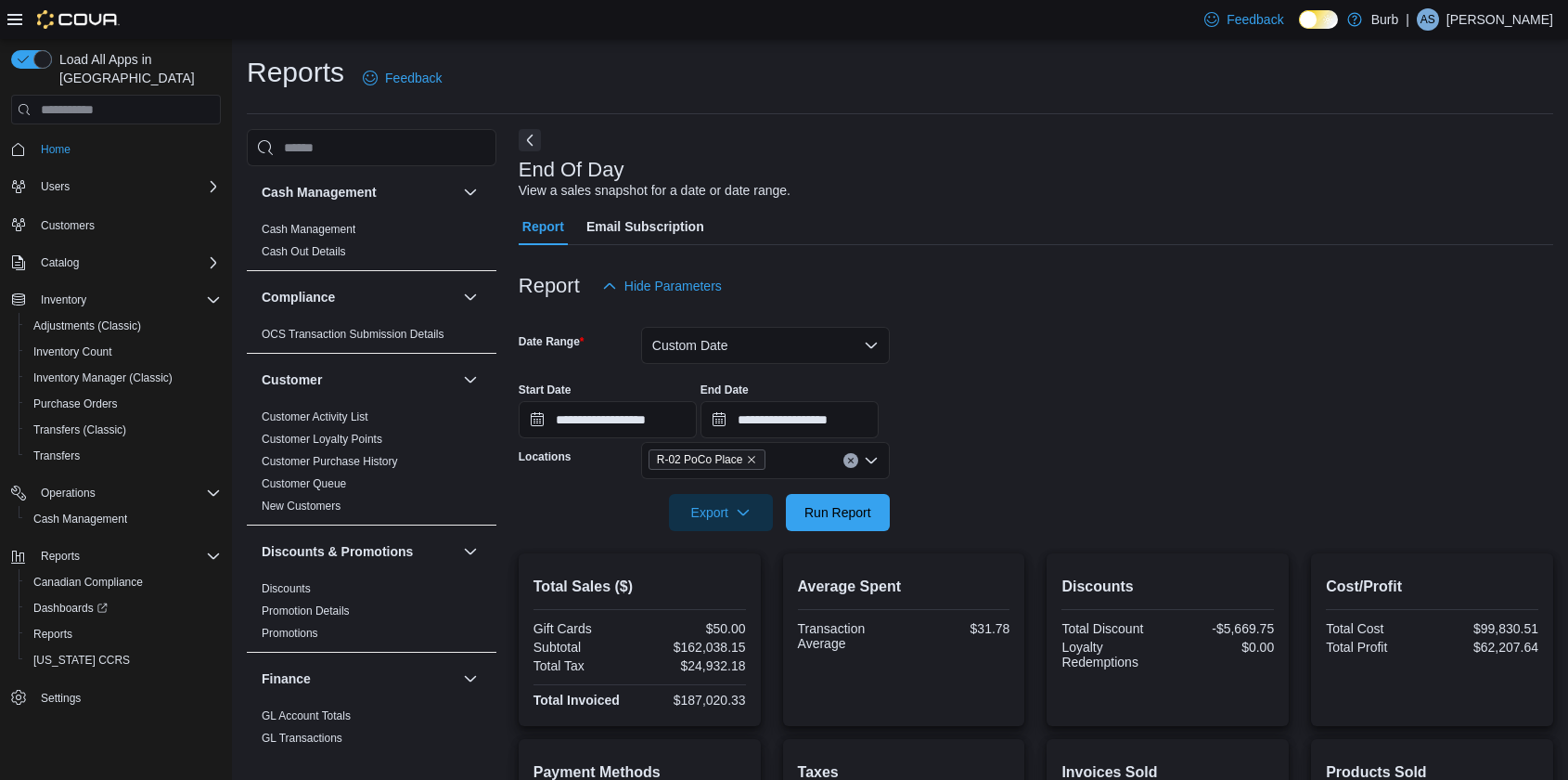
click at [851, 461] on icon "Clear input" at bounding box center [850, 460] width 5 height 5
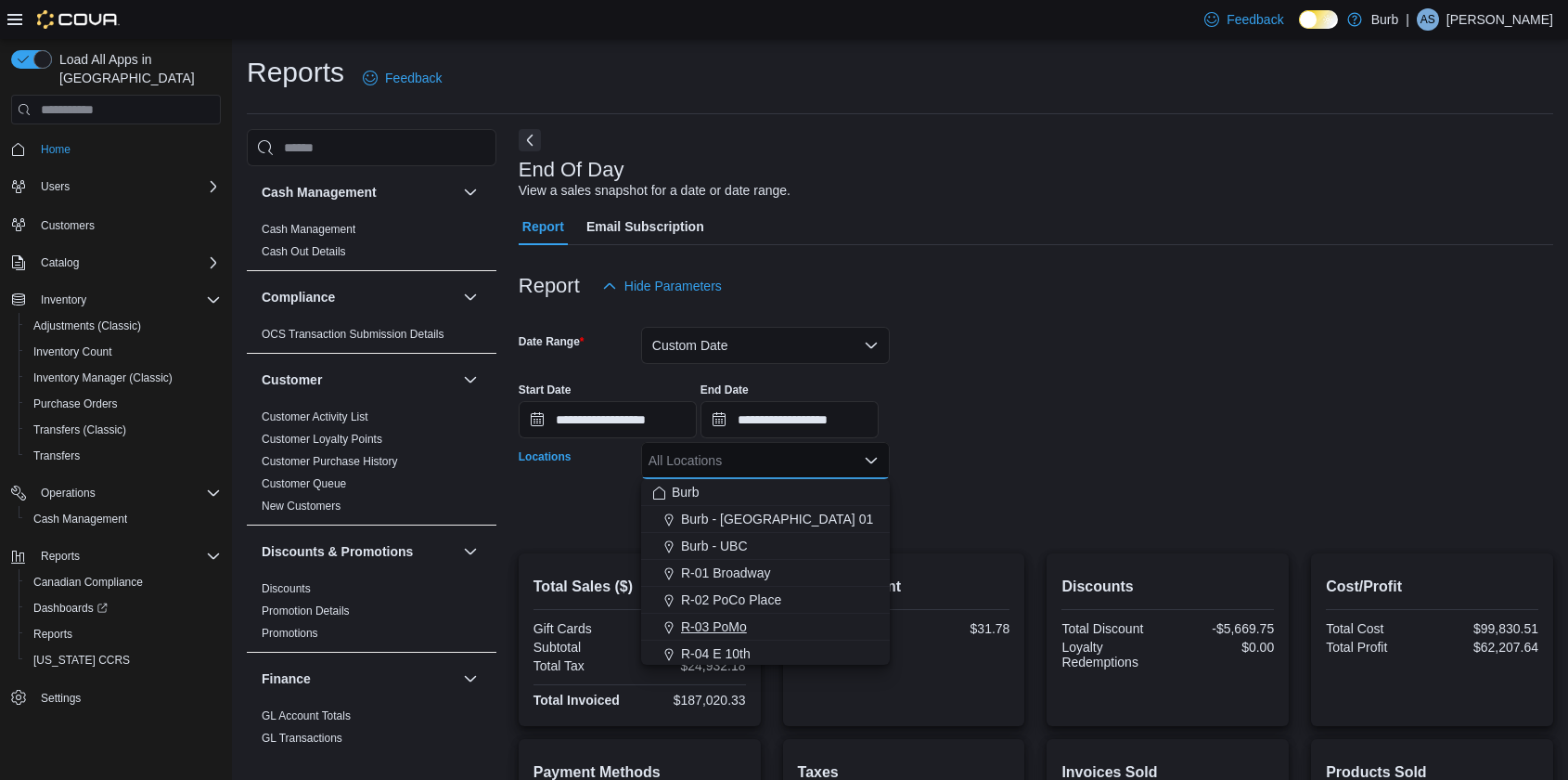
click at [744, 620] on span "R-03 PoMo" at bounding box center [714, 626] width 66 height 19
click at [1025, 516] on form "**********" at bounding box center [1036, 417] width 1035 height 226
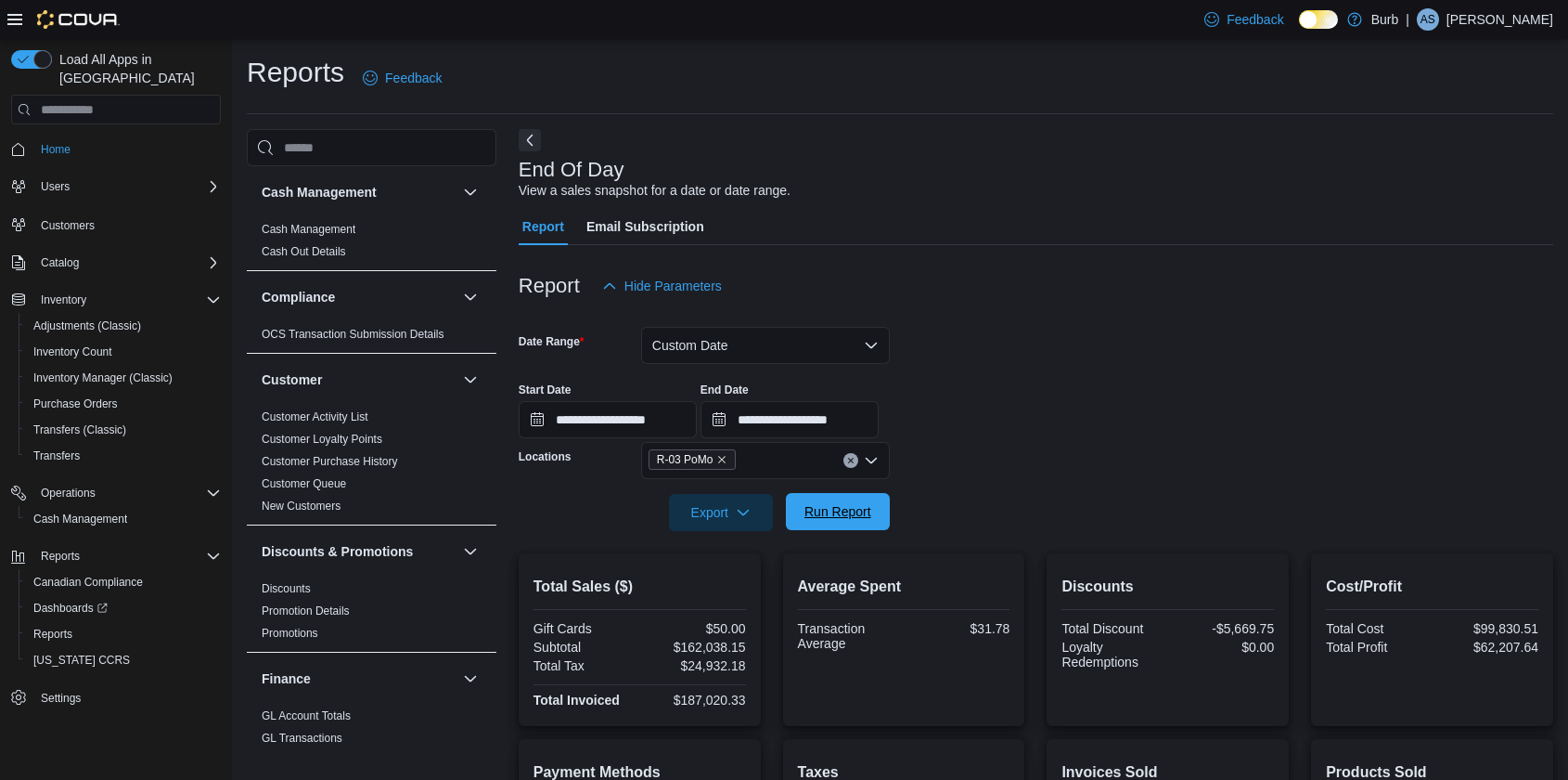
click at [859, 512] on span "Run Report" at bounding box center [837, 512] width 67 height 19
click at [851, 462] on icon "Clear input" at bounding box center [851, 461] width 8 height 8
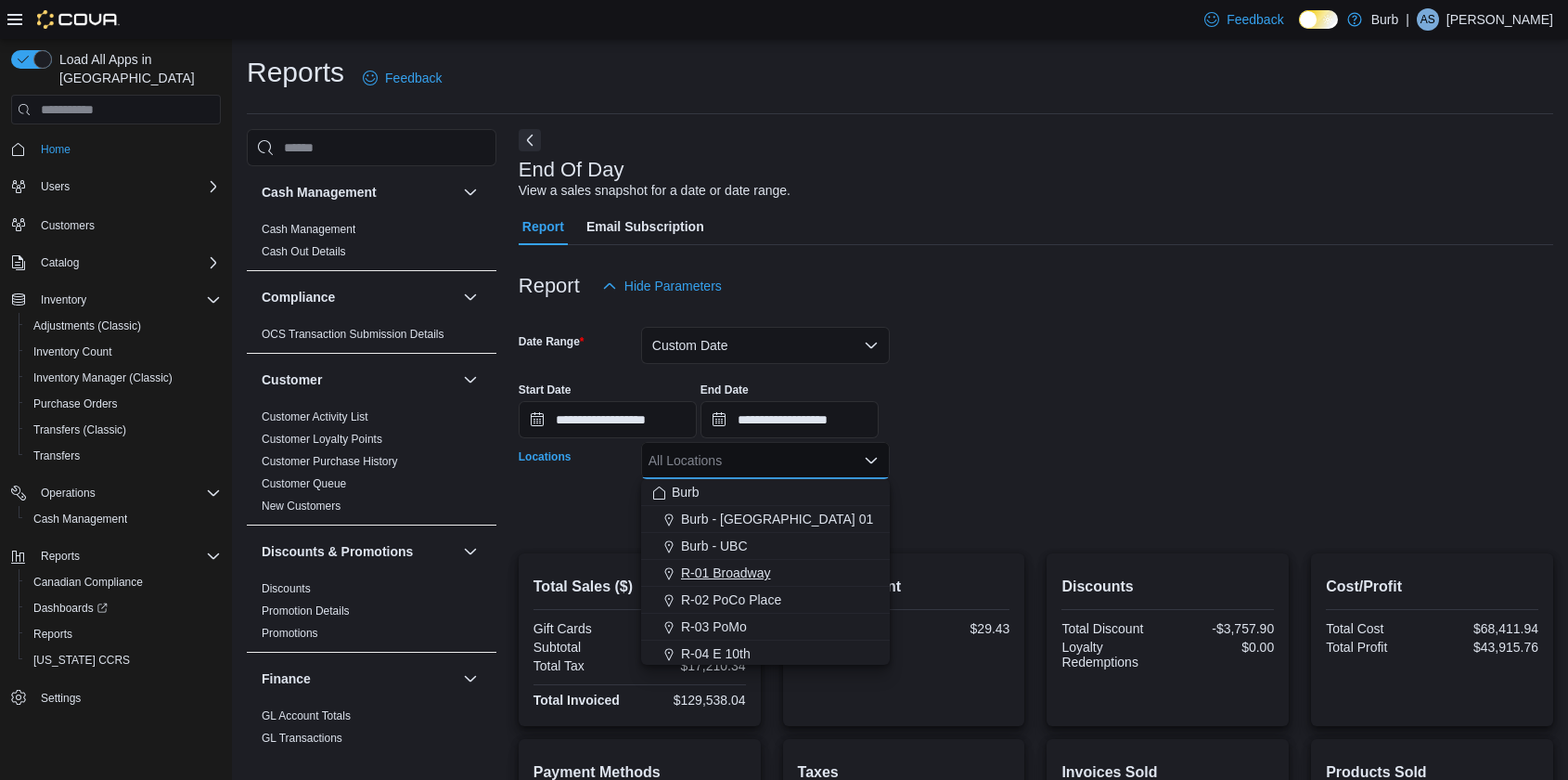
click at [750, 563] on span "R-01 Broadway" at bounding box center [726, 573] width 90 height 19
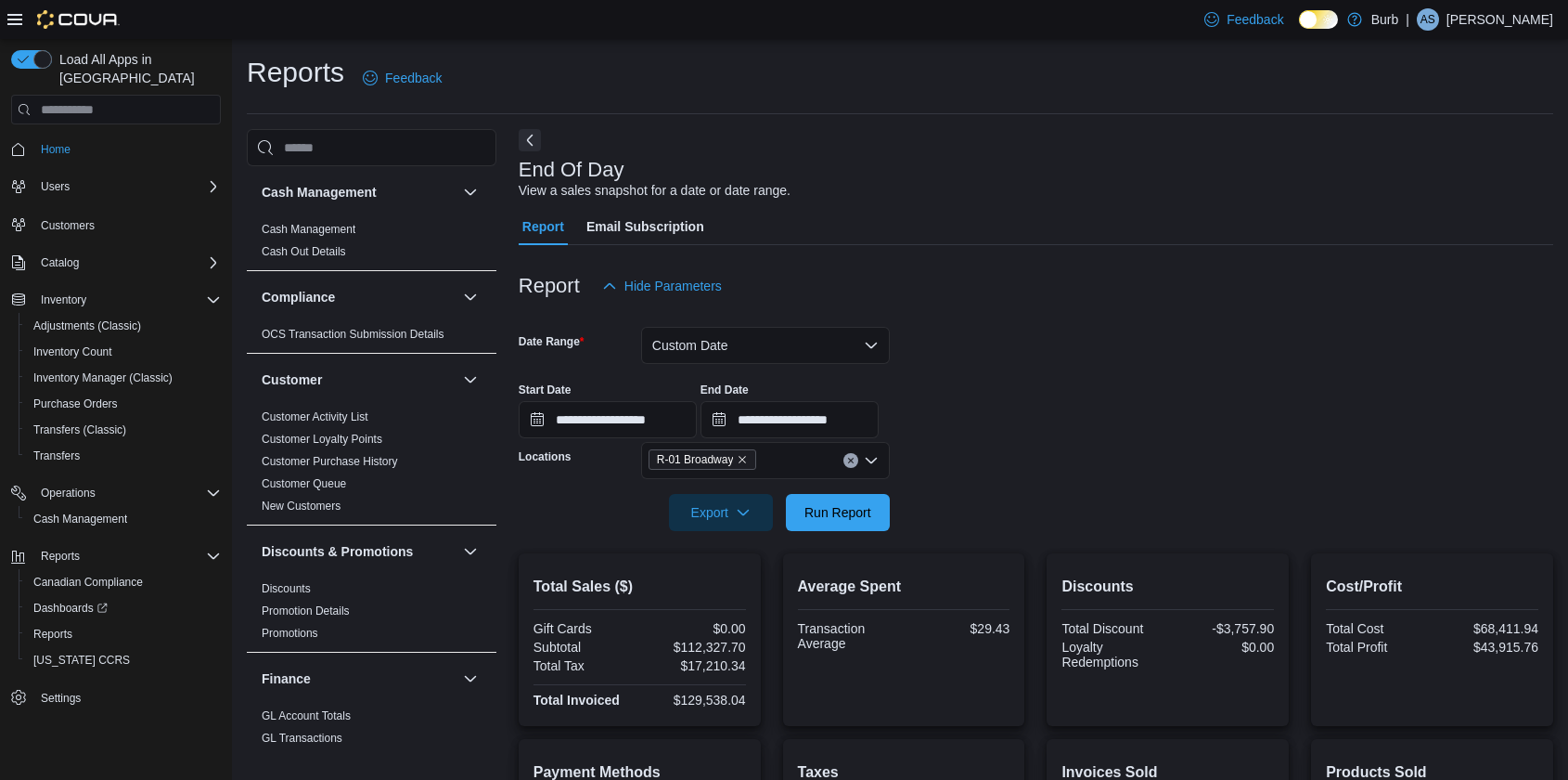
drag, startPoint x: 1053, startPoint y: 486, endPoint x: 1024, endPoint y: 486, distance: 29.0
click at [1049, 486] on div at bounding box center [1036, 486] width 1035 height 15
click at [869, 506] on span "Run Report" at bounding box center [837, 512] width 67 height 19
click at [854, 460] on icon "Clear input" at bounding box center [851, 461] width 8 height 8
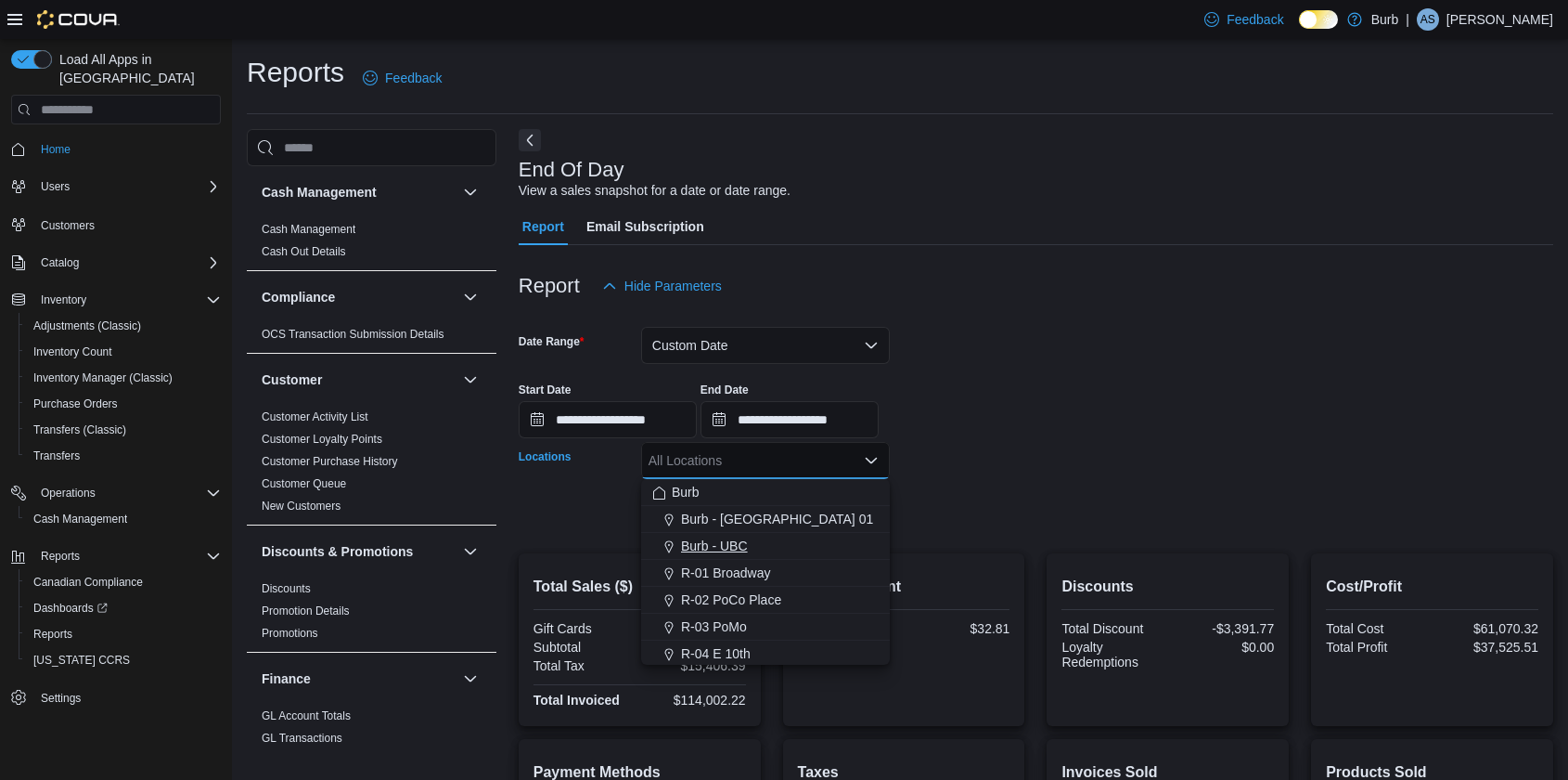
click at [745, 555] on button "Burb - UBC" at bounding box center [766, 546] width 249 height 27
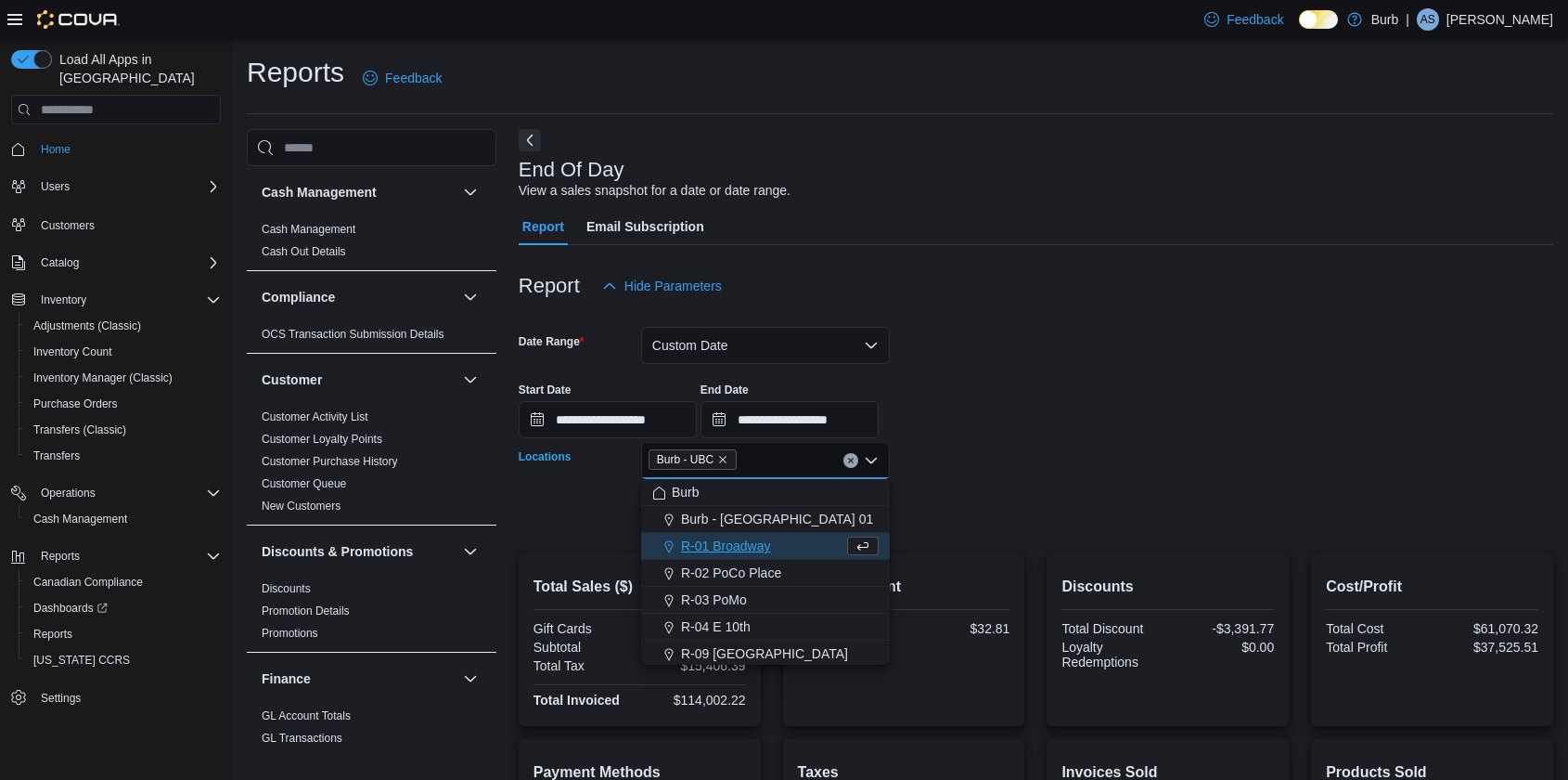
drag, startPoint x: 939, startPoint y: 548, endPoint x: 883, endPoint y: 529, distance: 59.1
click at [939, 548] on div at bounding box center [1036, 543] width 1035 height 23
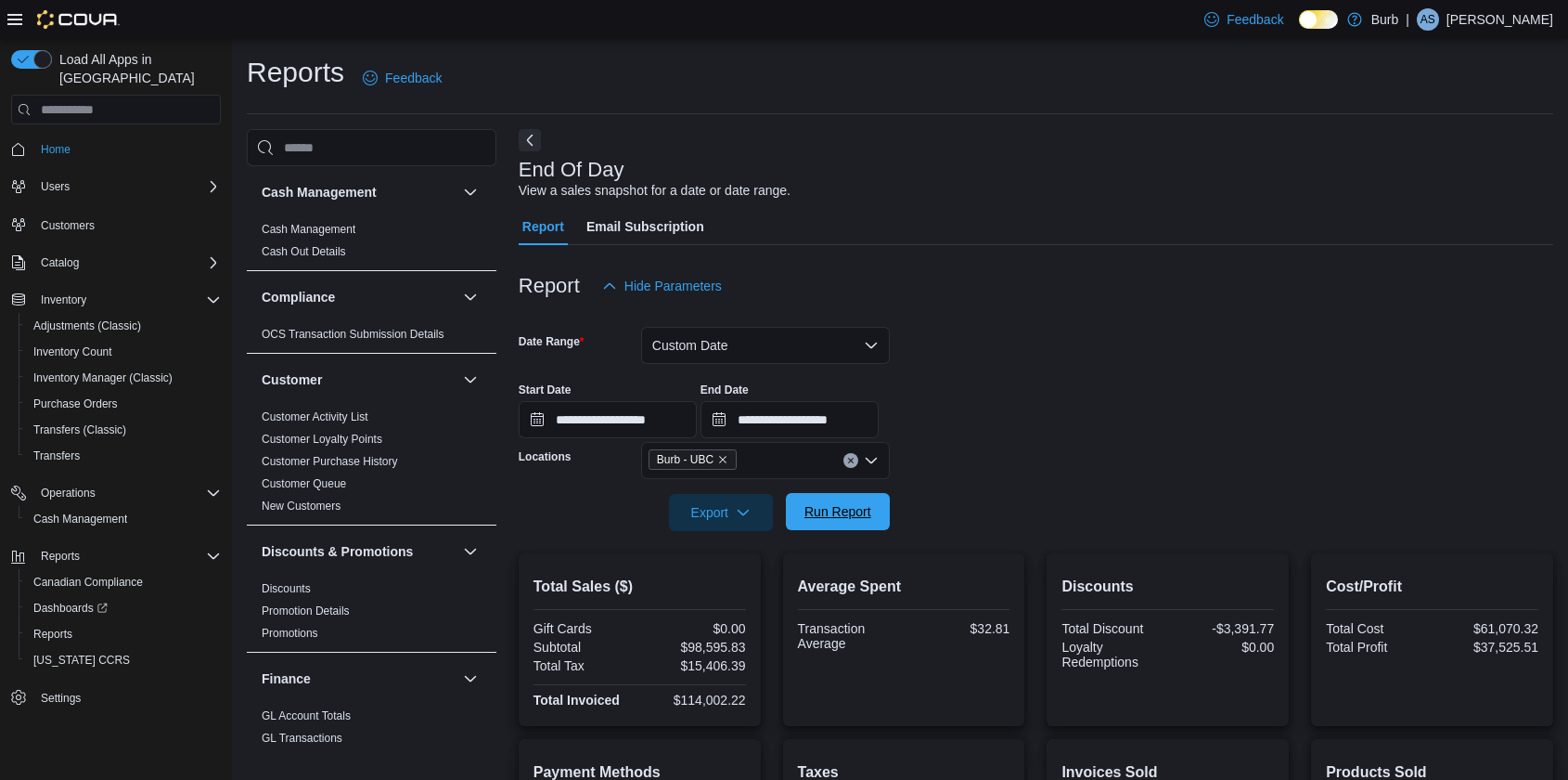
click at [866, 512] on span "Run Report" at bounding box center [837, 512] width 67 height 19
click at [851, 463] on icon "Clear input" at bounding box center [851, 461] width 8 height 8
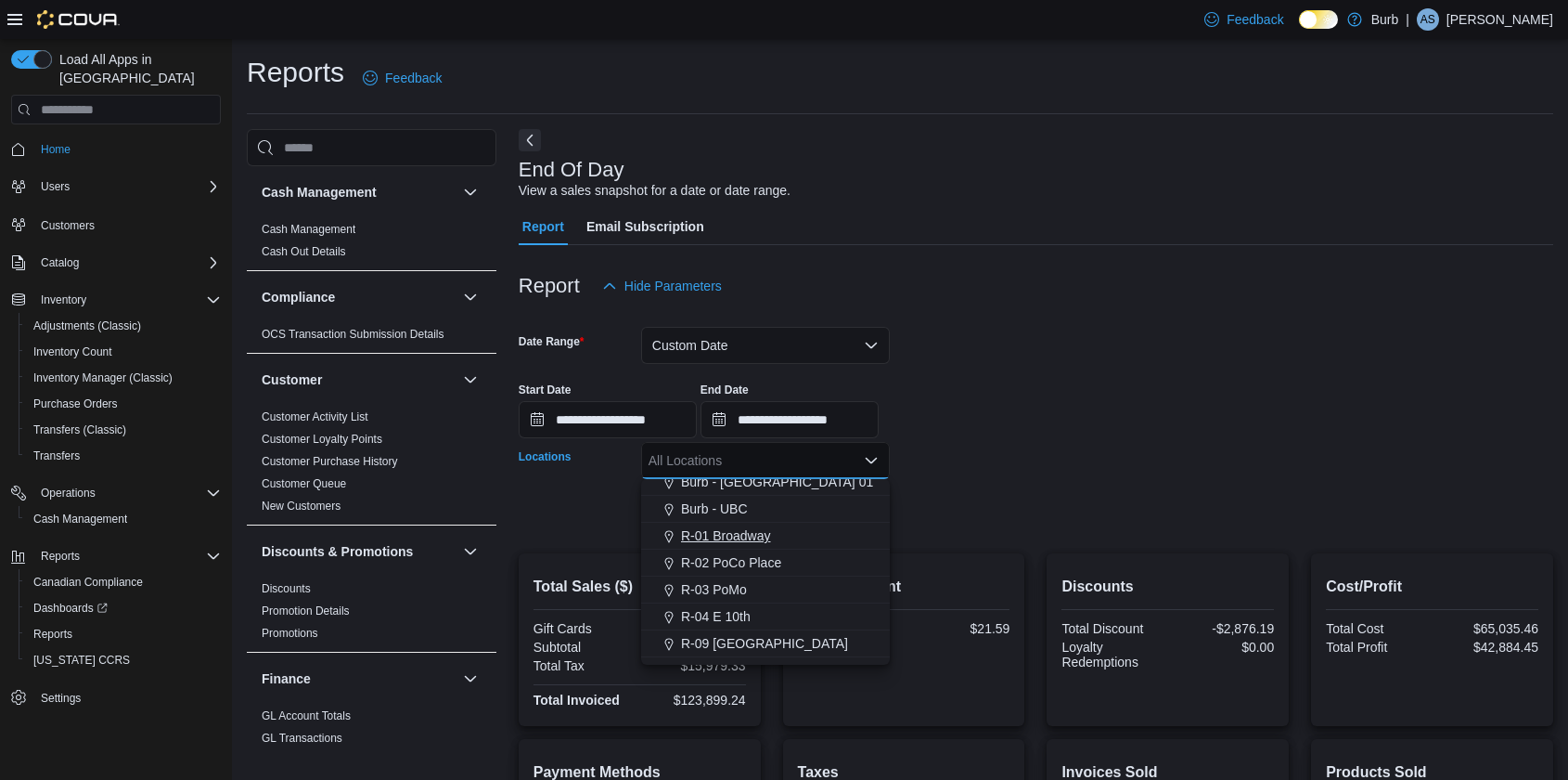
scroll to position [39, 0]
click at [733, 610] on span "R-04 E 10th" at bounding box center [716, 614] width 70 height 19
click at [1006, 499] on form "**********" at bounding box center [1036, 417] width 1035 height 226
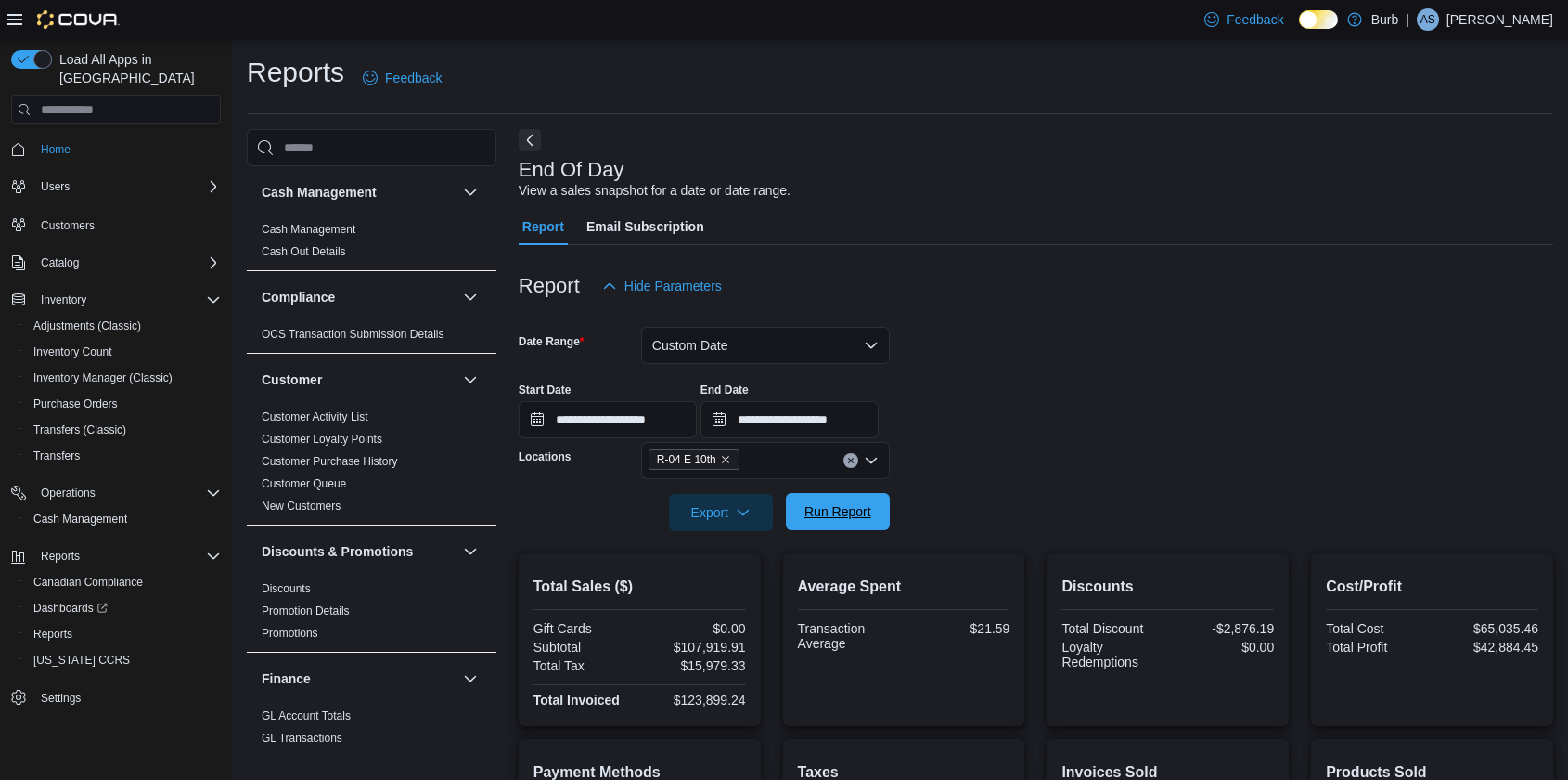
click at [861, 502] on span "Run Report" at bounding box center [837, 511] width 82 height 37
click at [854, 458] on icon "Clear input" at bounding box center [851, 461] width 8 height 8
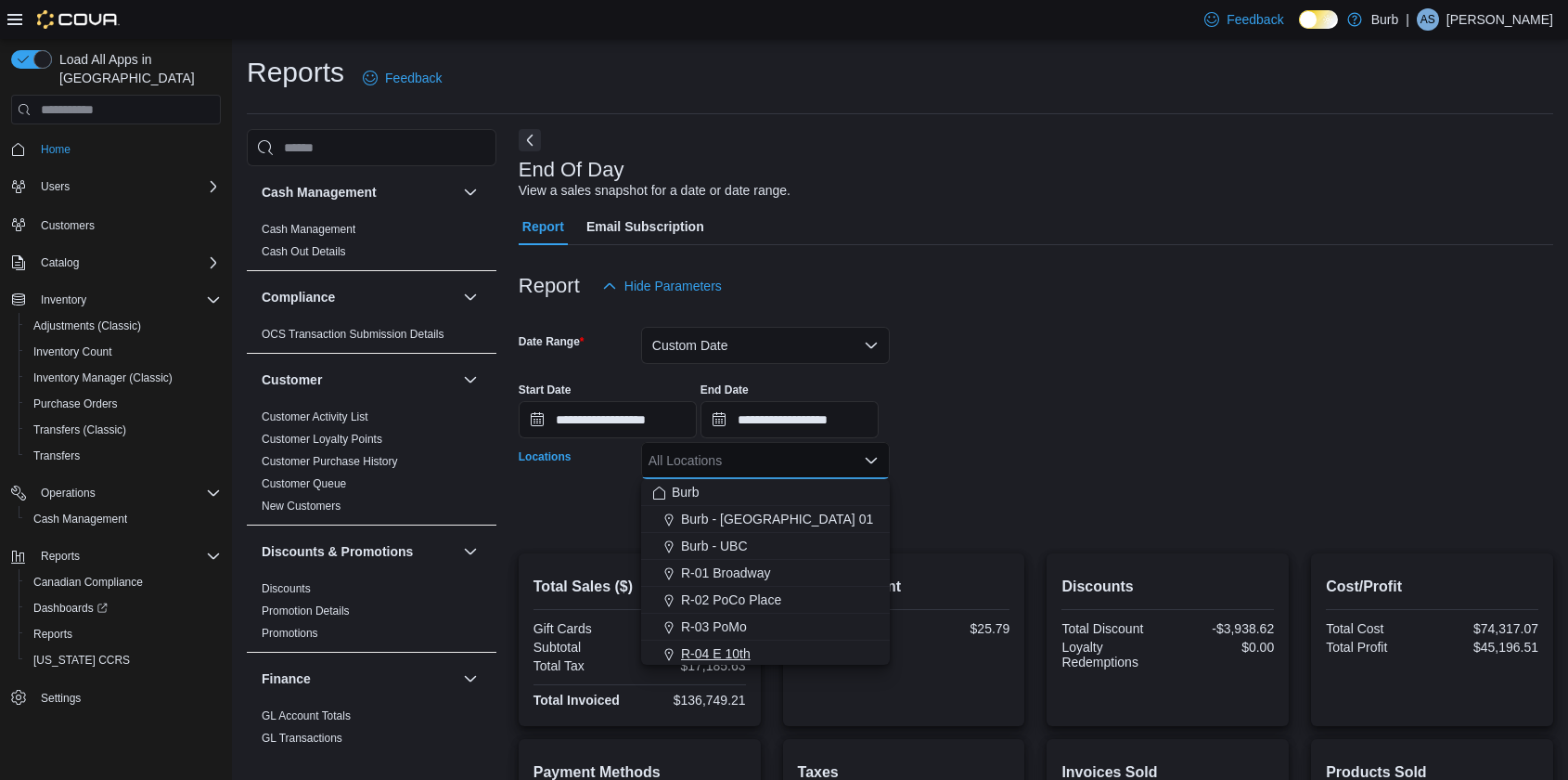
click at [736, 646] on span "R-04 E 10th" at bounding box center [716, 654] width 70 height 19
click at [728, 463] on icon "Remove R-04 E 10th from selection in this group" at bounding box center [726, 460] width 11 height 11
click at [736, 619] on span "R-09 [GEOGRAPHIC_DATA]" at bounding box center [764, 626] width 167 height 19
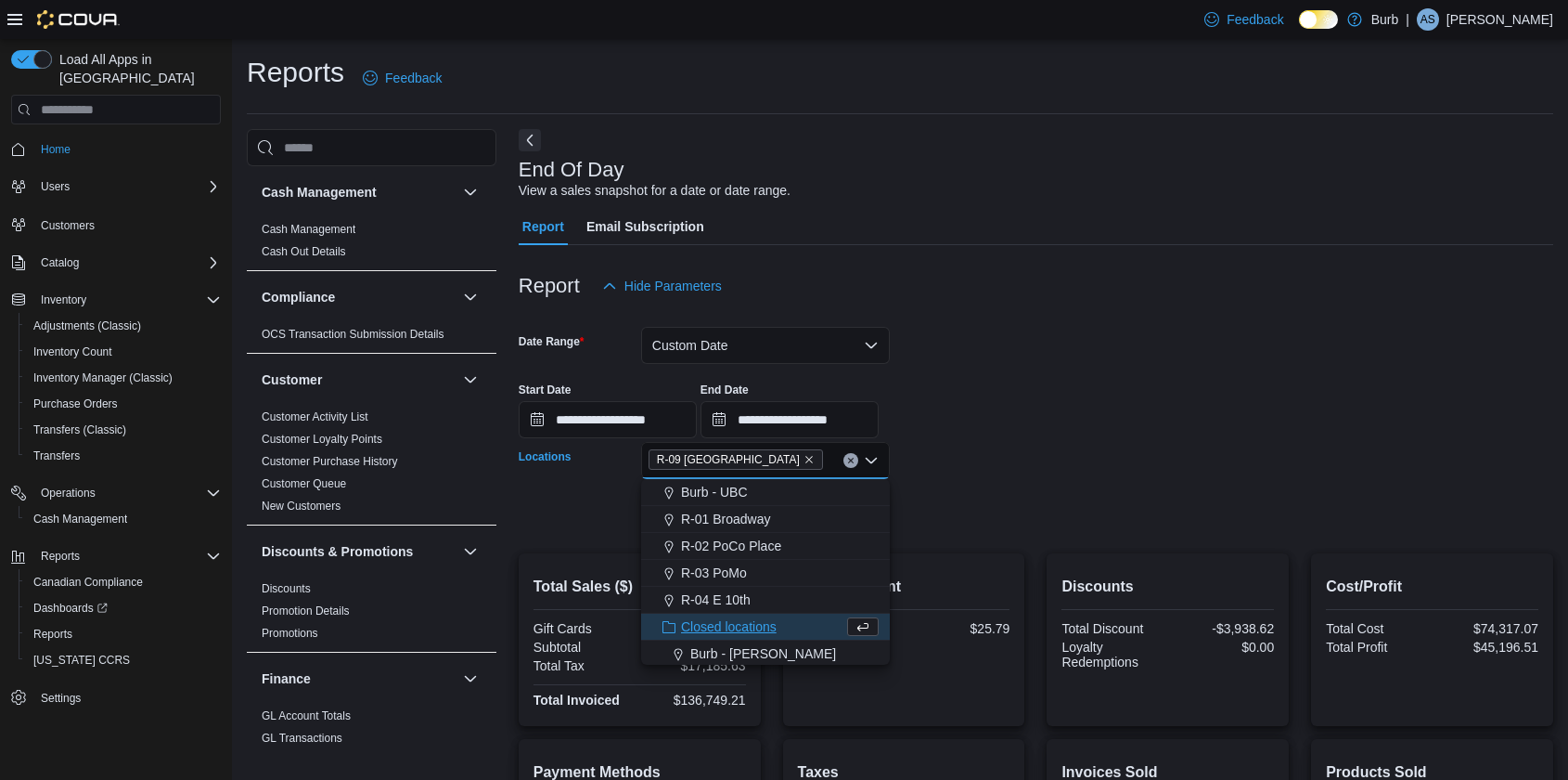
drag, startPoint x: 968, startPoint y: 561, endPoint x: 905, endPoint y: 555, distance: 63.3
click at [968, 562] on div "Average Spent Transaction Average $25.79" at bounding box center [904, 639] width 242 height 172
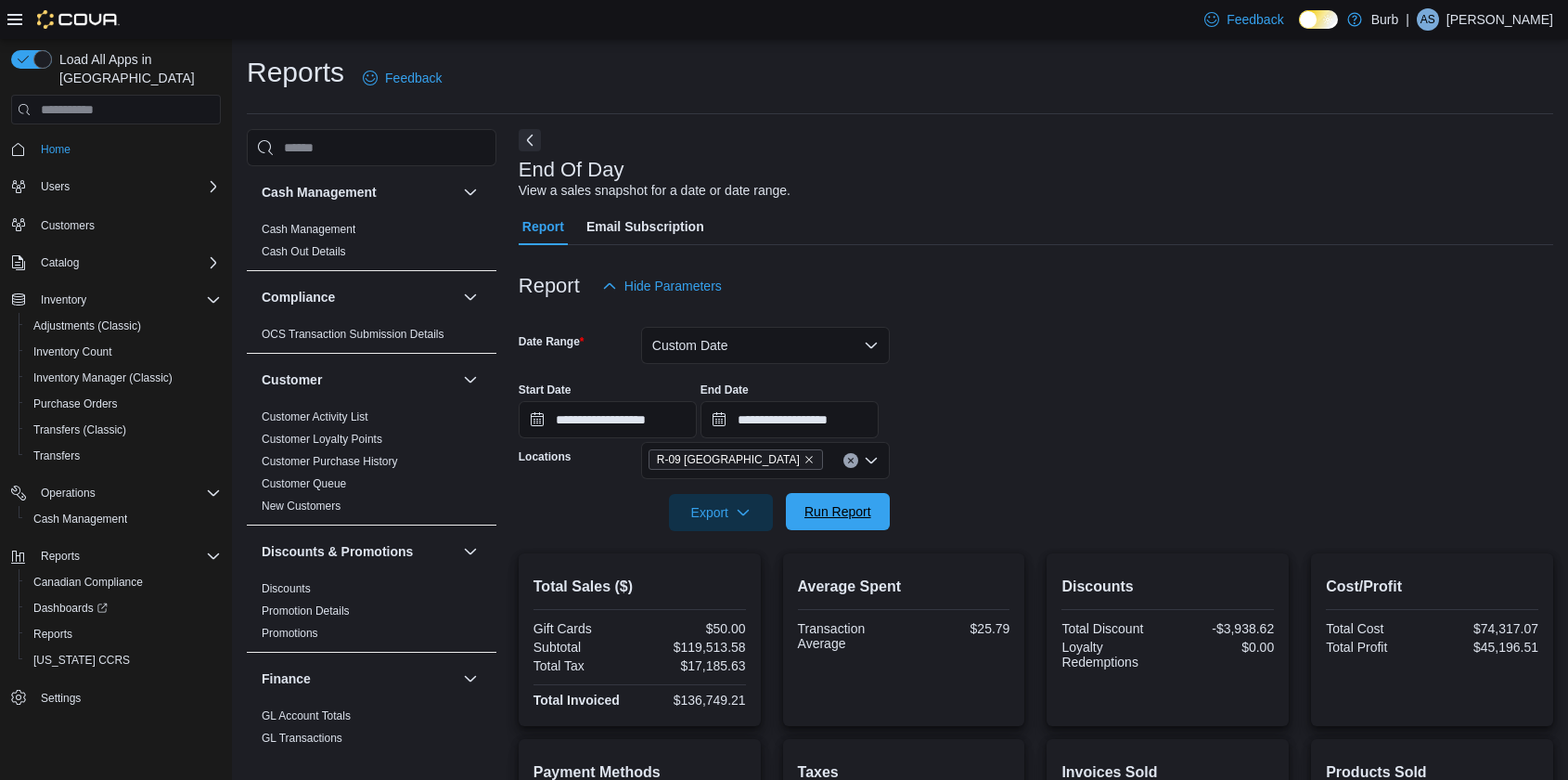
click at [862, 517] on span "Run Report" at bounding box center [837, 512] width 67 height 19
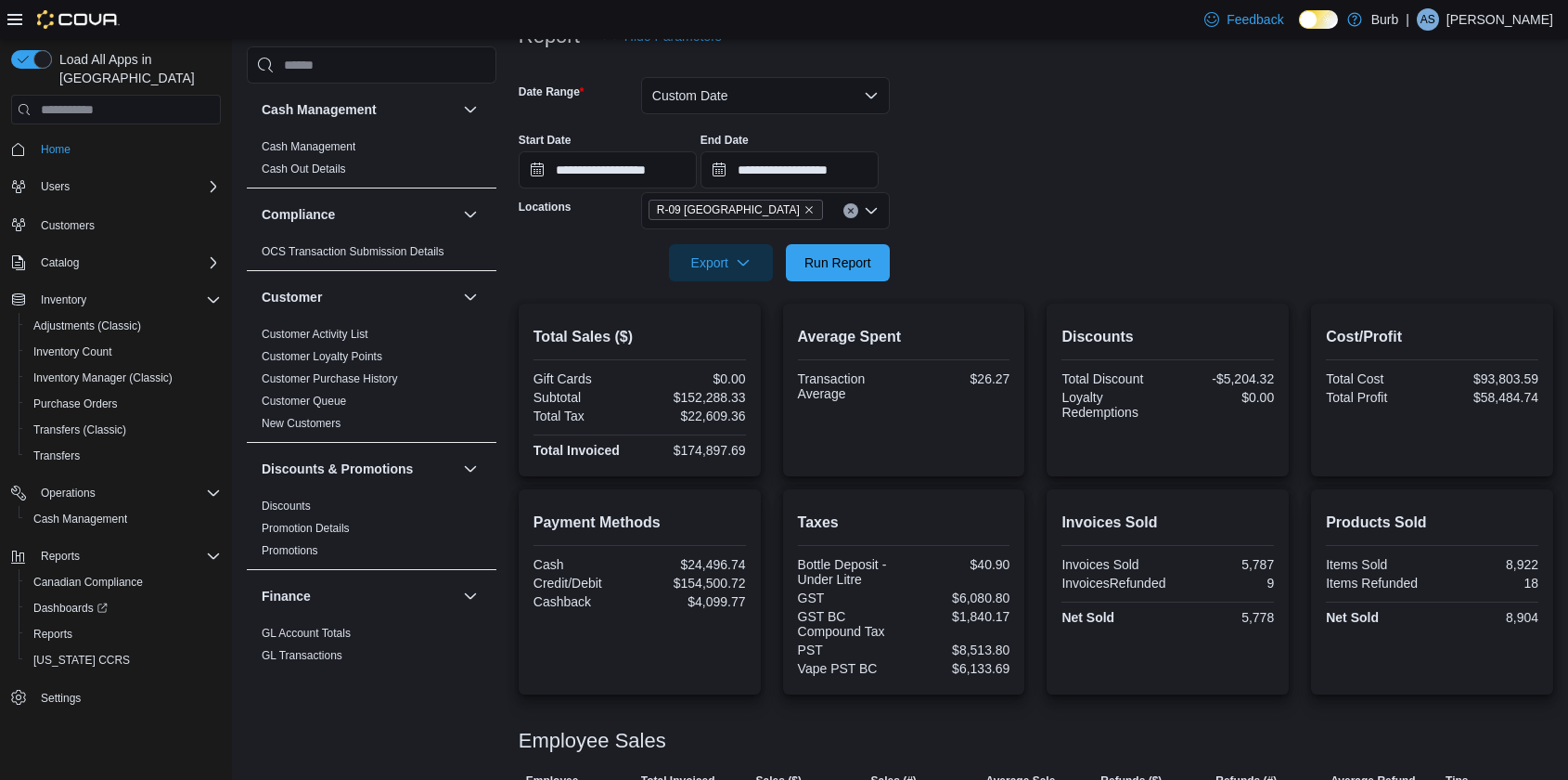
scroll to position [19, 0]
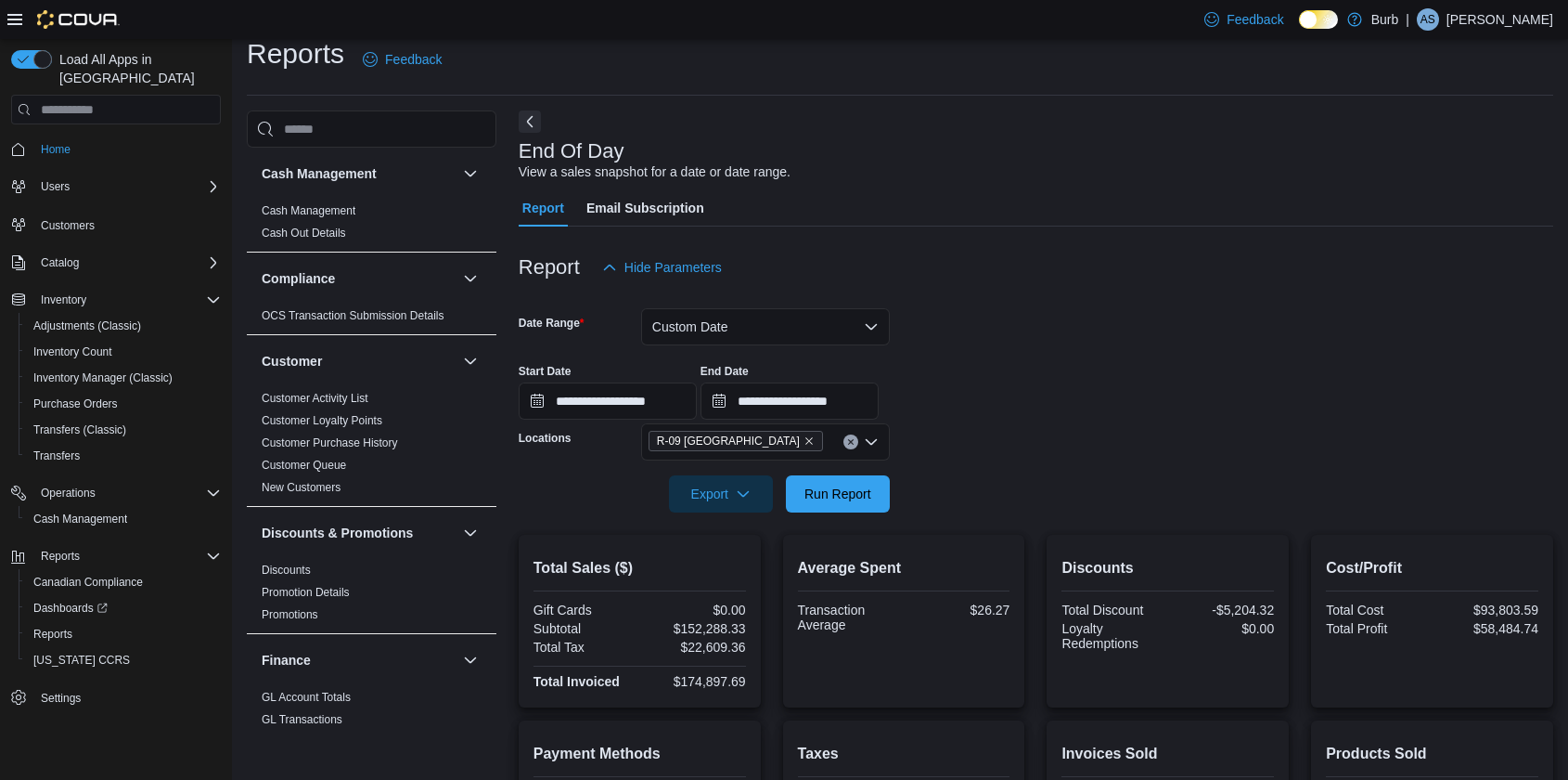
click at [853, 439] on icon "Clear input" at bounding box center [850, 441] width 5 height 5
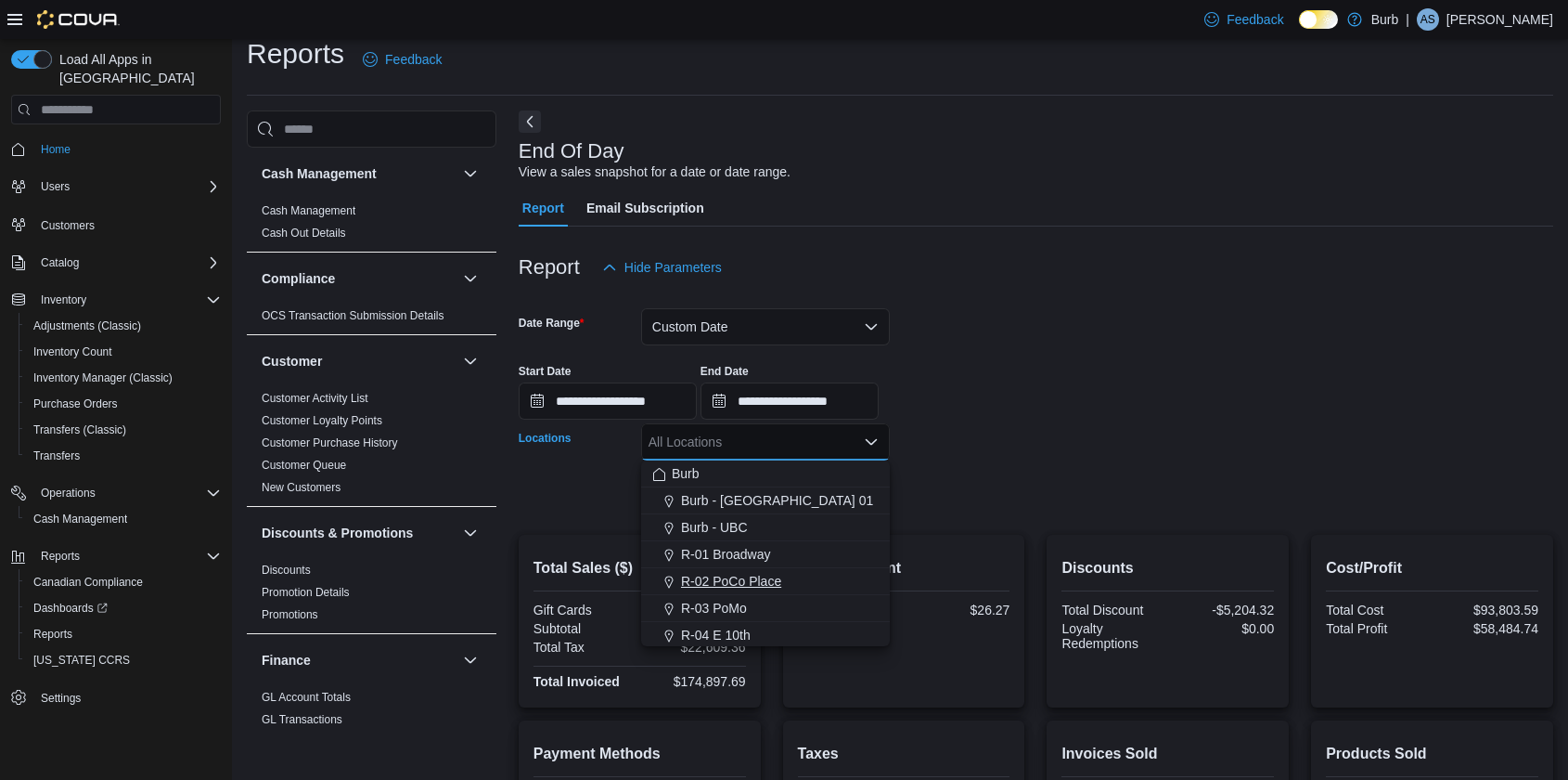
click at [772, 579] on span "R-02 PoCo Place" at bounding box center [731, 581] width 100 height 19
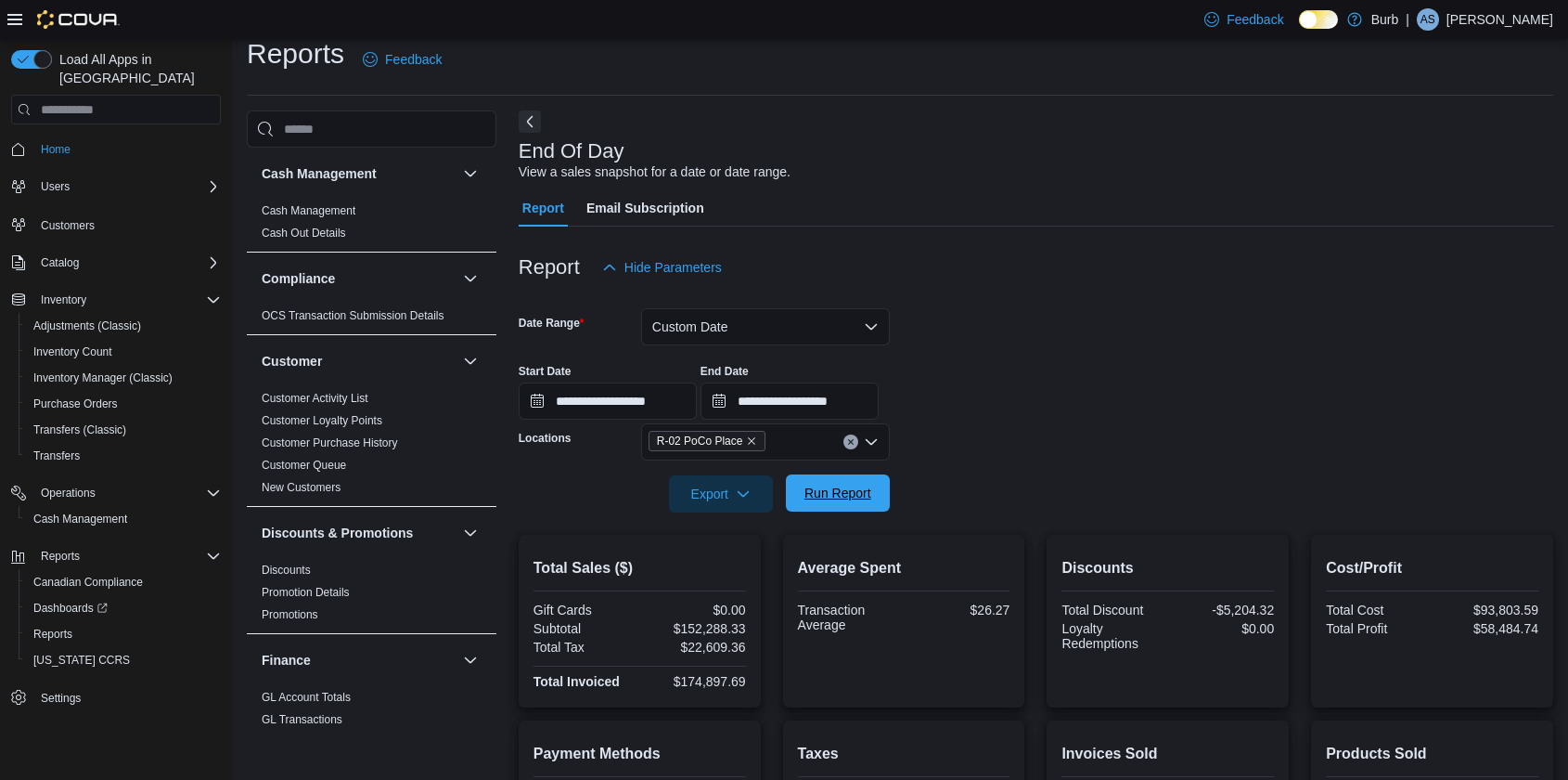
drag, startPoint x: 947, startPoint y: 497, endPoint x: 863, endPoint y: 491, distance: 84.2
click at [947, 497] on form "**********" at bounding box center [1036, 398] width 1035 height 226
click at [863, 490] on span "Run Report" at bounding box center [837, 493] width 67 height 19
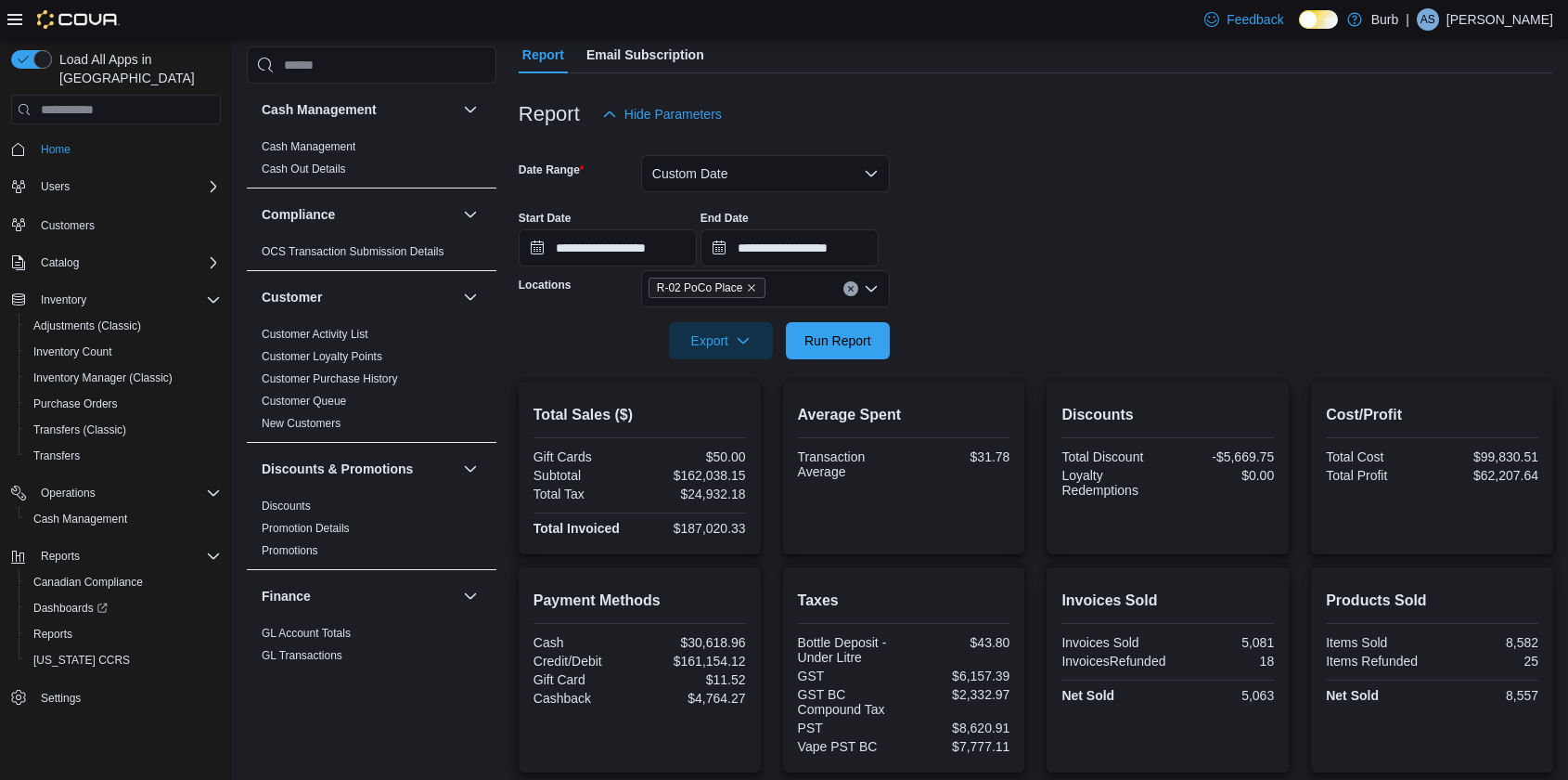
scroll to position [160, 0]
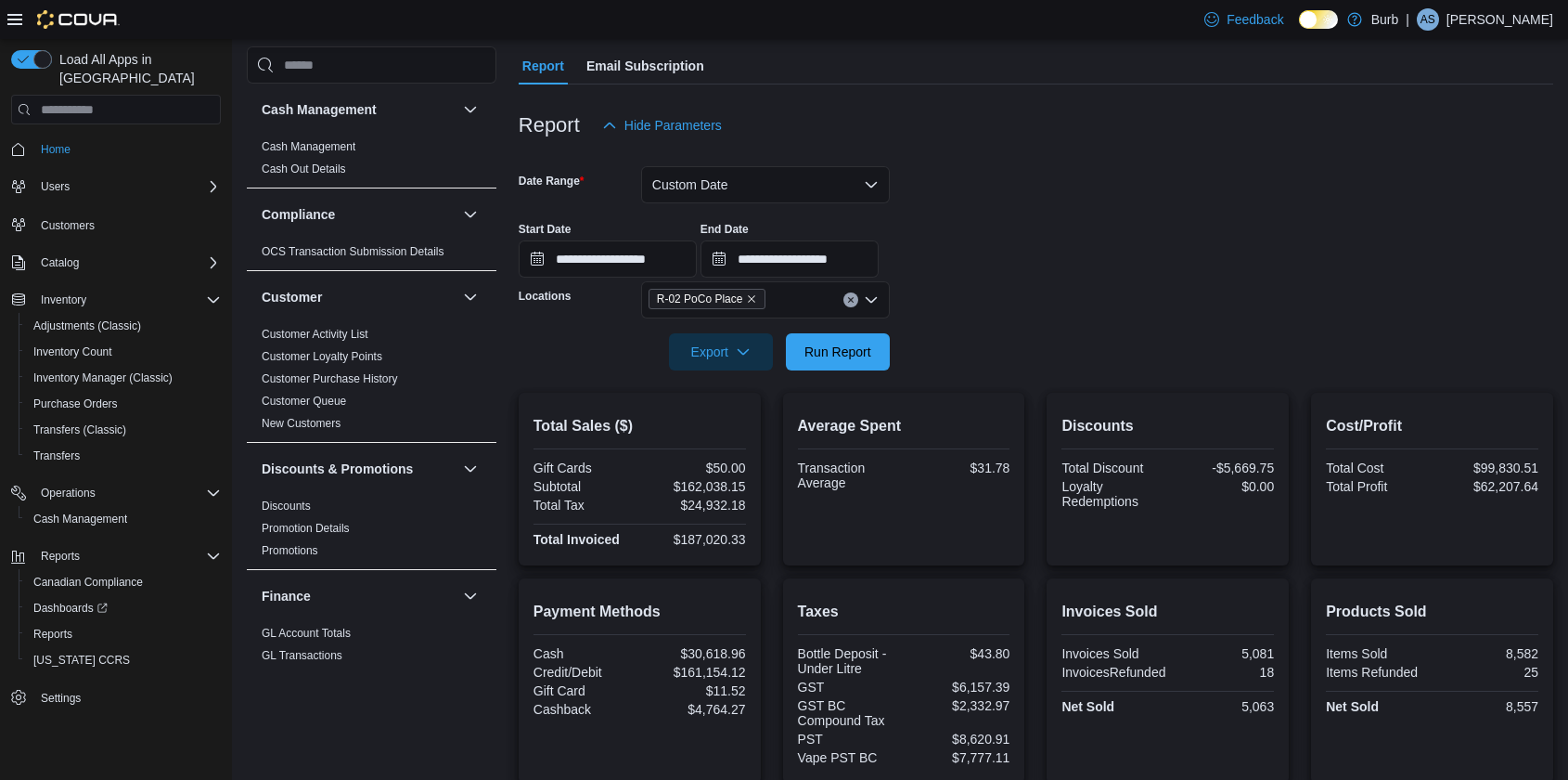
click at [851, 297] on icon "Clear input" at bounding box center [851, 300] width 8 height 8
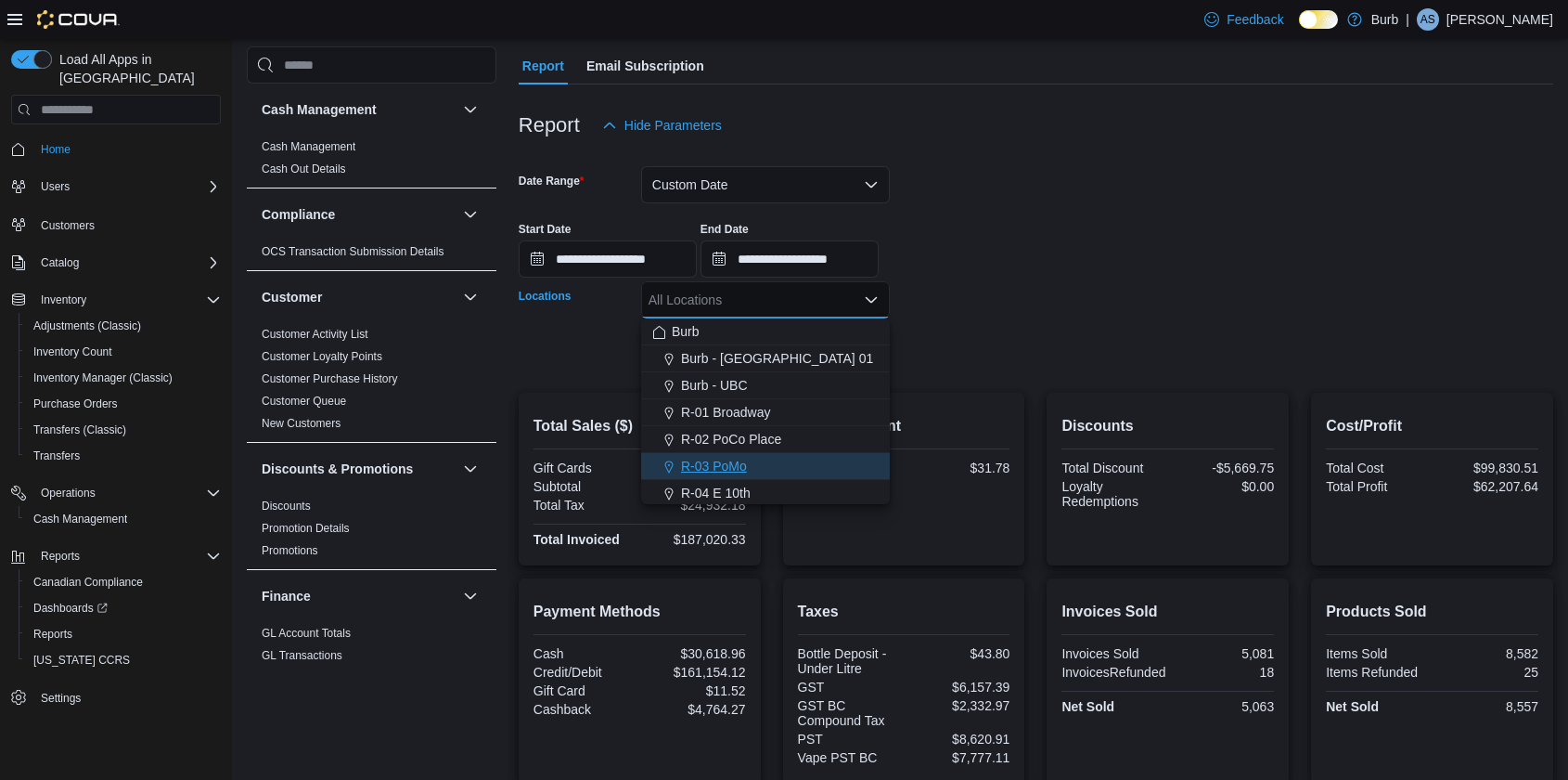
click at [736, 462] on span "R-03 PoMo" at bounding box center [714, 466] width 66 height 19
drag, startPoint x: 981, startPoint y: 386, endPoint x: 907, endPoint y: 364, distance: 77.2
click at [981, 386] on div at bounding box center [1036, 382] width 1035 height 23
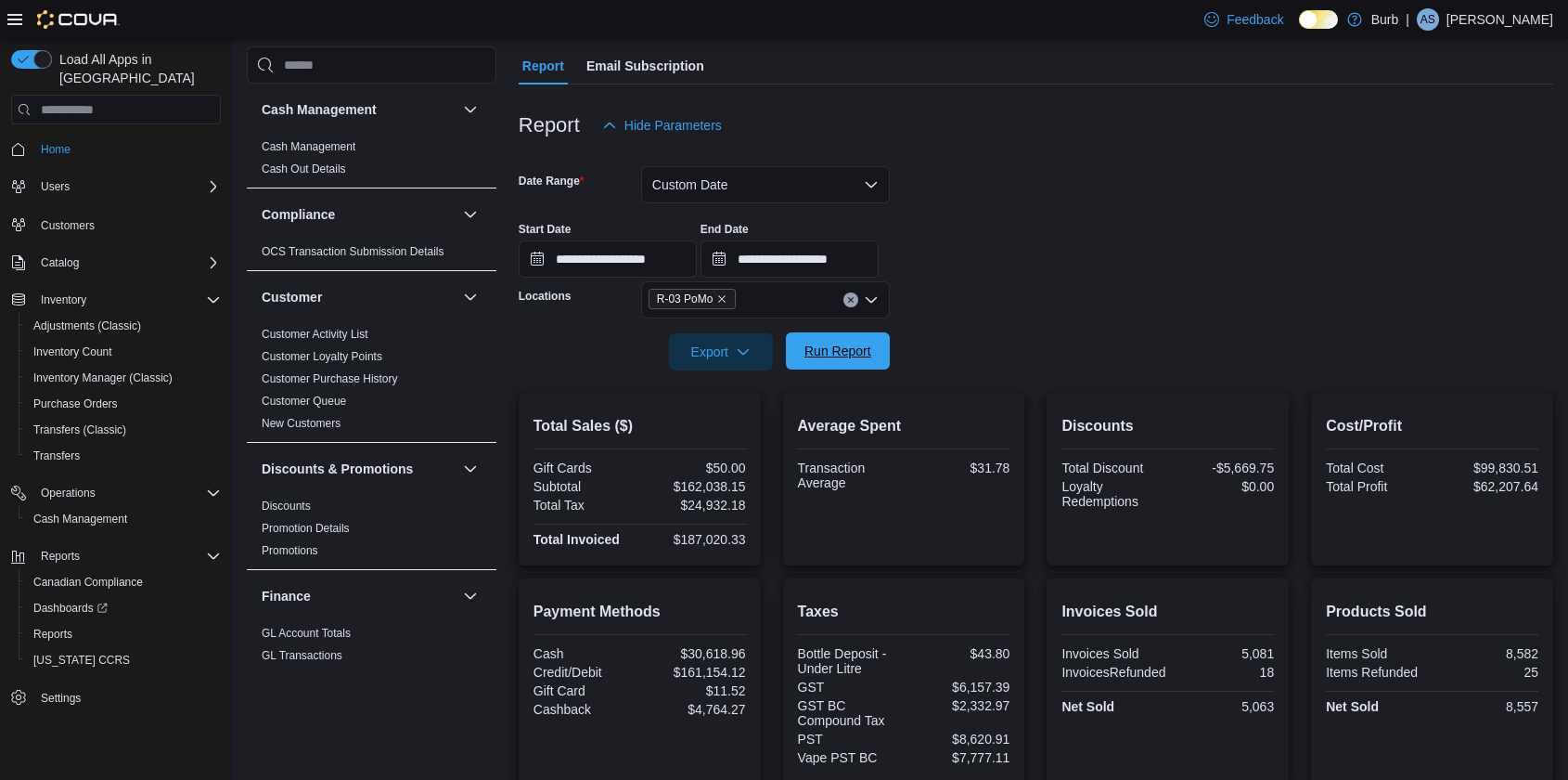
click at [869, 359] on span "Run Report" at bounding box center [837, 351] width 67 height 19
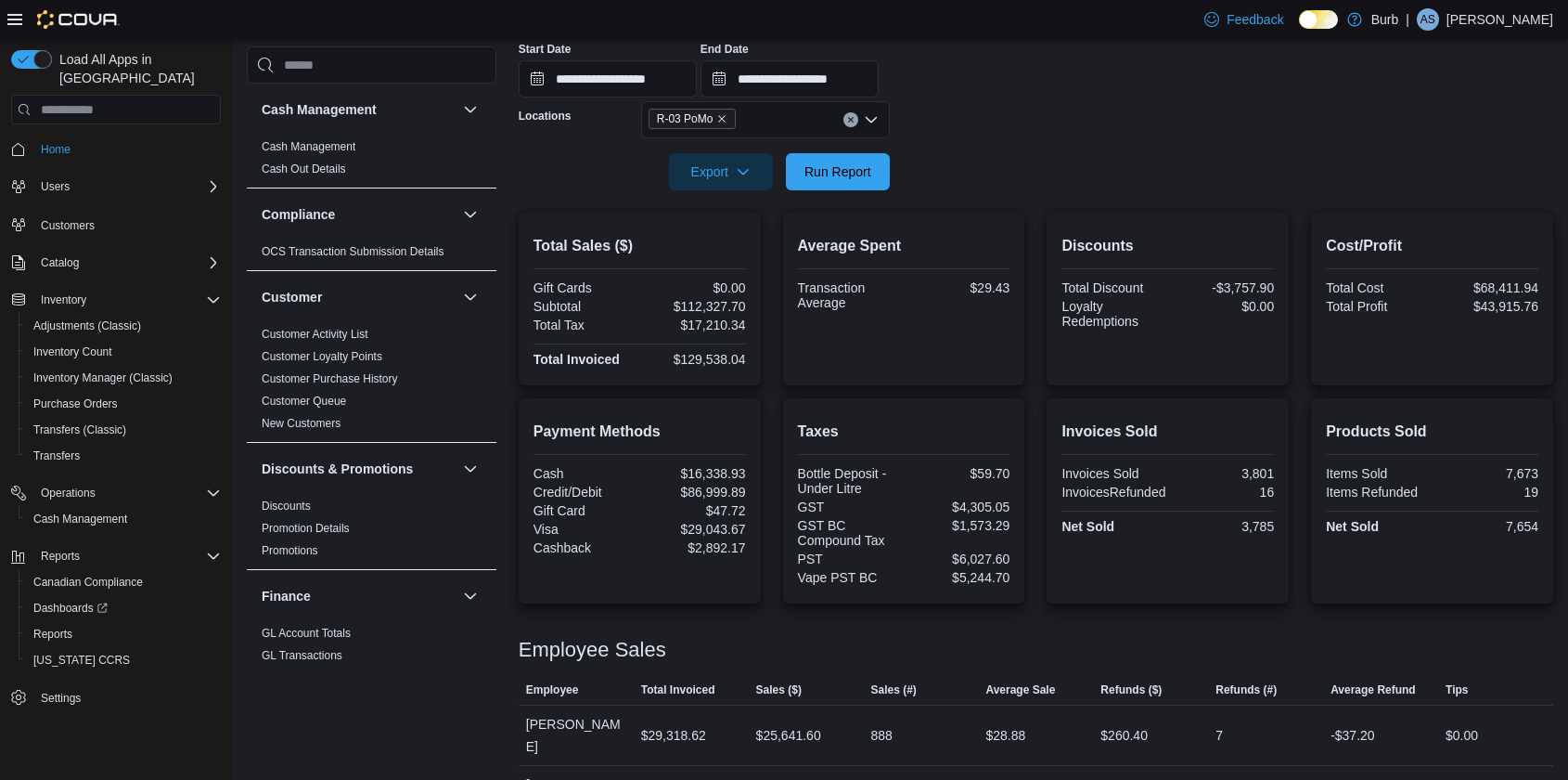
scroll to position [327, 0]
